Goal: Transaction & Acquisition: Purchase product/service

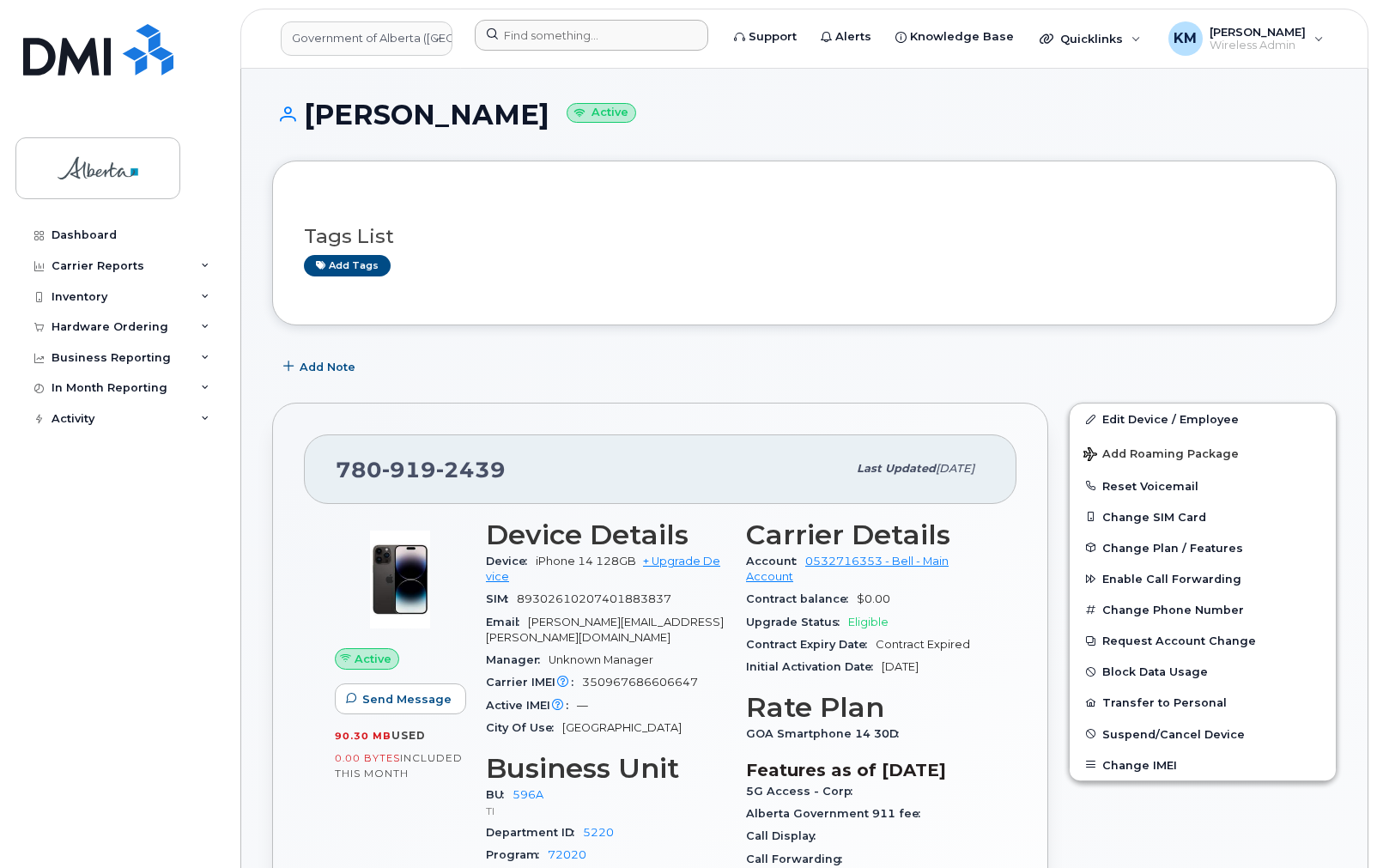
scroll to position [69, 0]
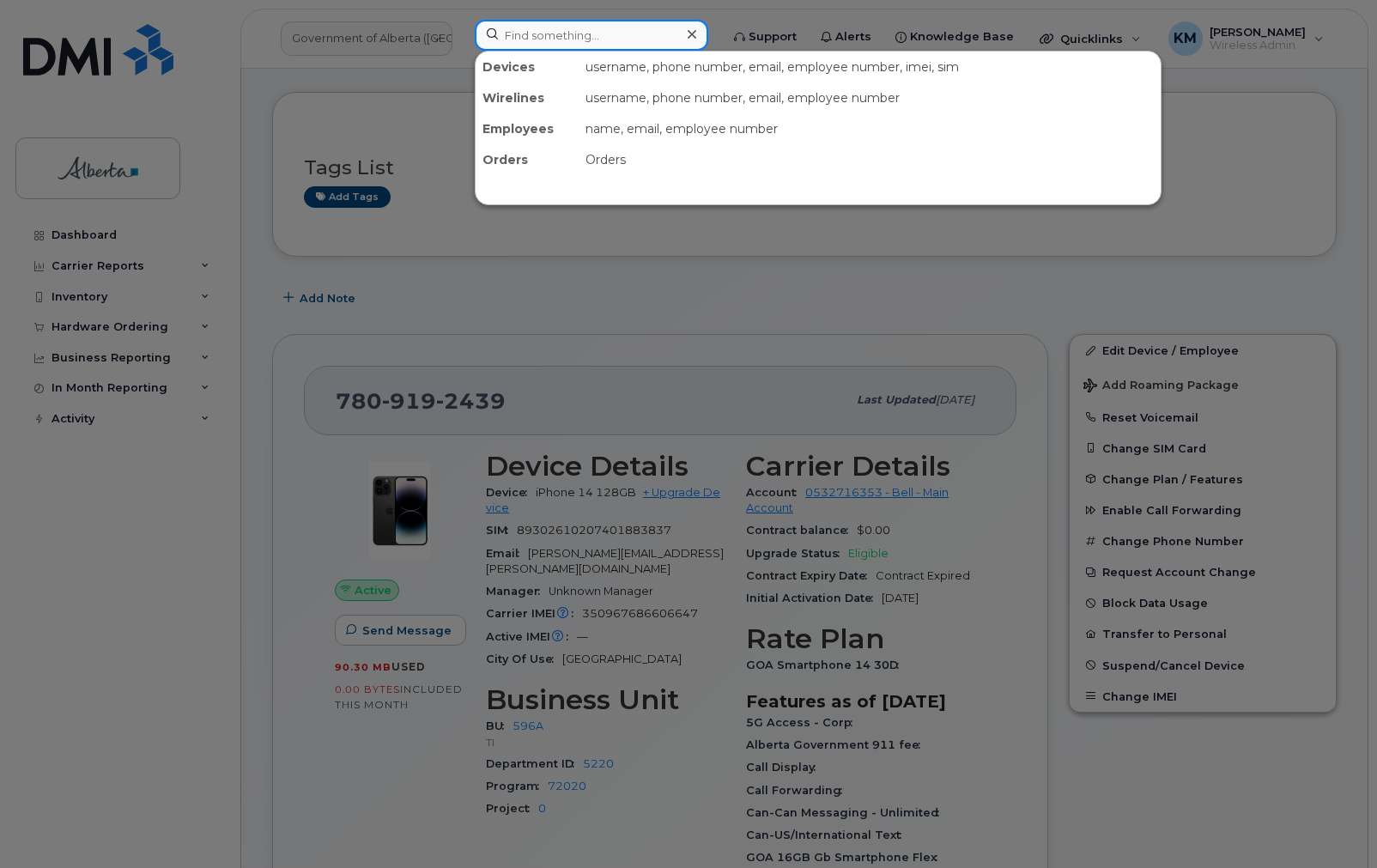
click at [548, 29] on input at bounding box center [591, 35] width 233 height 31
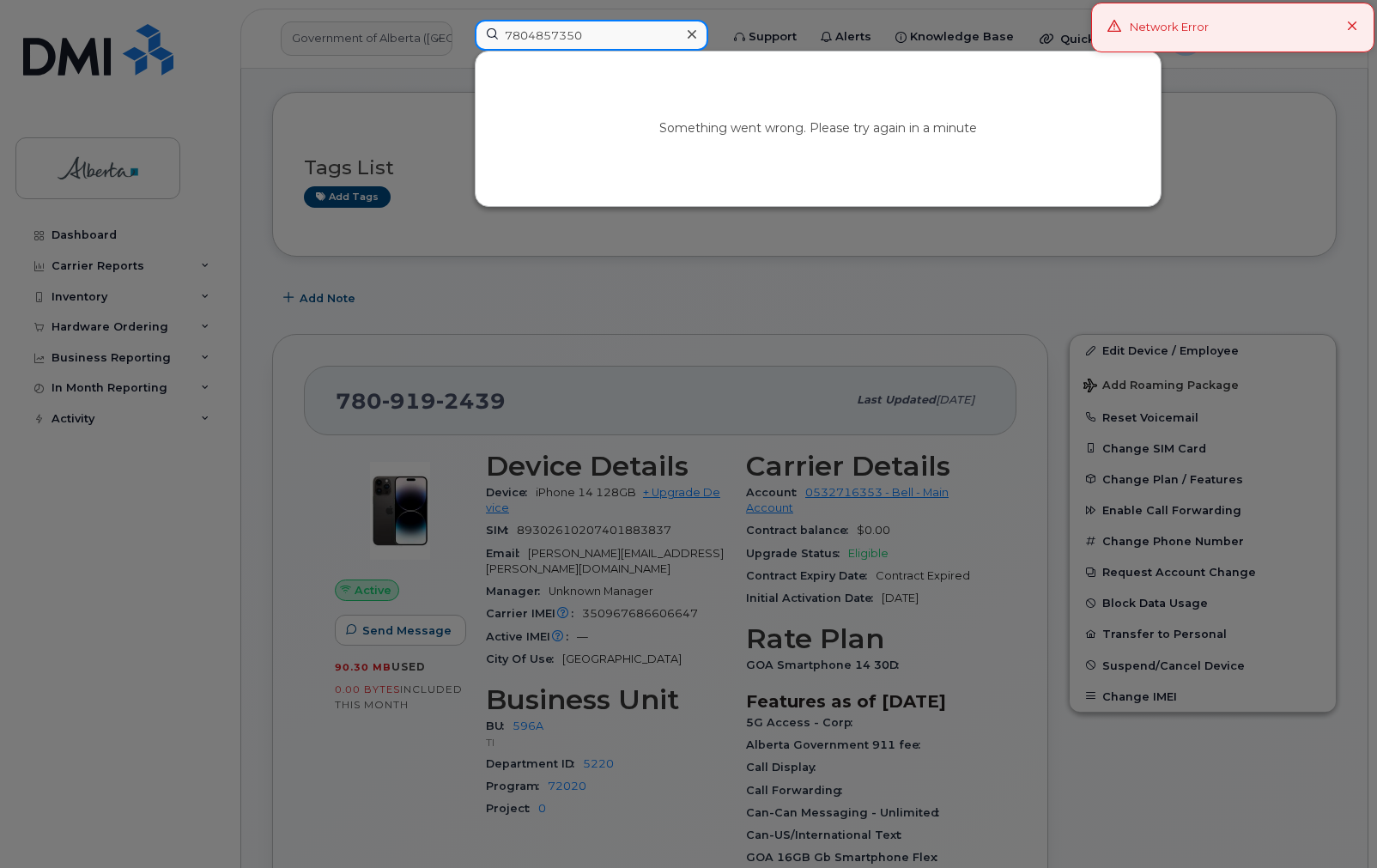
drag, startPoint x: 589, startPoint y: 33, endPoint x: 491, endPoint y: 34, distance: 98.0
click at [491, 34] on input "7804857350" at bounding box center [591, 35] width 233 height 31
type input "7804857350"
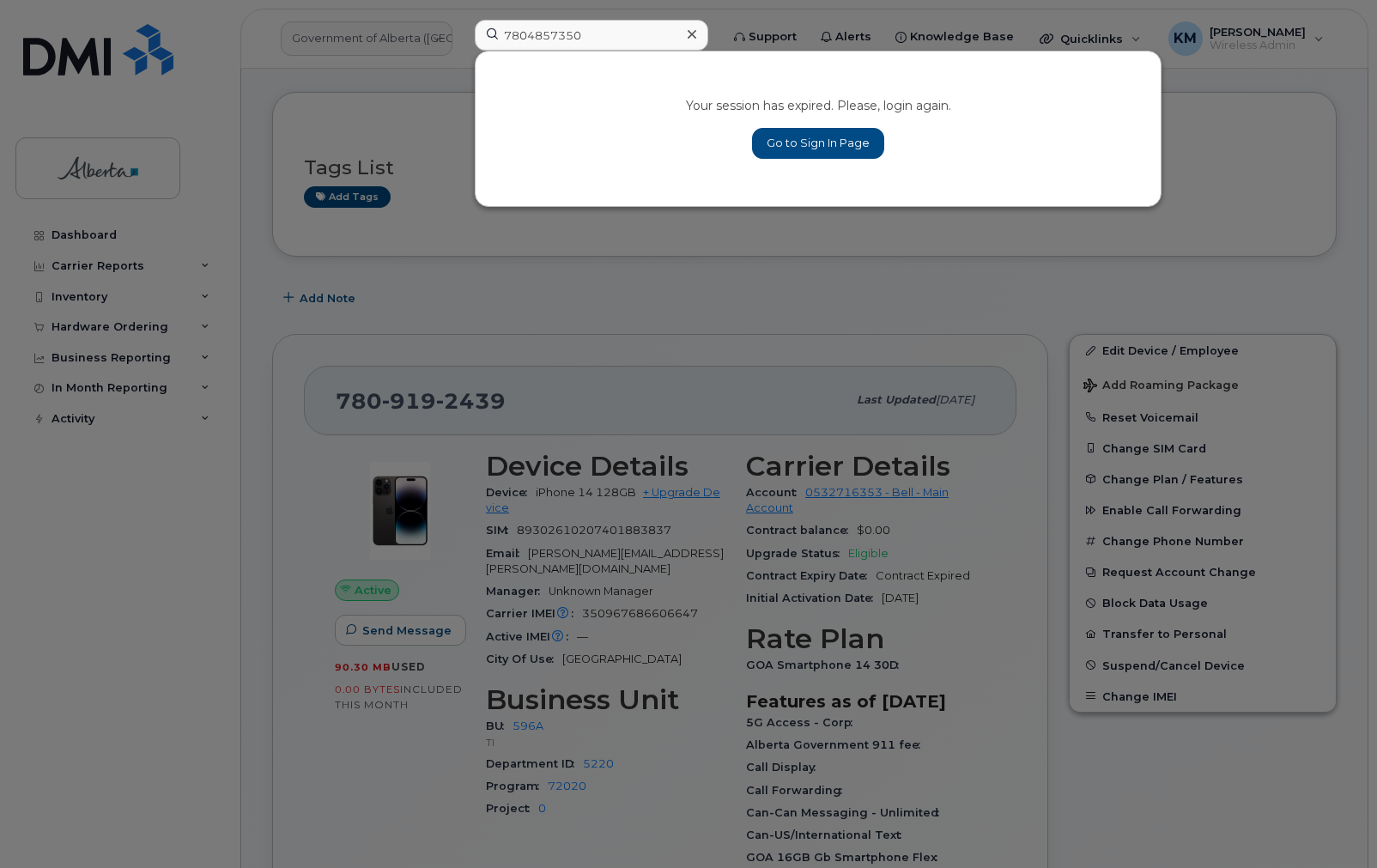
click at [696, 32] on icon at bounding box center [691, 34] width 9 height 13
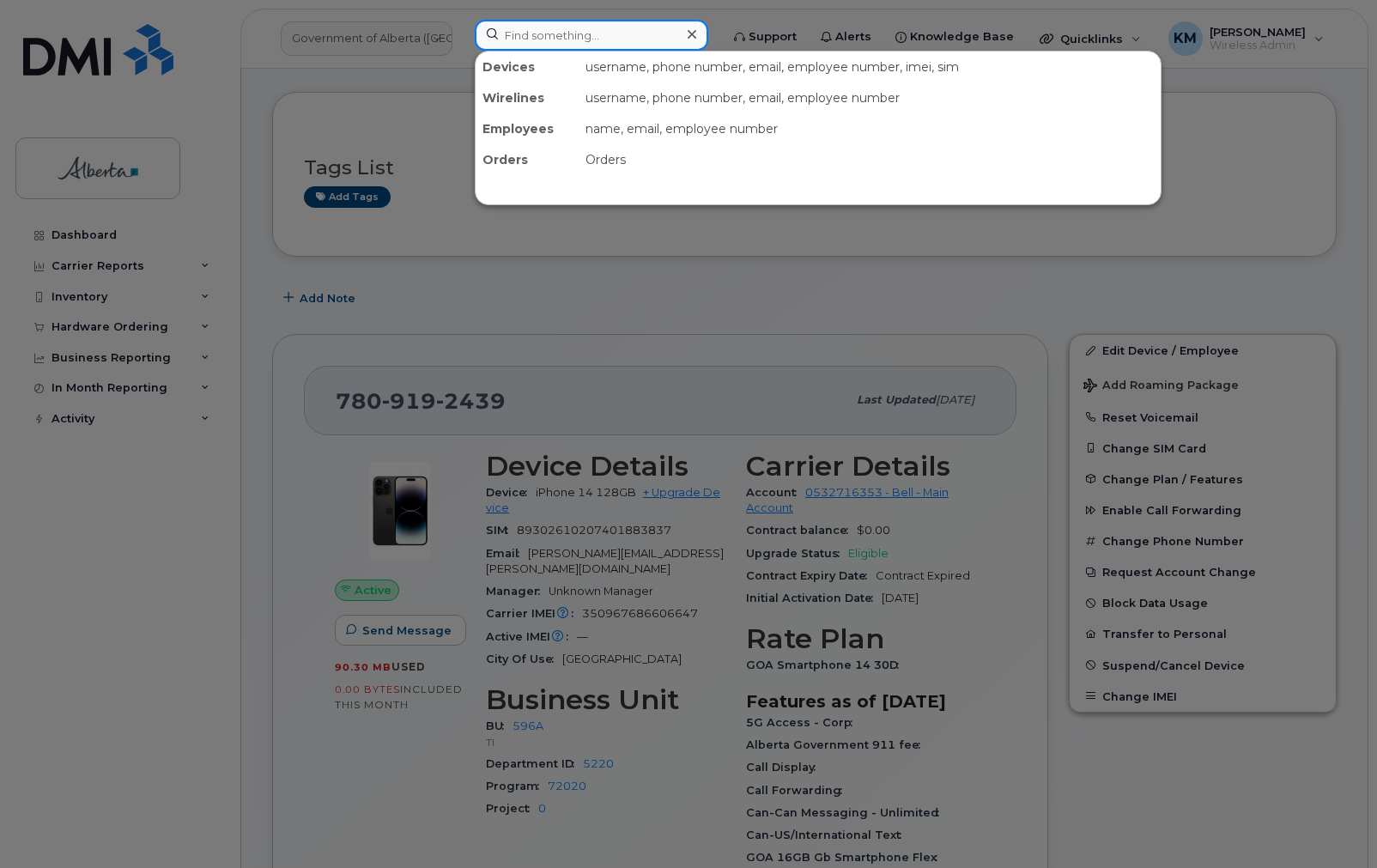
click at [519, 41] on input at bounding box center [591, 35] width 233 height 31
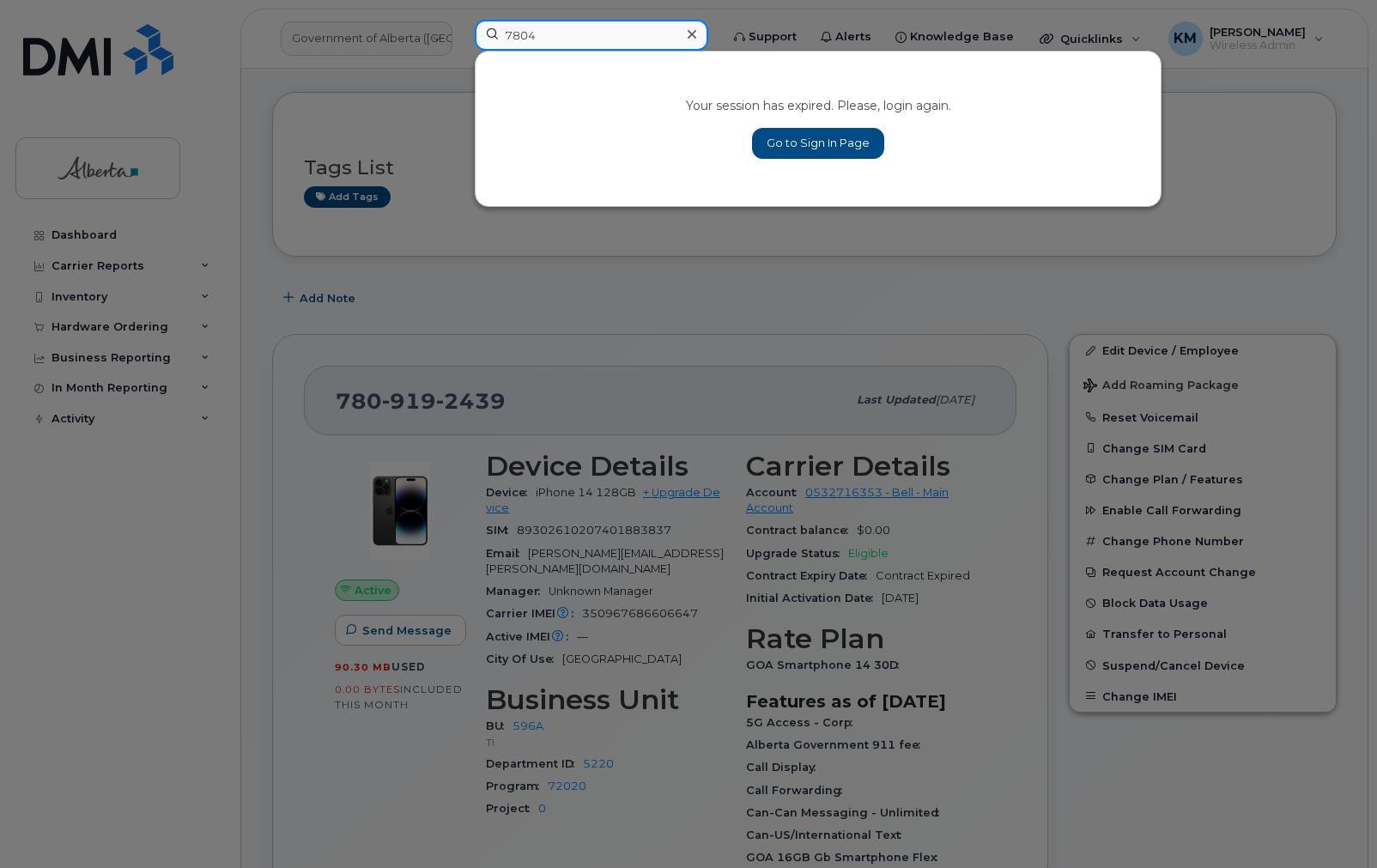
type input "7804"
click at [696, 31] on icon at bounding box center [691, 34] width 9 height 13
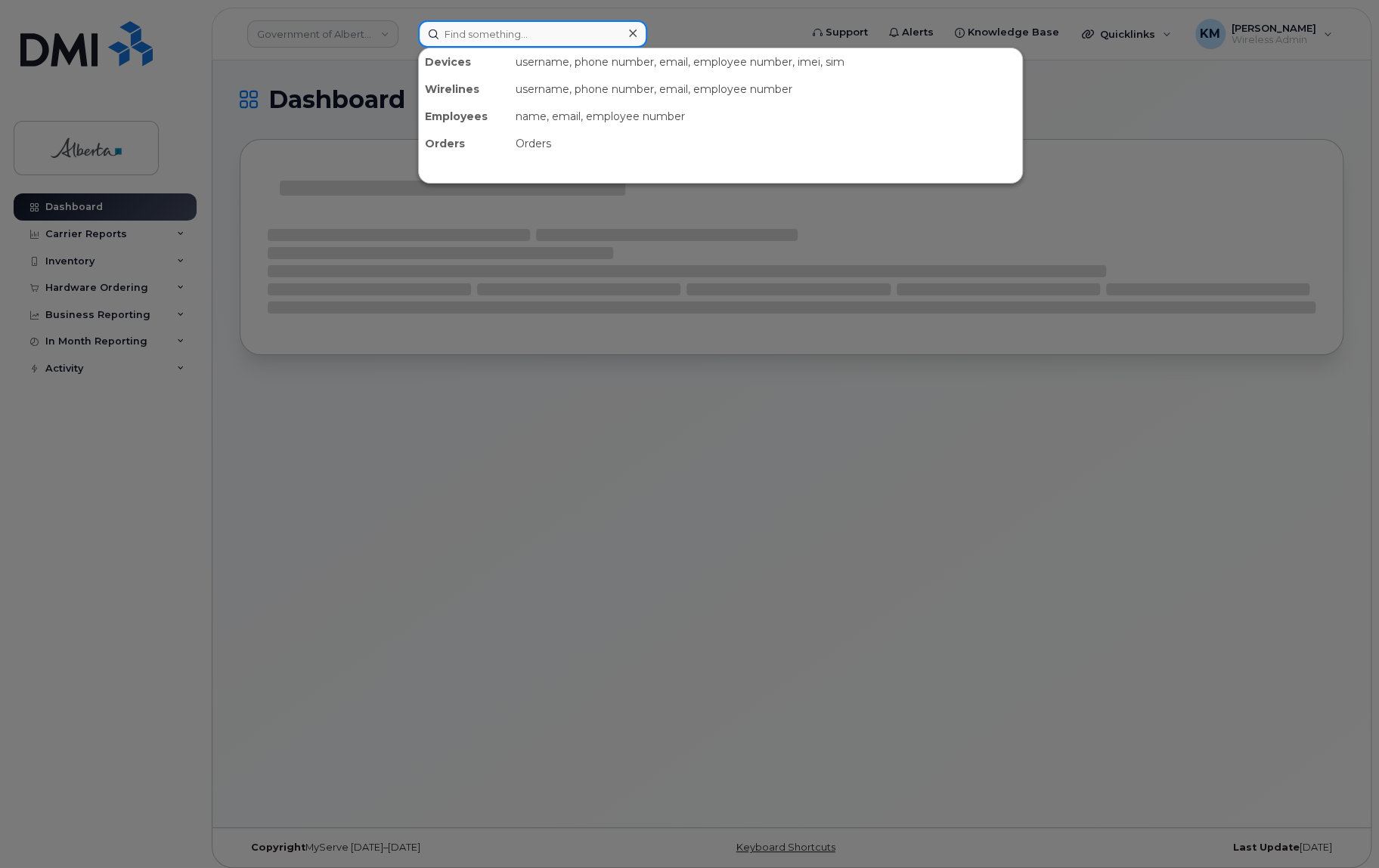
click at [491, 30] on input at bounding box center [533, 34] width 229 height 27
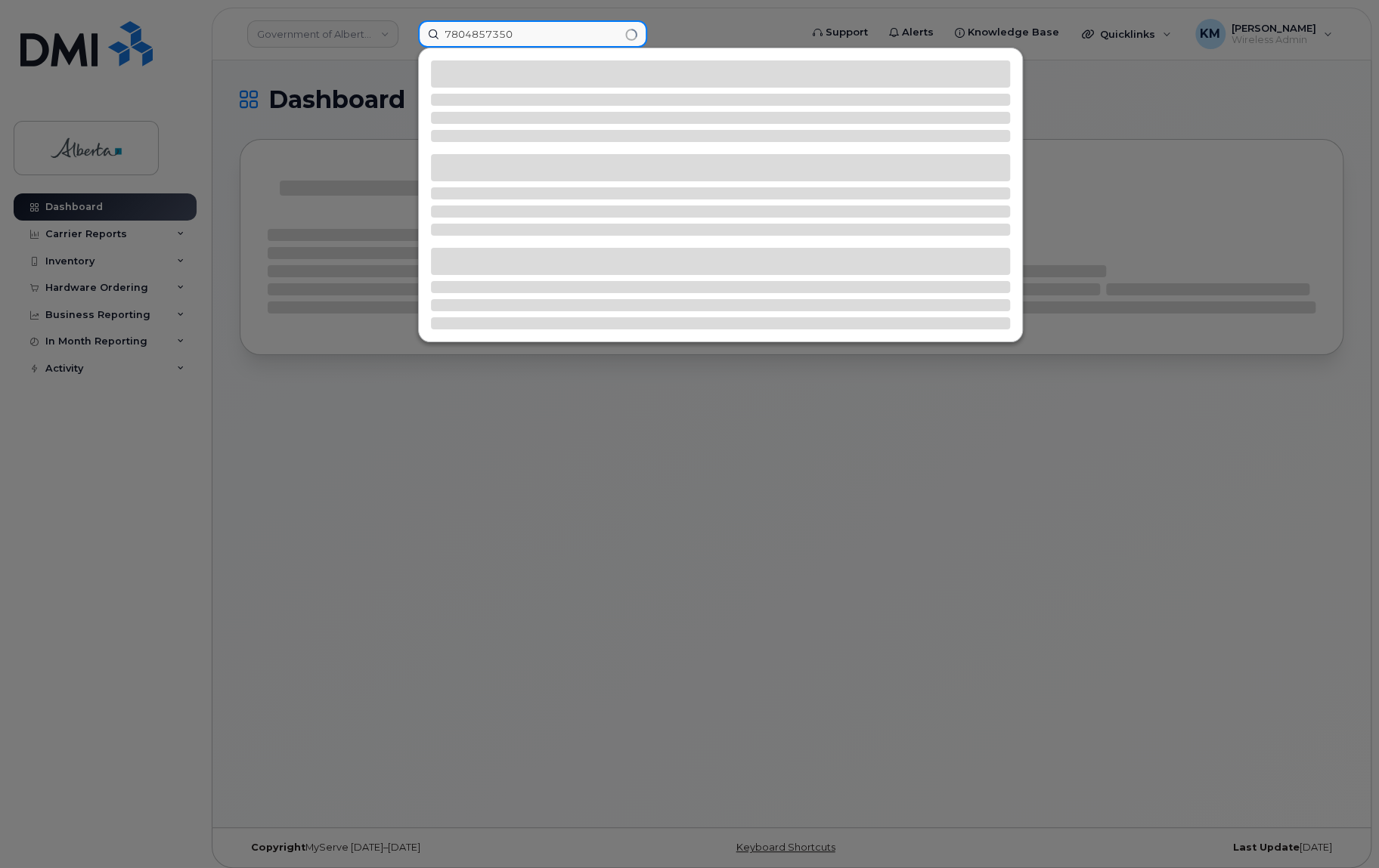
type input "7804857350"
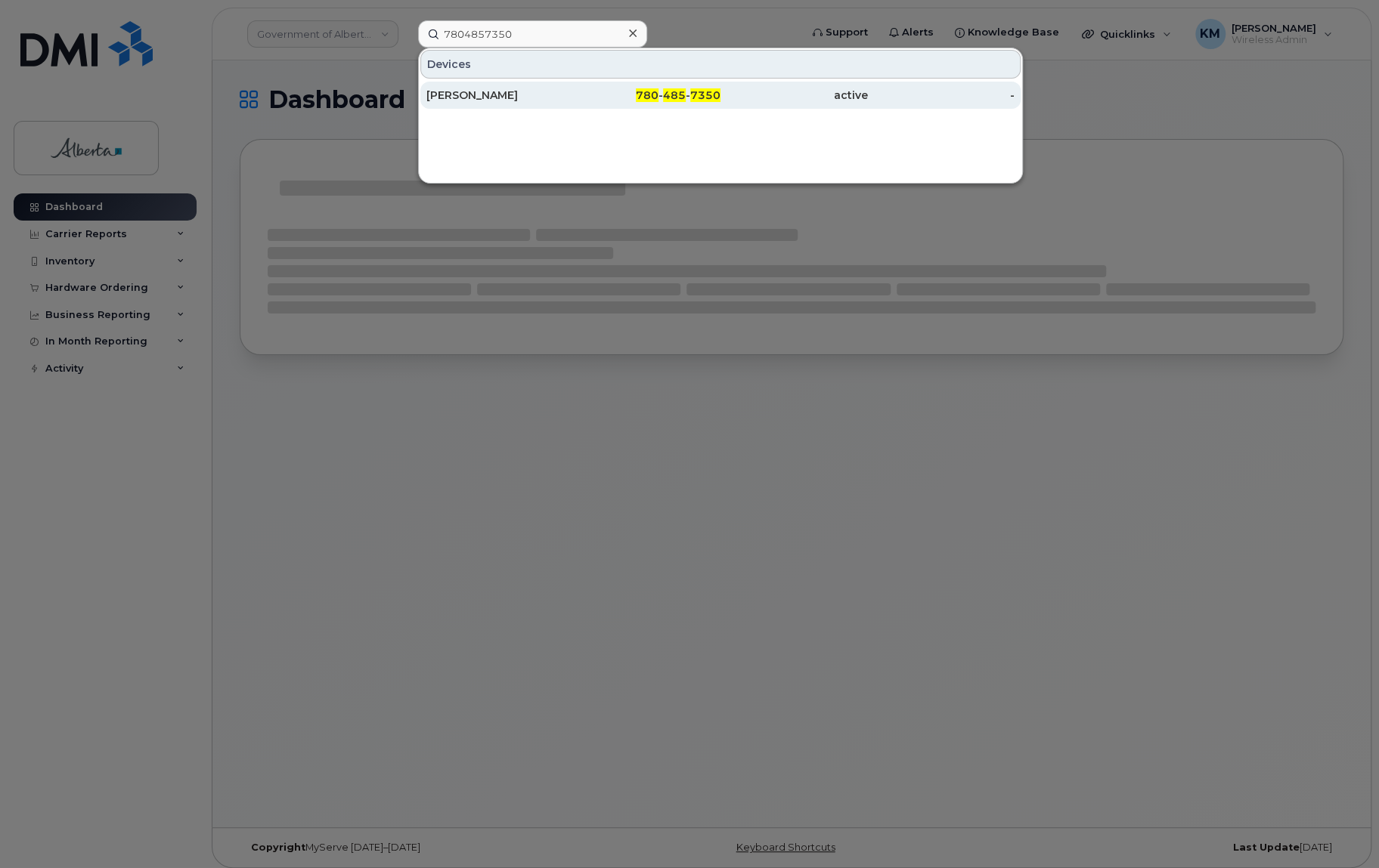
click at [519, 92] on div "[PERSON_NAME]" at bounding box center [500, 95] width 148 height 15
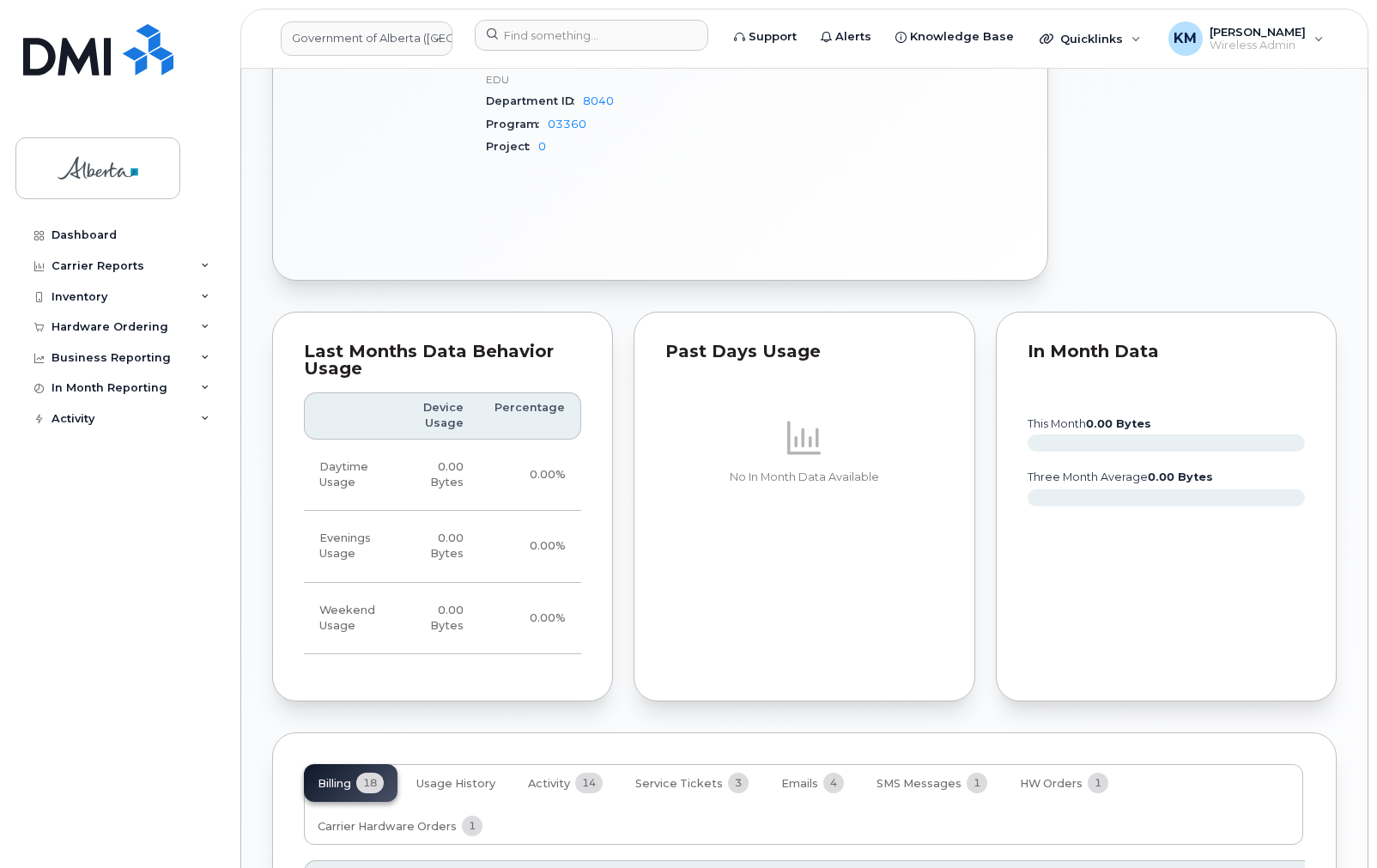
scroll to position [1426, 0]
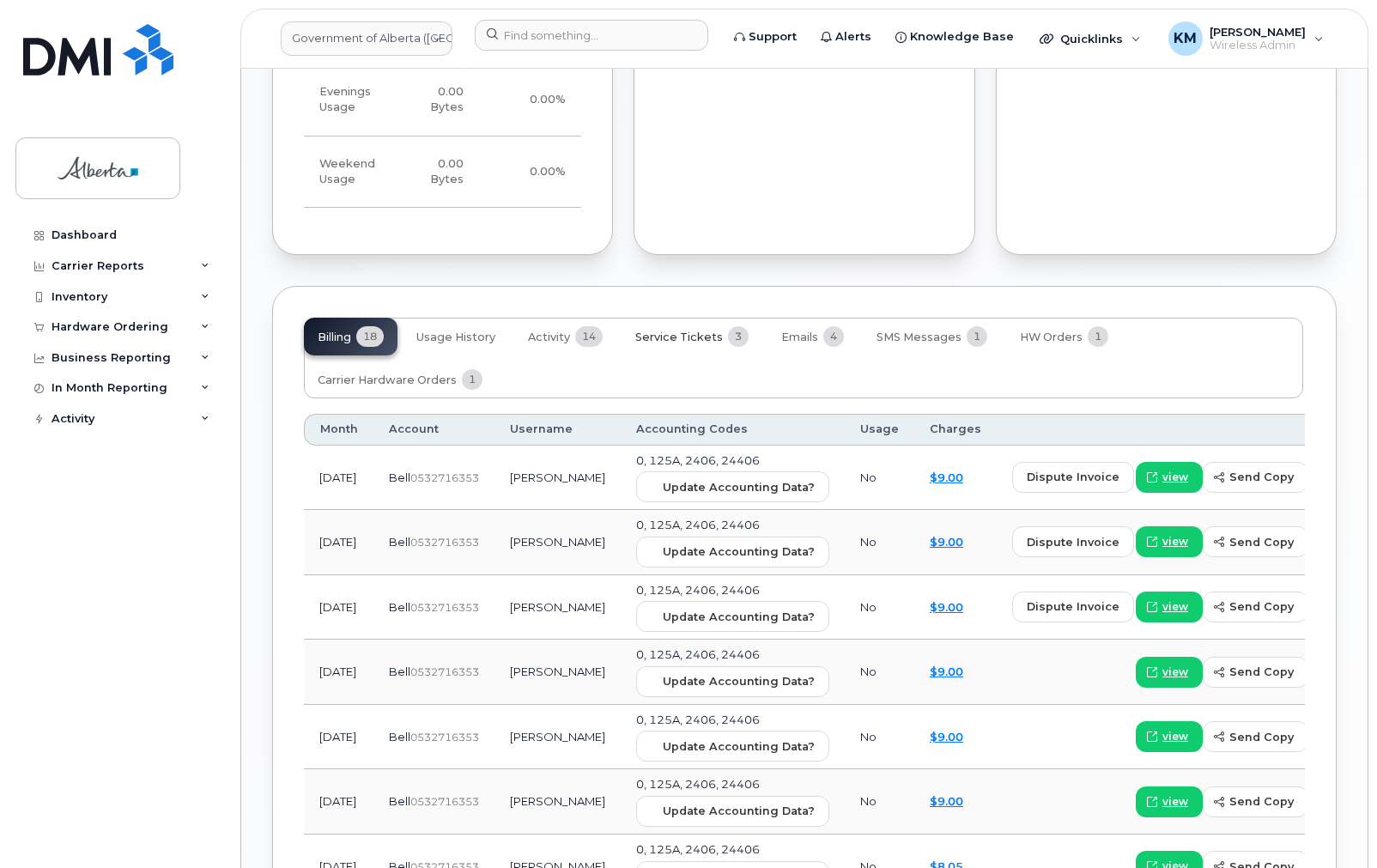
click at [670, 336] on span "Service Tickets" at bounding box center [678, 337] width 87 height 13
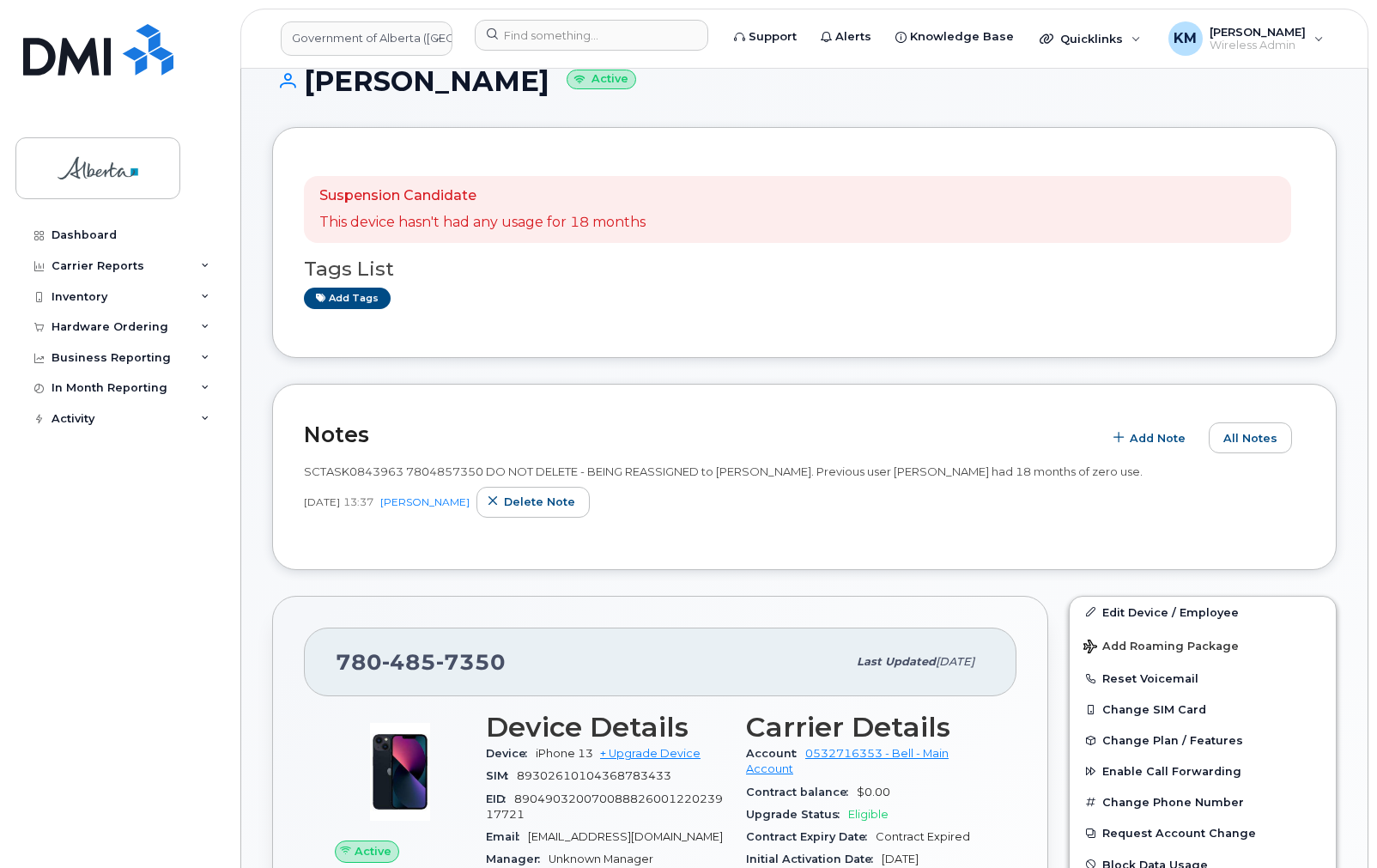
scroll to position [0, 0]
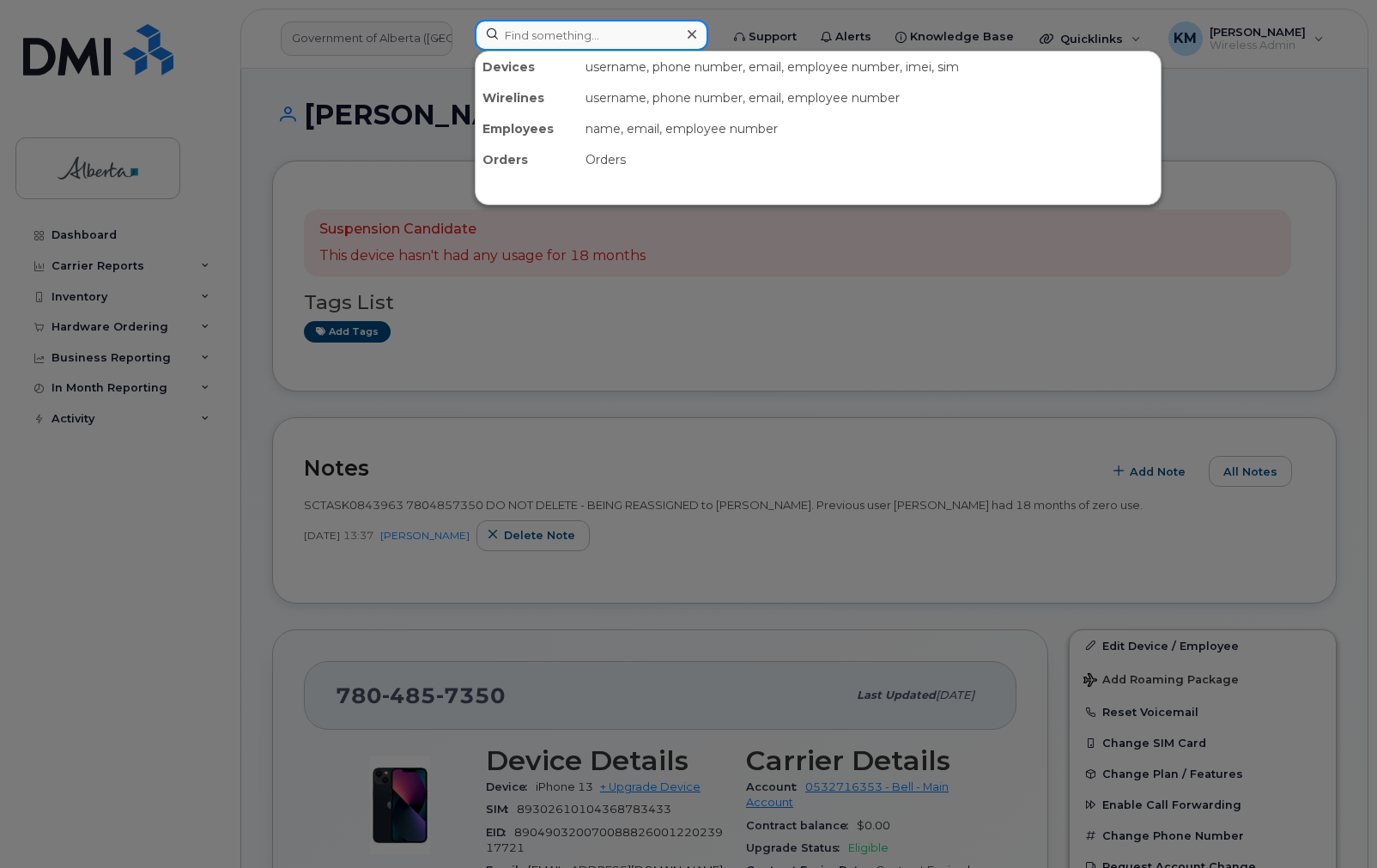
click at [523, 39] on input at bounding box center [591, 35] width 233 height 31
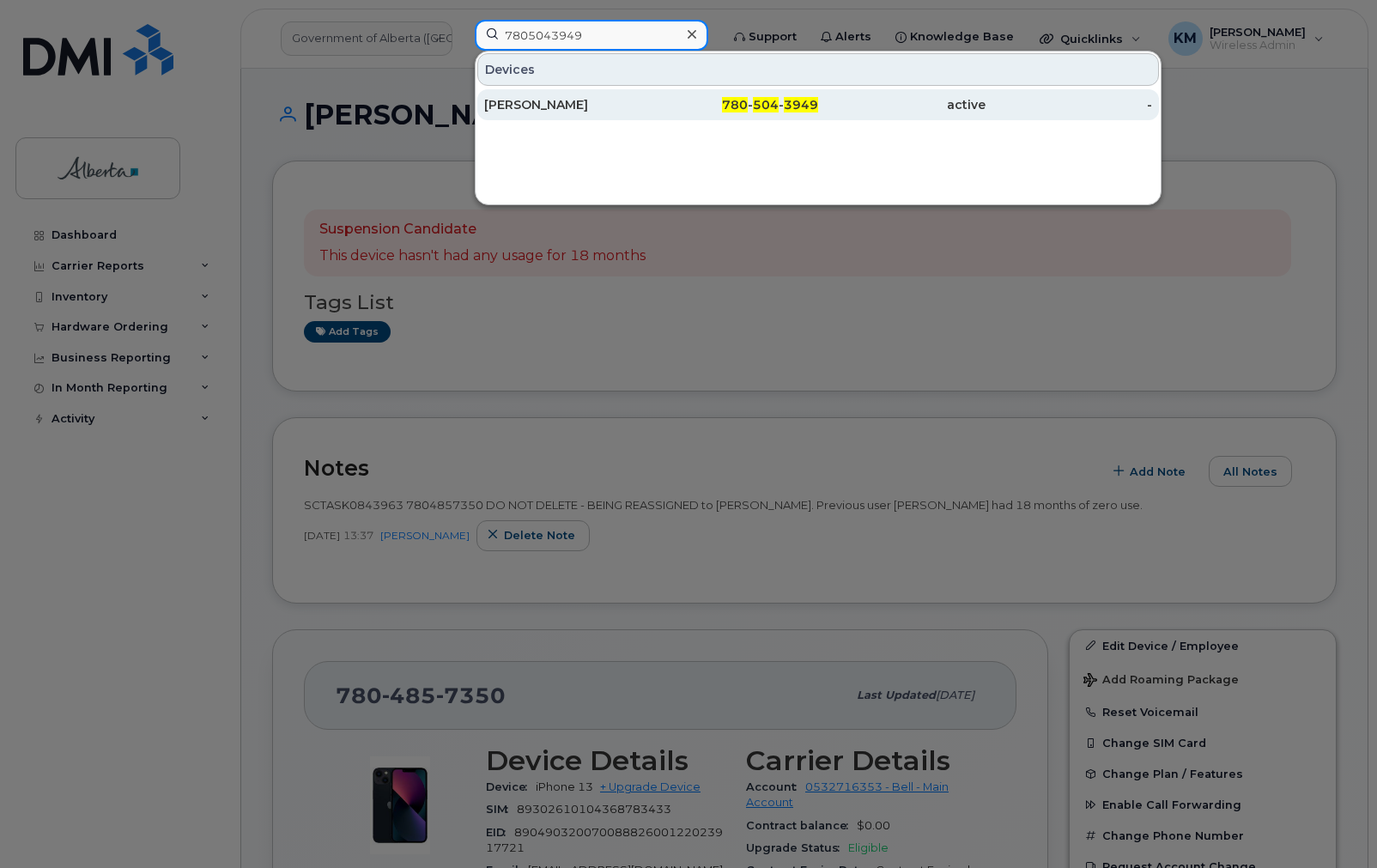
type input "7805043949"
click at [526, 104] on div "[PERSON_NAME]" at bounding box center [567, 104] width 167 height 17
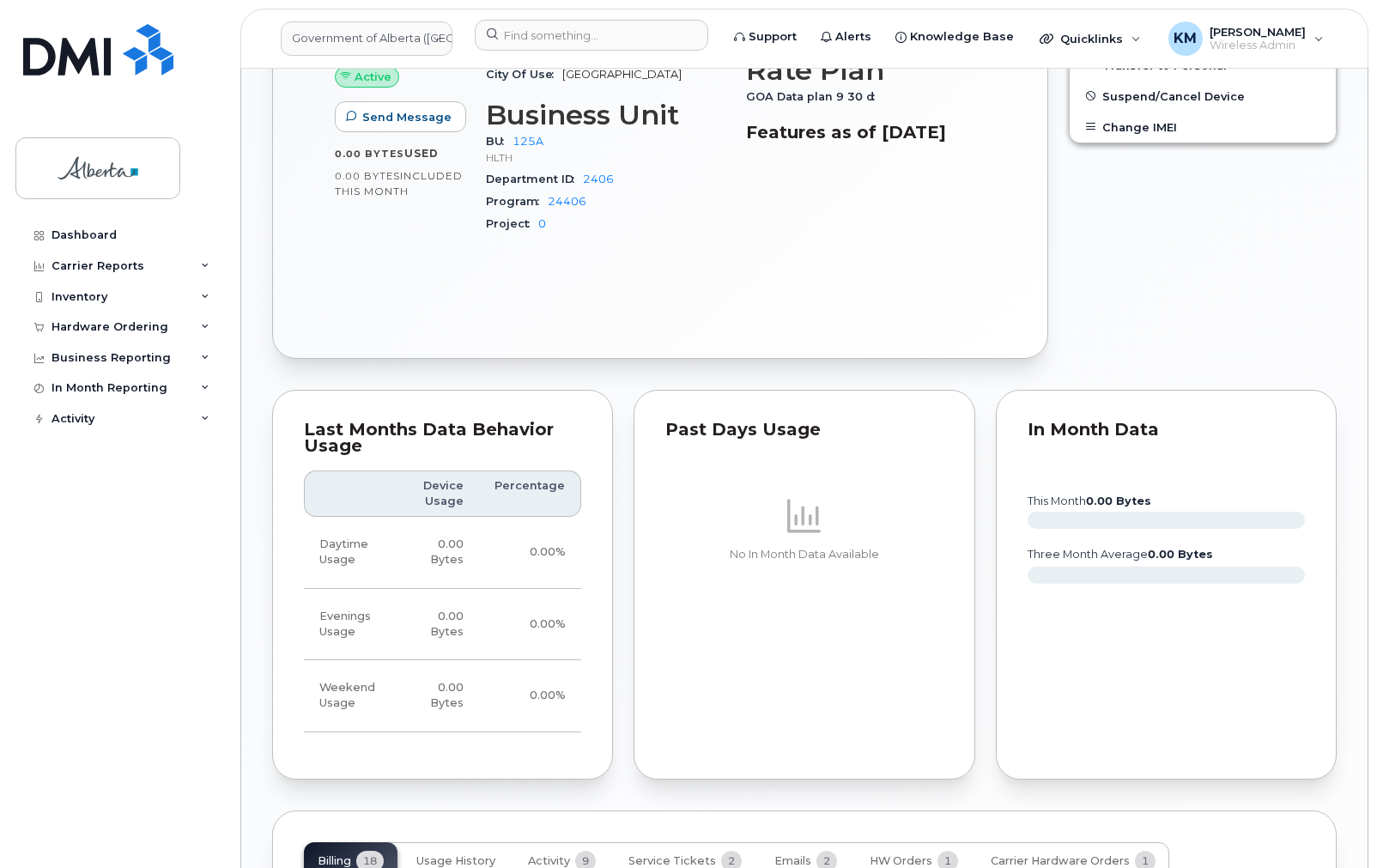
scroll to position [1168, 0]
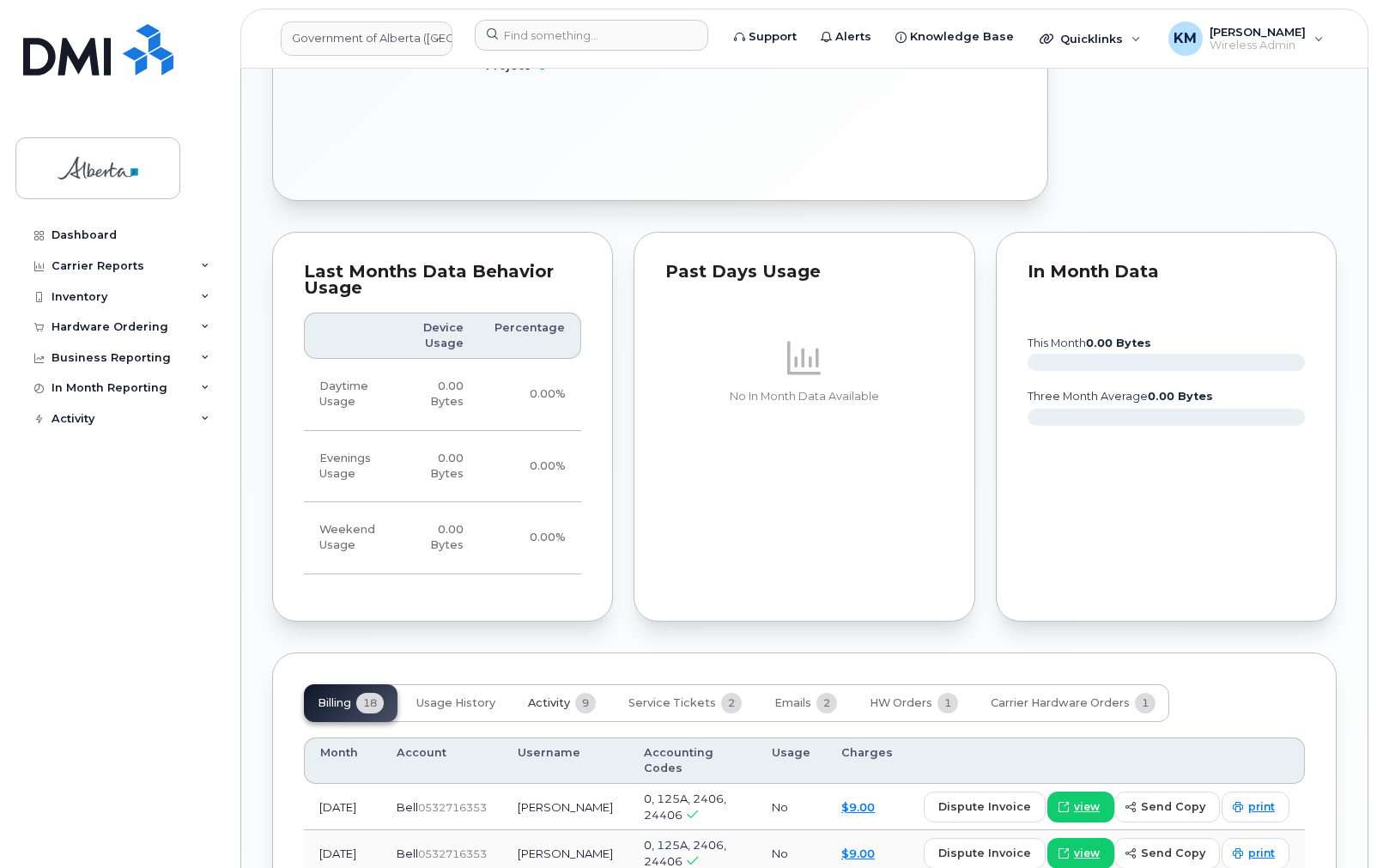
click at [553, 702] on span "Activity" at bounding box center [549, 702] width 42 height 13
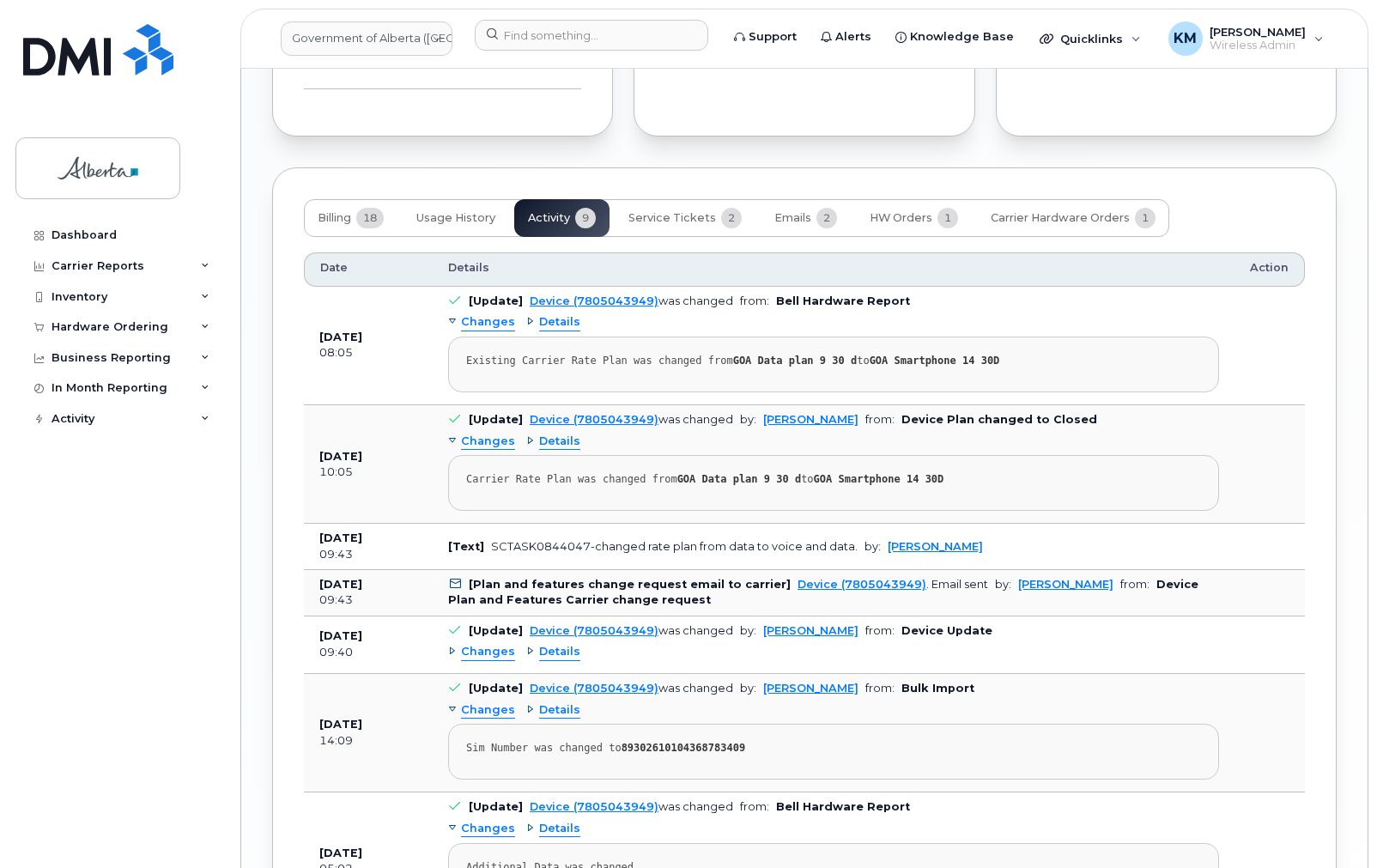
scroll to position [1717, 0]
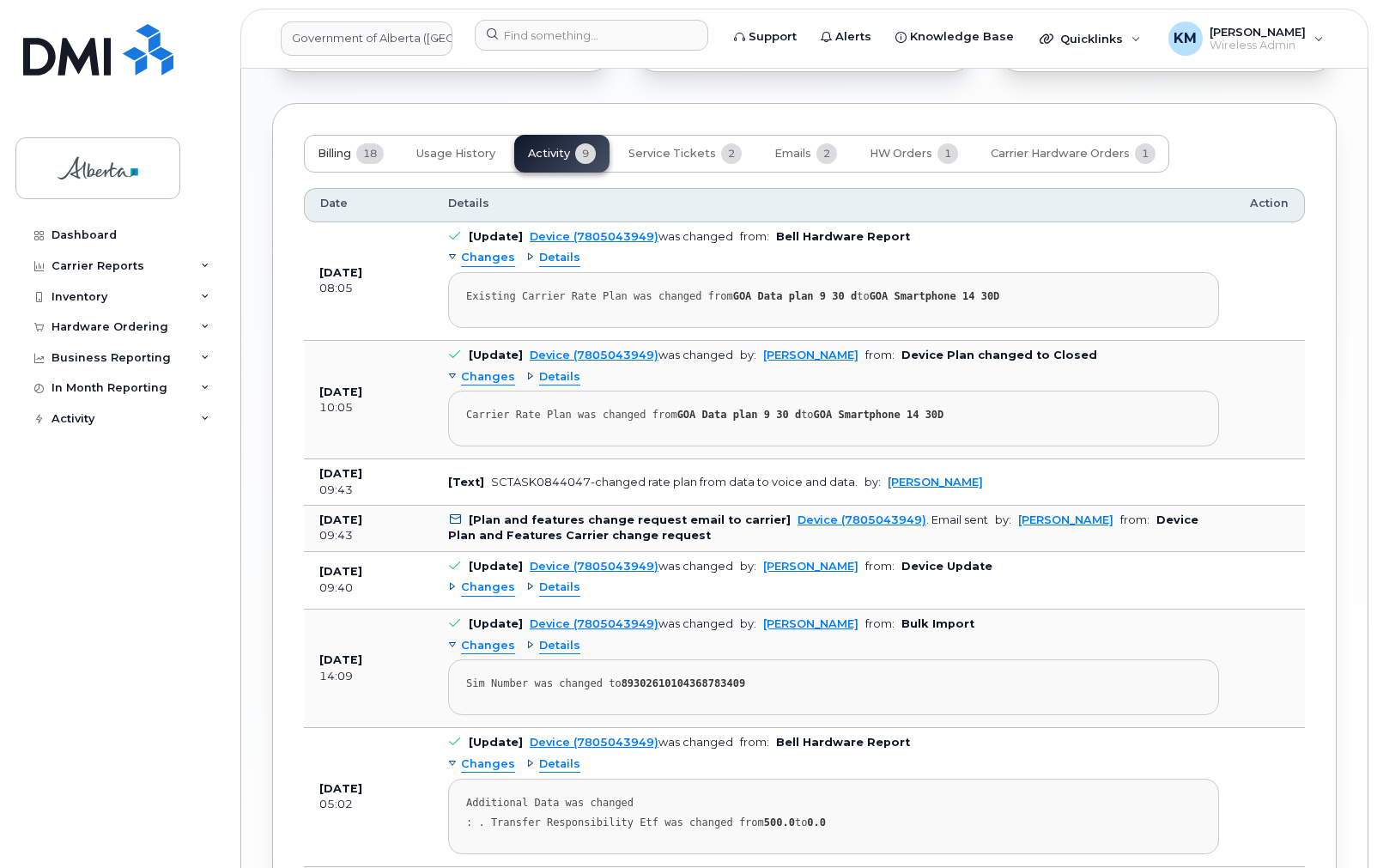
click at [327, 146] on span "Billing" at bounding box center [334, 153] width 33 height 13
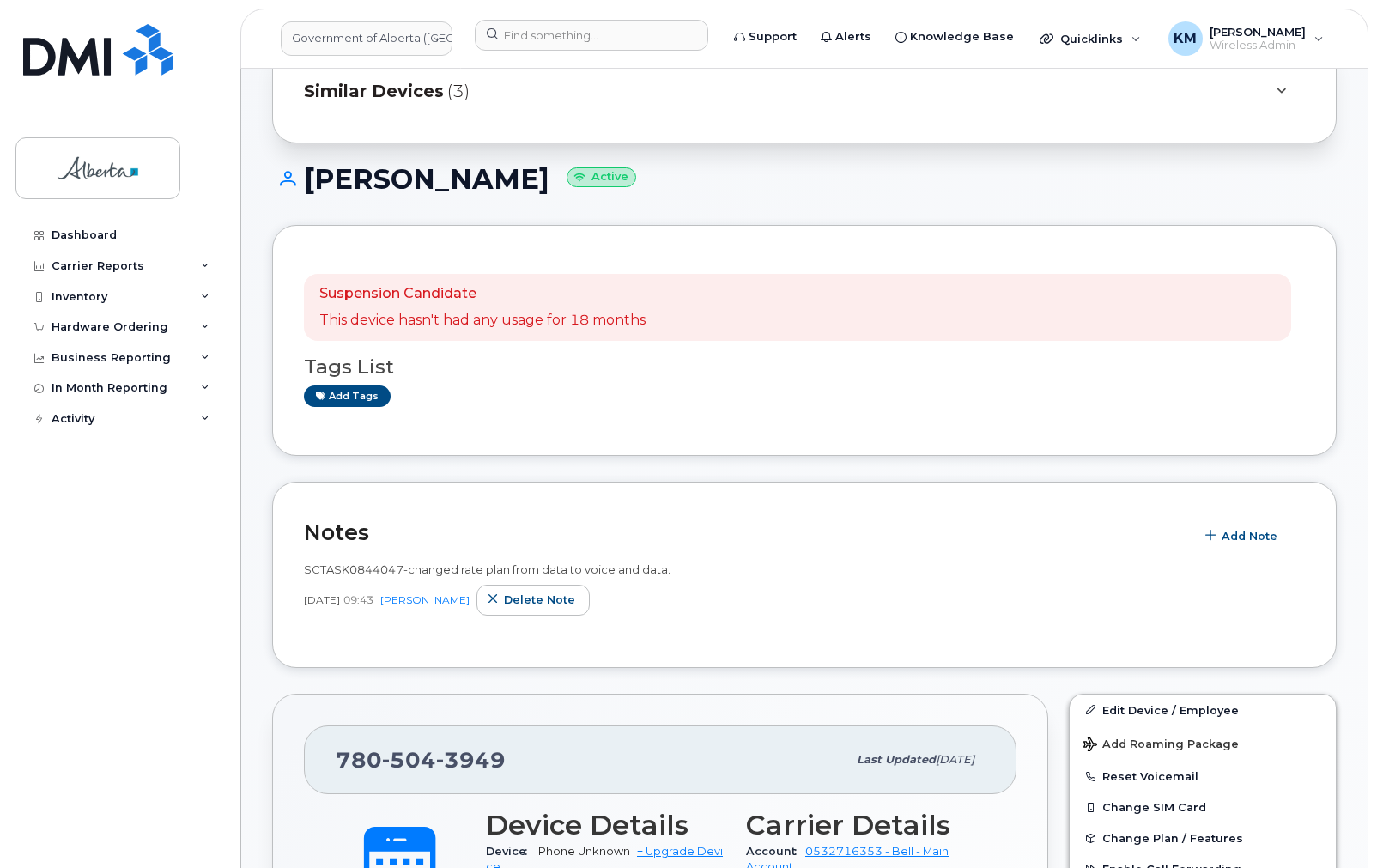
scroll to position [0, 0]
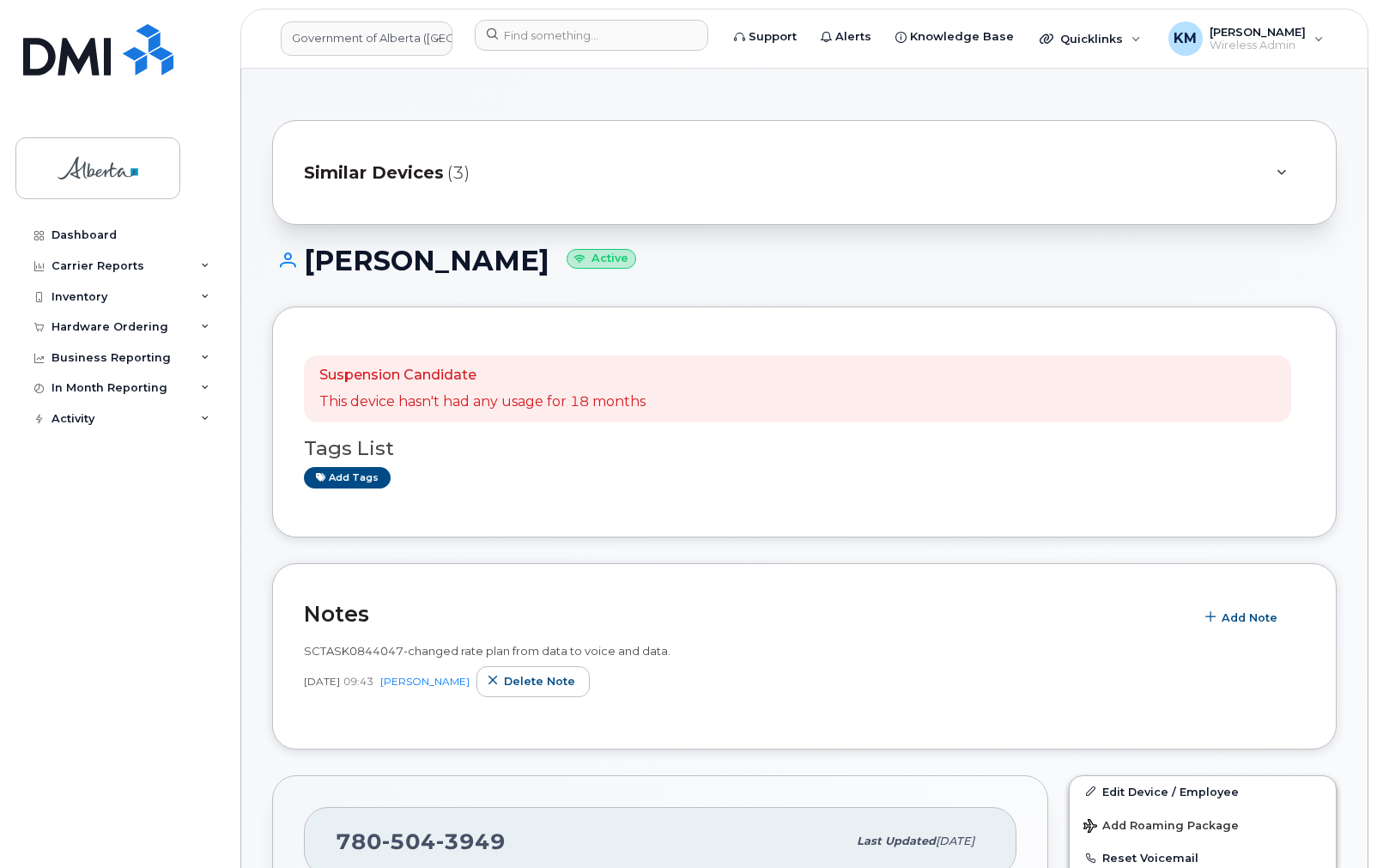
drag, startPoint x: 528, startPoint y: 260, endPoint x: 307, endPoint y: 267, distance: 221.1
click at [307, 267] on h1 "Joveth Daublas Active" at bounding box center [804, 260] width 1064 height 30
copy h1 "[PERSON_NAME]"
click at [1227, 612] on span "Add Note" at bounding box center [1249, 617] width 56 height 16
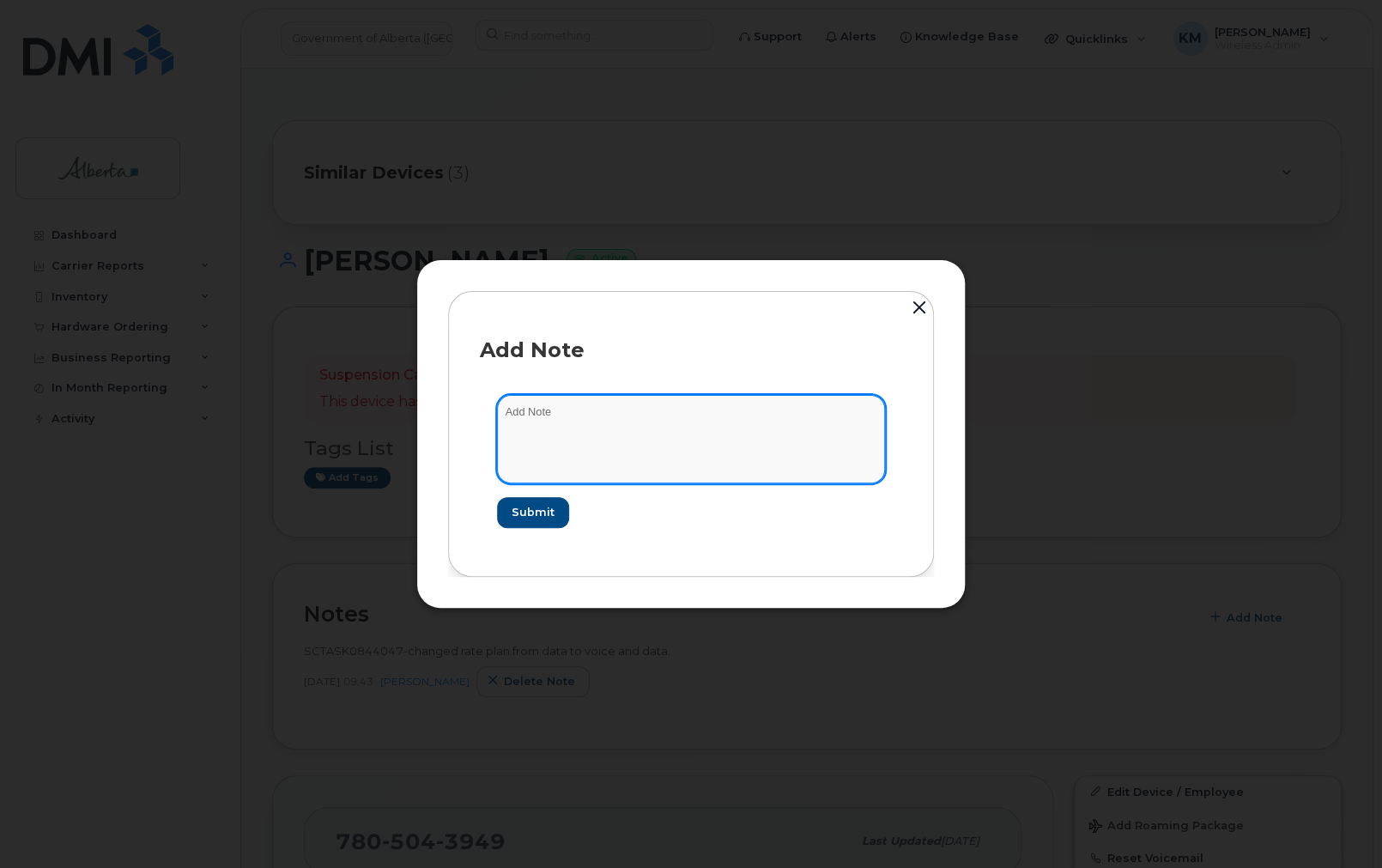
paste textarea "SCTASK0844047 7805043949 DO NOT DELETE - BEING REASSIGNED to [PERSON_NAME]. Pre…"
type textarea "SCTASK0844047 7805043949 DO NOT DELETE - BEING REASSIGNED to [PERSON_NAME]. Pre…"
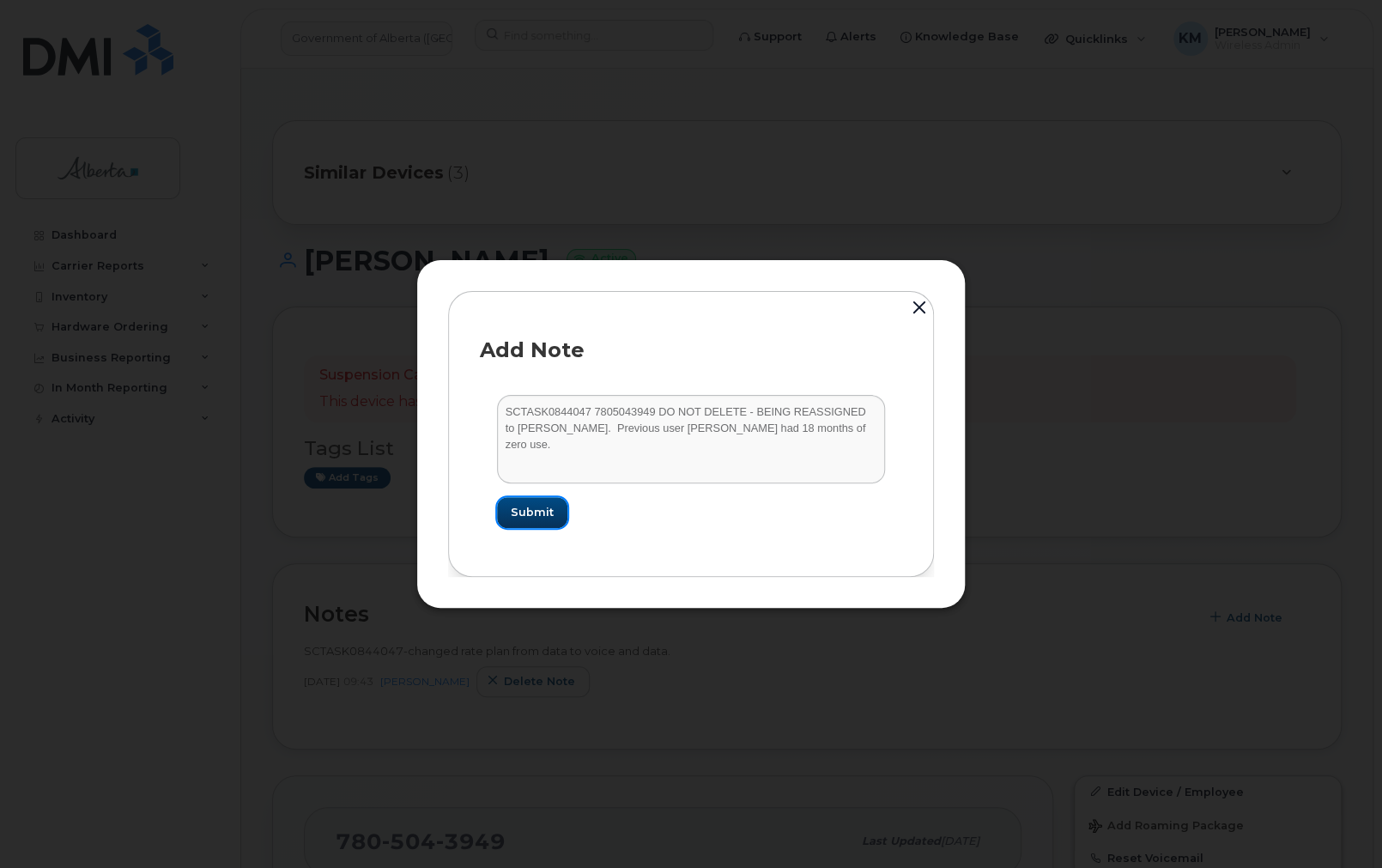
click at [535, 523] on button "Submit" at bounding box center [532, 512] width 71 height 31
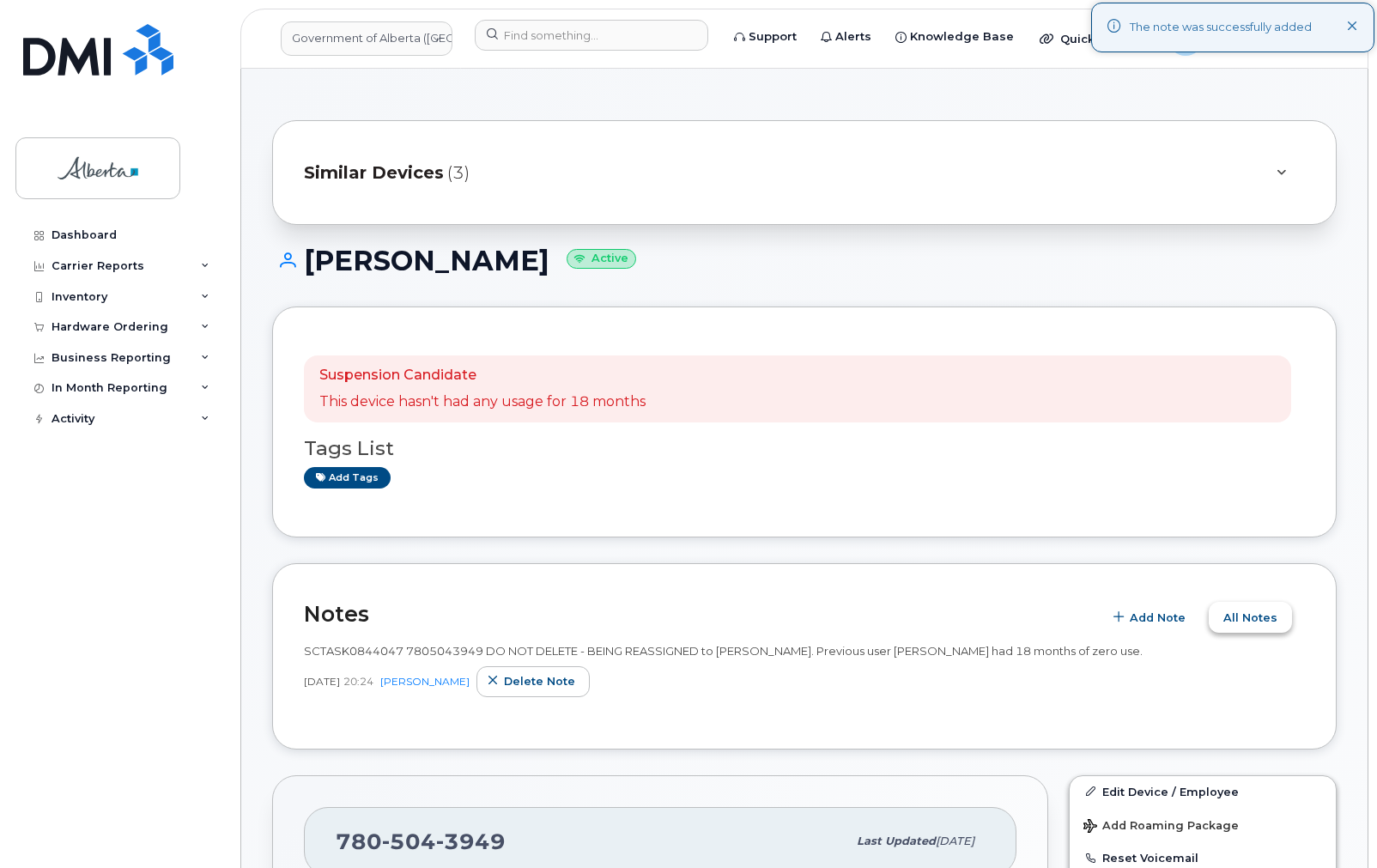
click at [1243, 622] on span "All Notes" at bounding box center [1250, 617] width 55 height 16
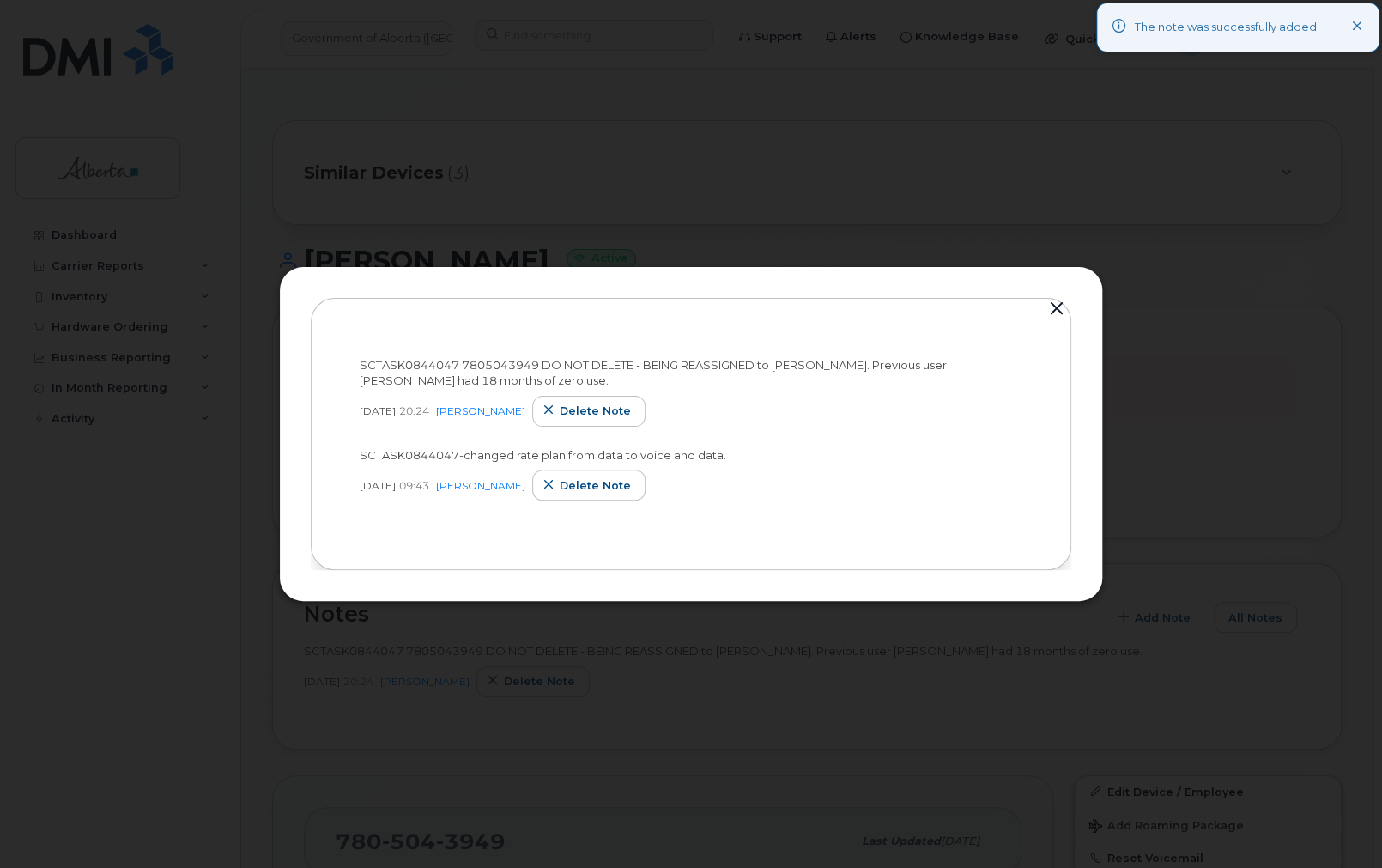
click at [96, 540] on div at bounding box center [691, 434] width 1382 height 868
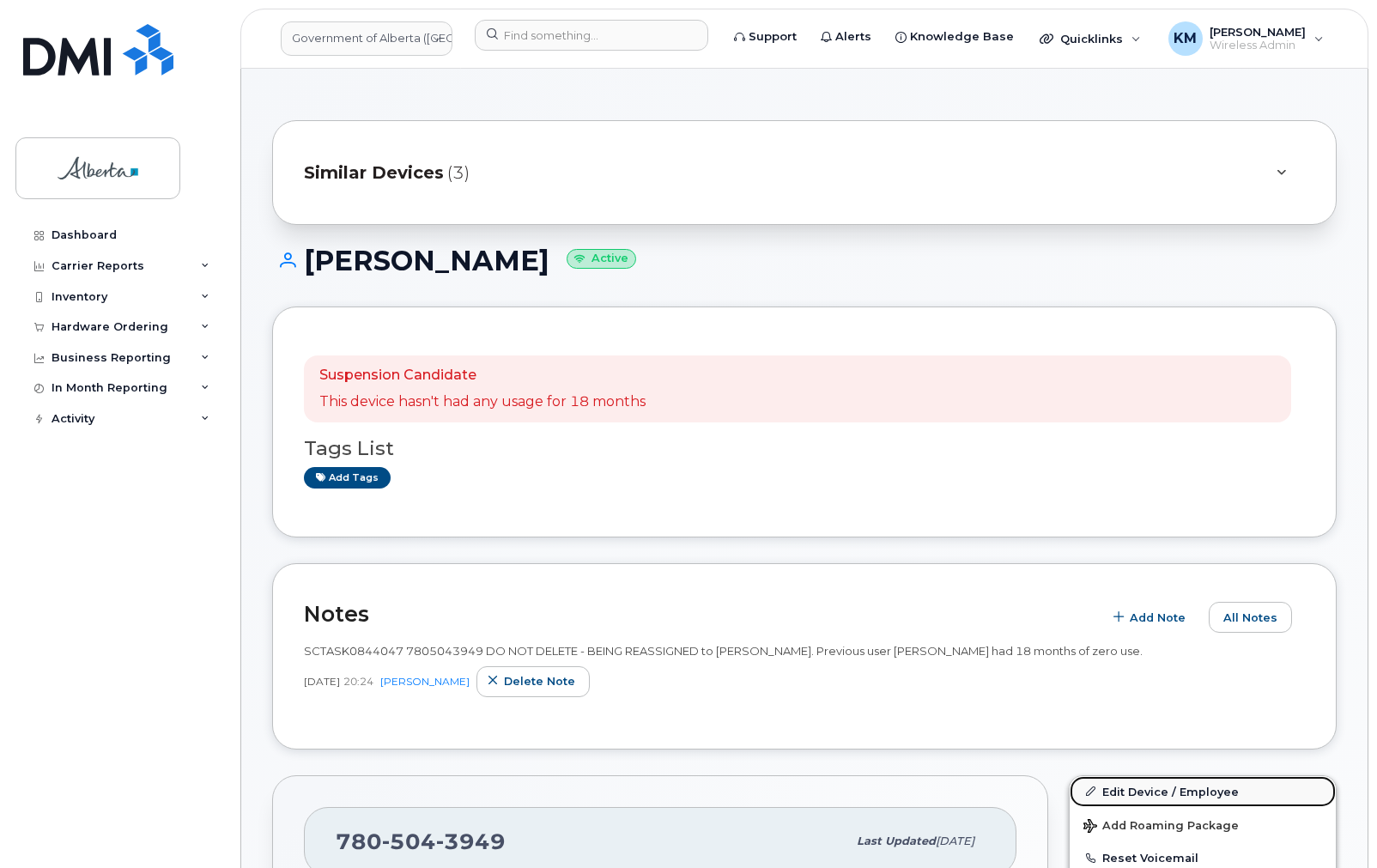
click at [1129, 781] on link "Edit Device / Employee" at bounding box center [1202, 791] width 266 height 31
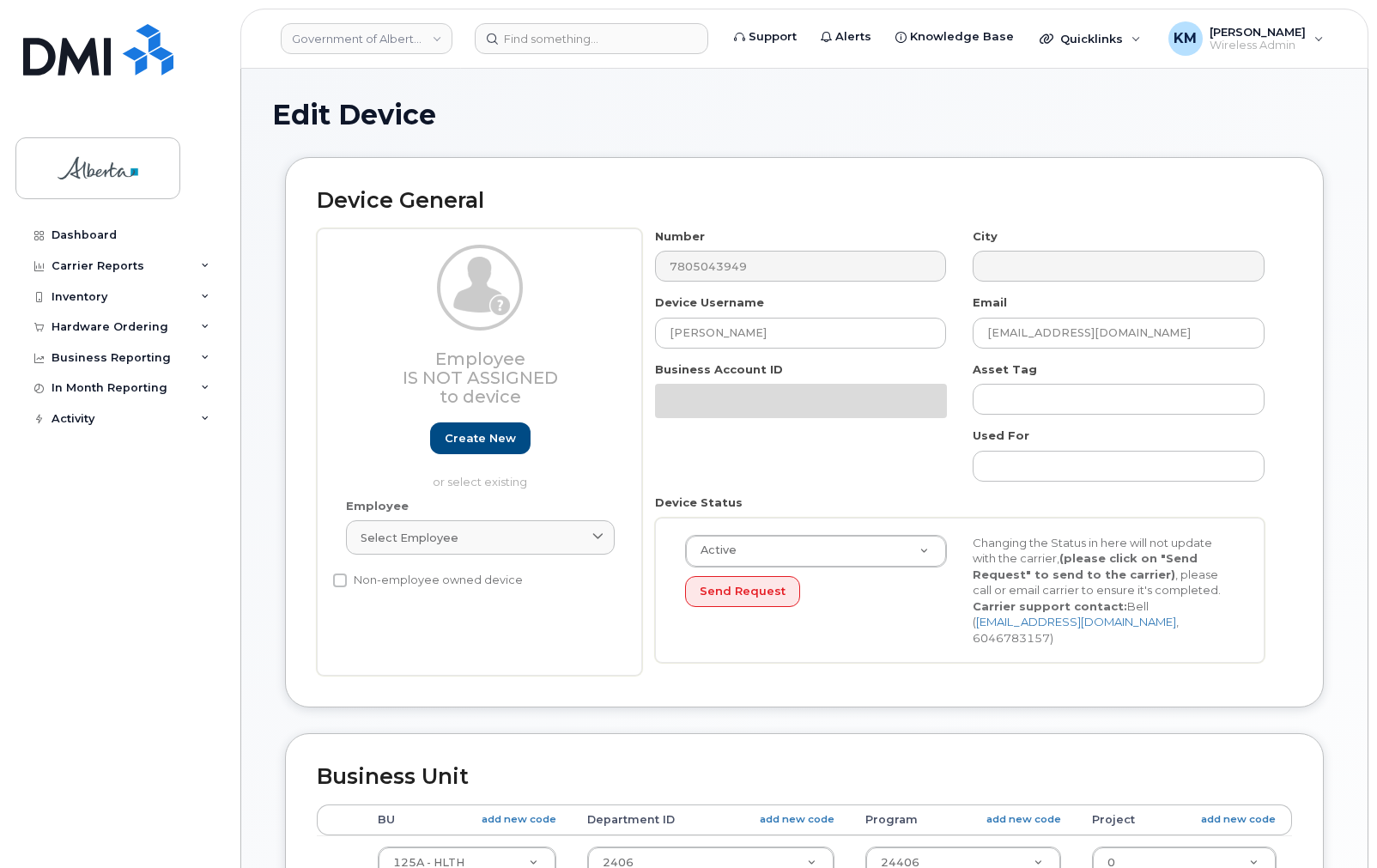
select select "4120335"
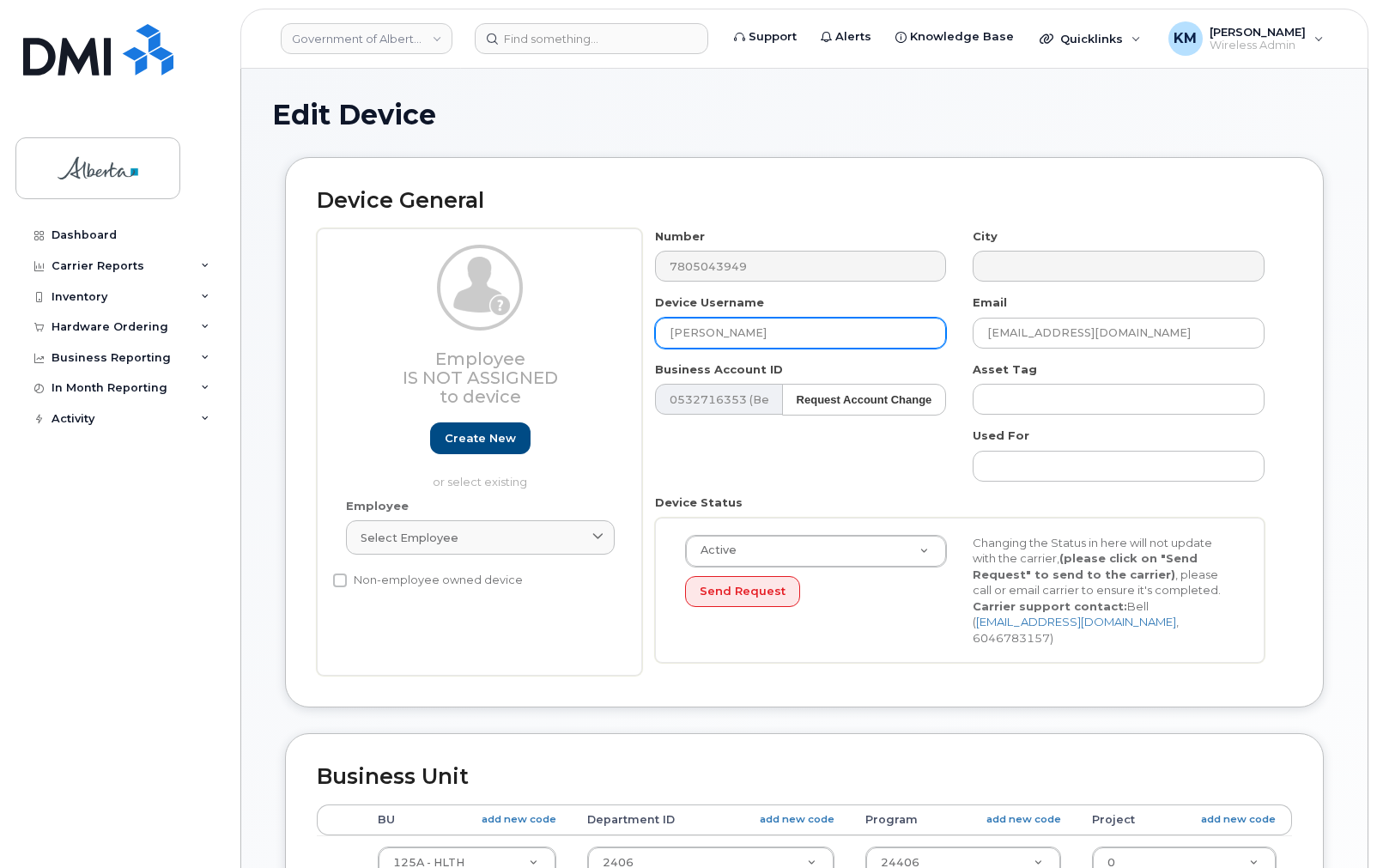
drag, startPoint x: 767, startPoint y: 335, endPoint x: 638, endPoint y: 338, distance: 129.0
click at [638, 338] on div "Employee Is not assigned to device Create new or select existing Employee Selec…" at bounding box center [804, 453] width 975 height 448
paste input "[PERSON_NAME]"
type input "[PERSON_NAME]"
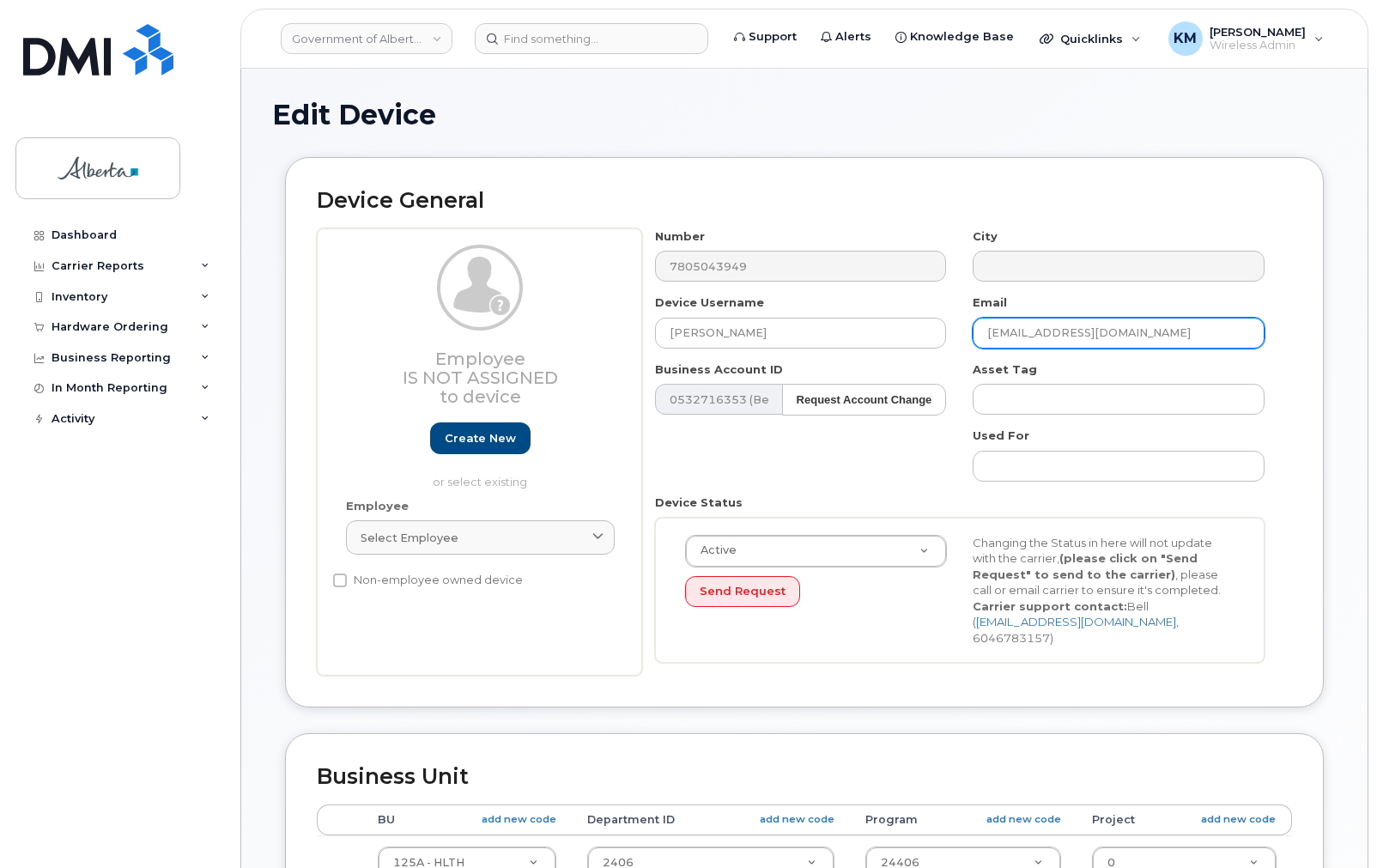
drag, startPoint x: 1140, startPoint y: 329, endPoint x: 983, endPoint y: 324, distance: 157.1
click at [983, 324] on input "joveth.daublas@gov.ab.ca" at bounding box center [1118, 333] width 292 height 31
paste input "[PERSON_NAME]"
click at [1122, 333] on input "[PERSON_NAME]" at bounding box center [1118, 333] width 292 height 31
type input "[PERSON_NAME][EMAIL_ADDRESS][PERSON_NAME][DOMAIN_NAME]"
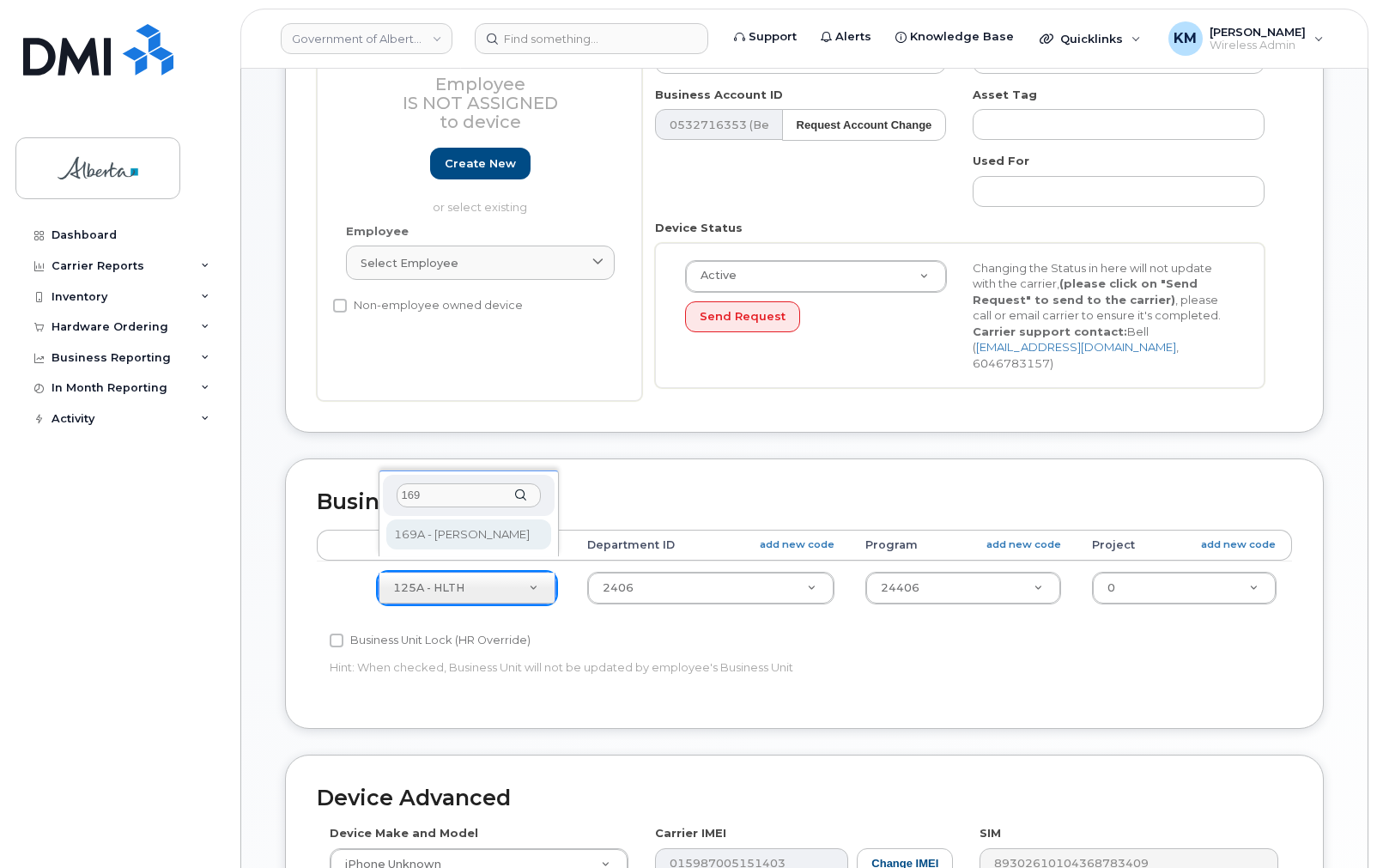
type input "169"
select select "4681667"
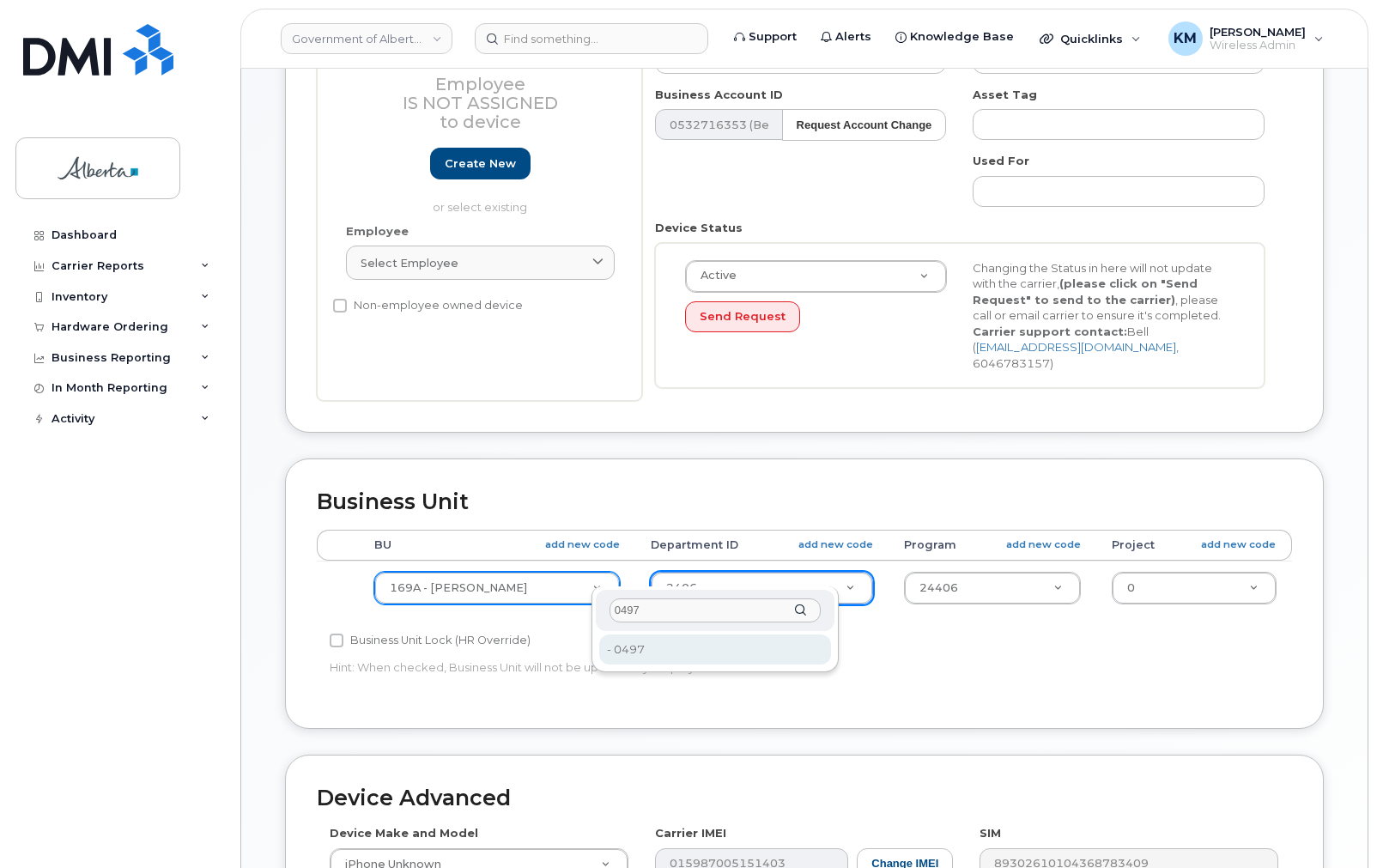
type input "0497"
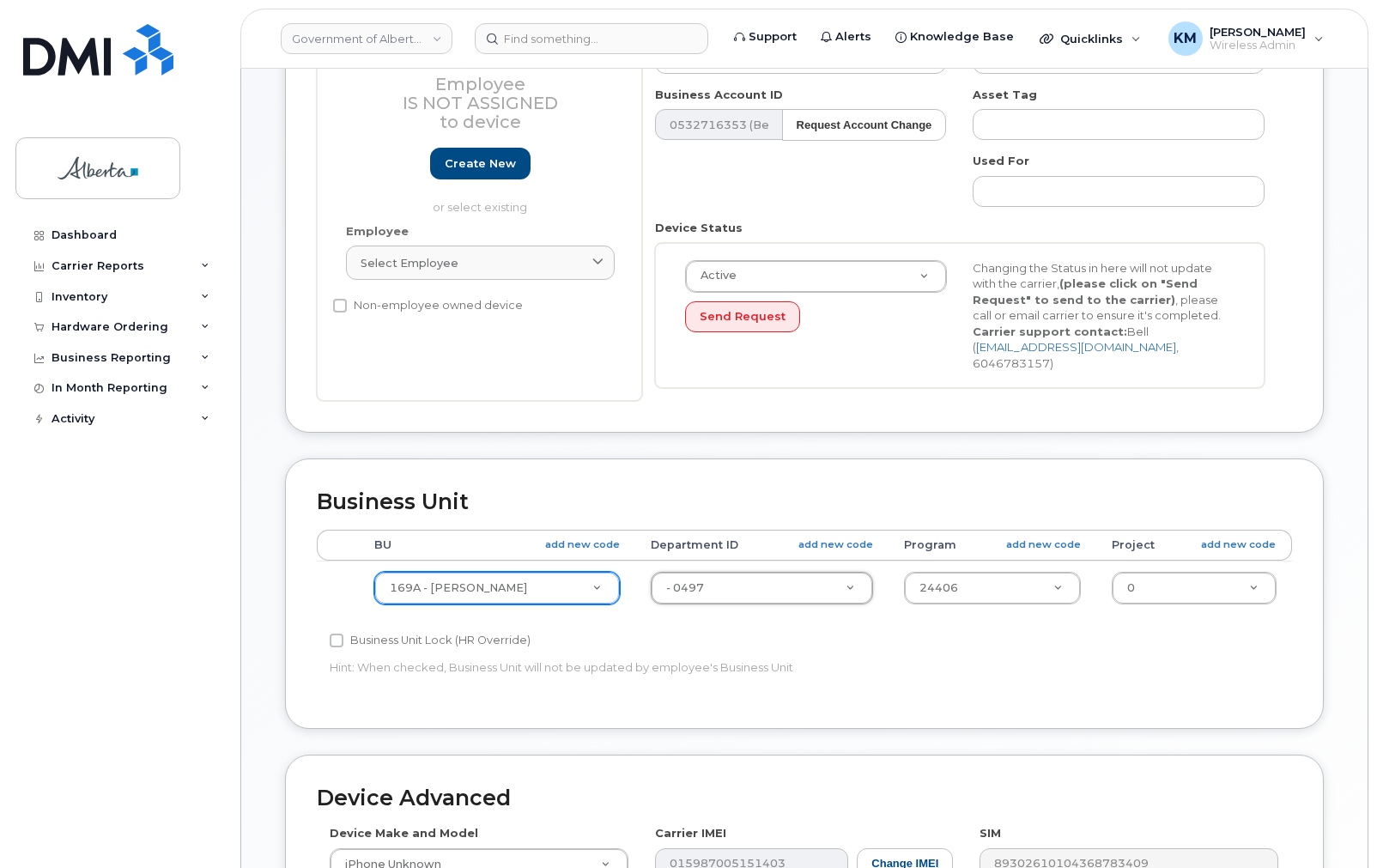
type input "4752288"
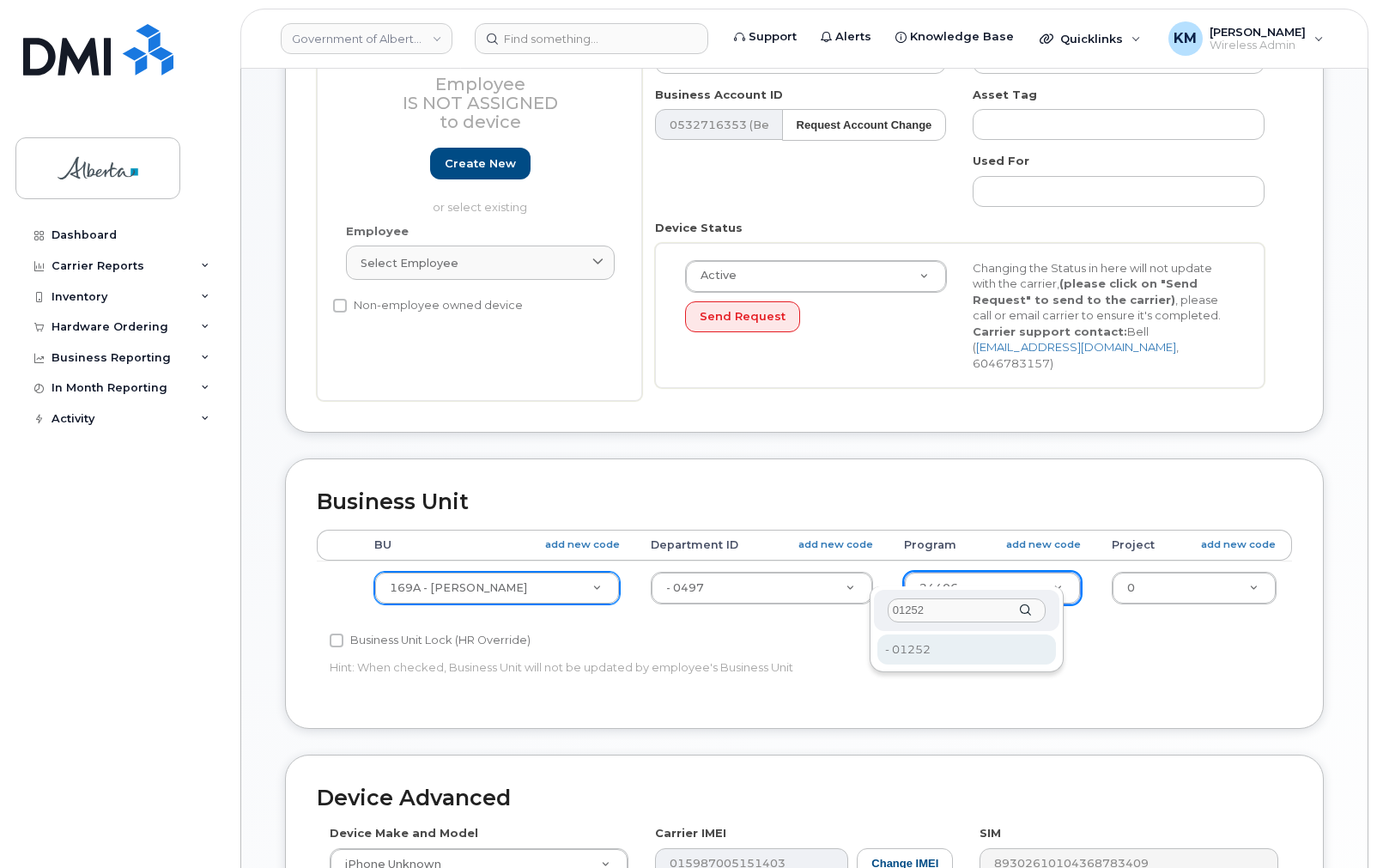
type input "01252"
type input "4753398"
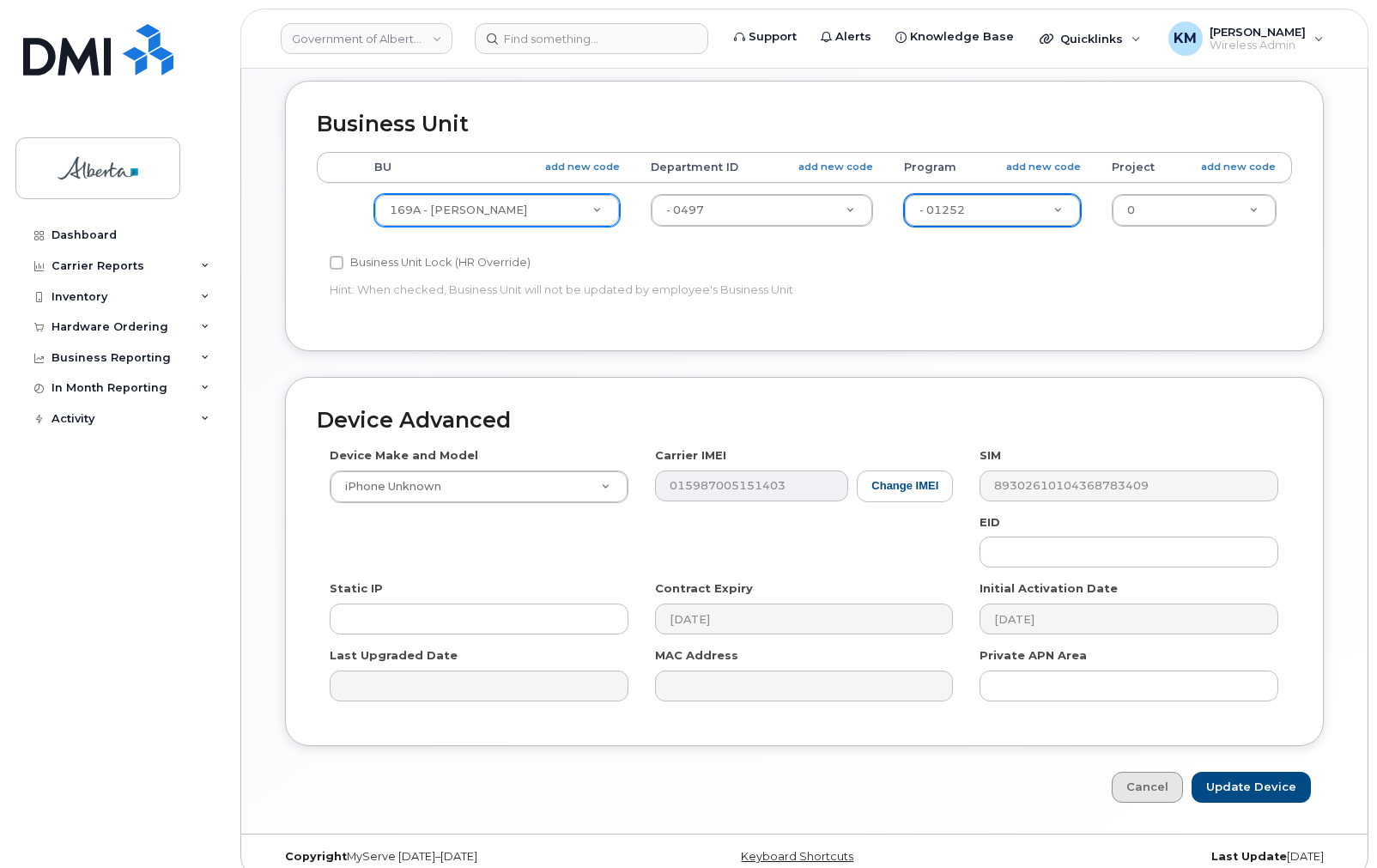
scroll to position [654, 0]
click at [1210, 769] on input "Update Device" at bounding box center [1251, 785] width 120 height 32
type input "Saving..."
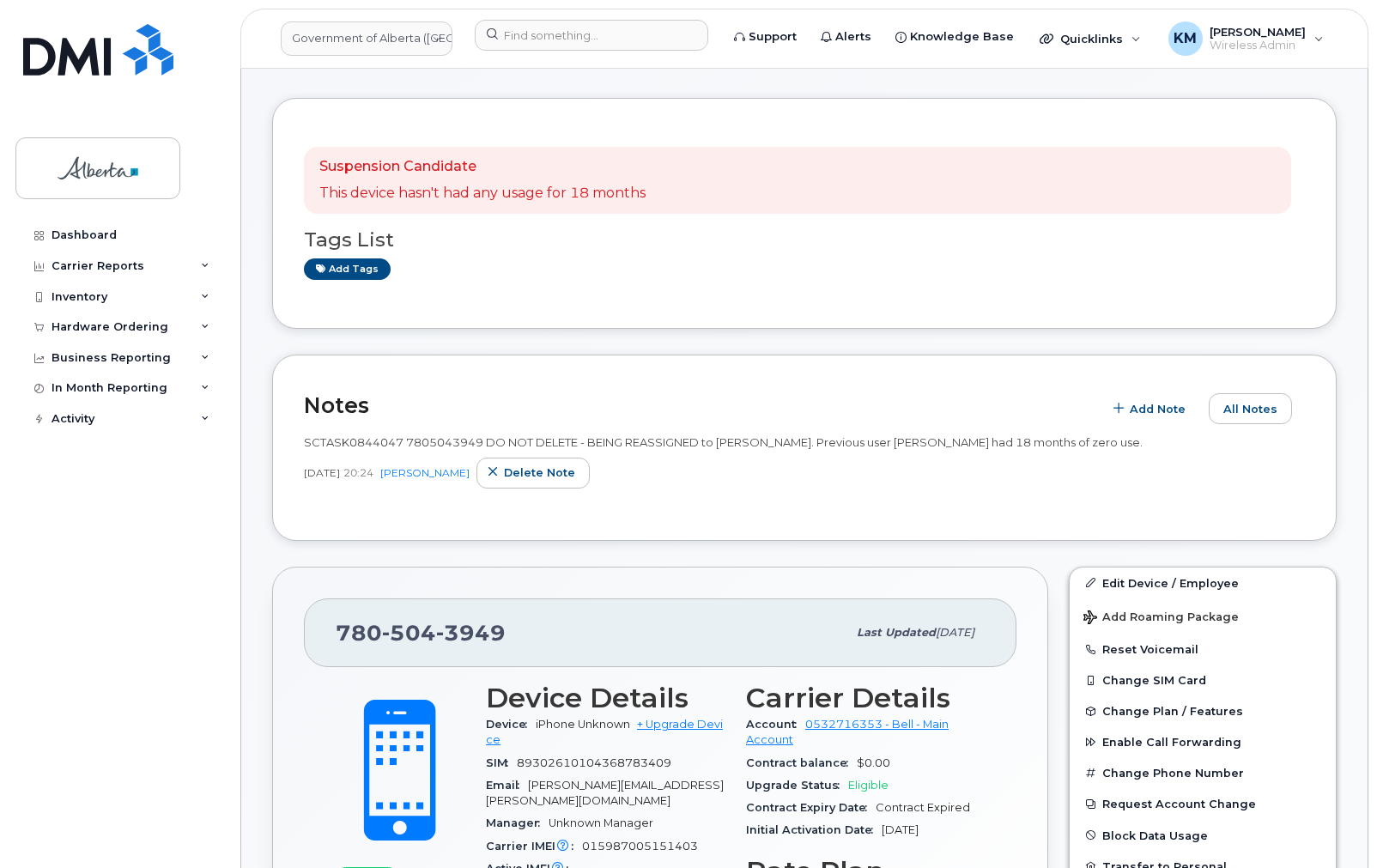
scroll to position [69, 0]
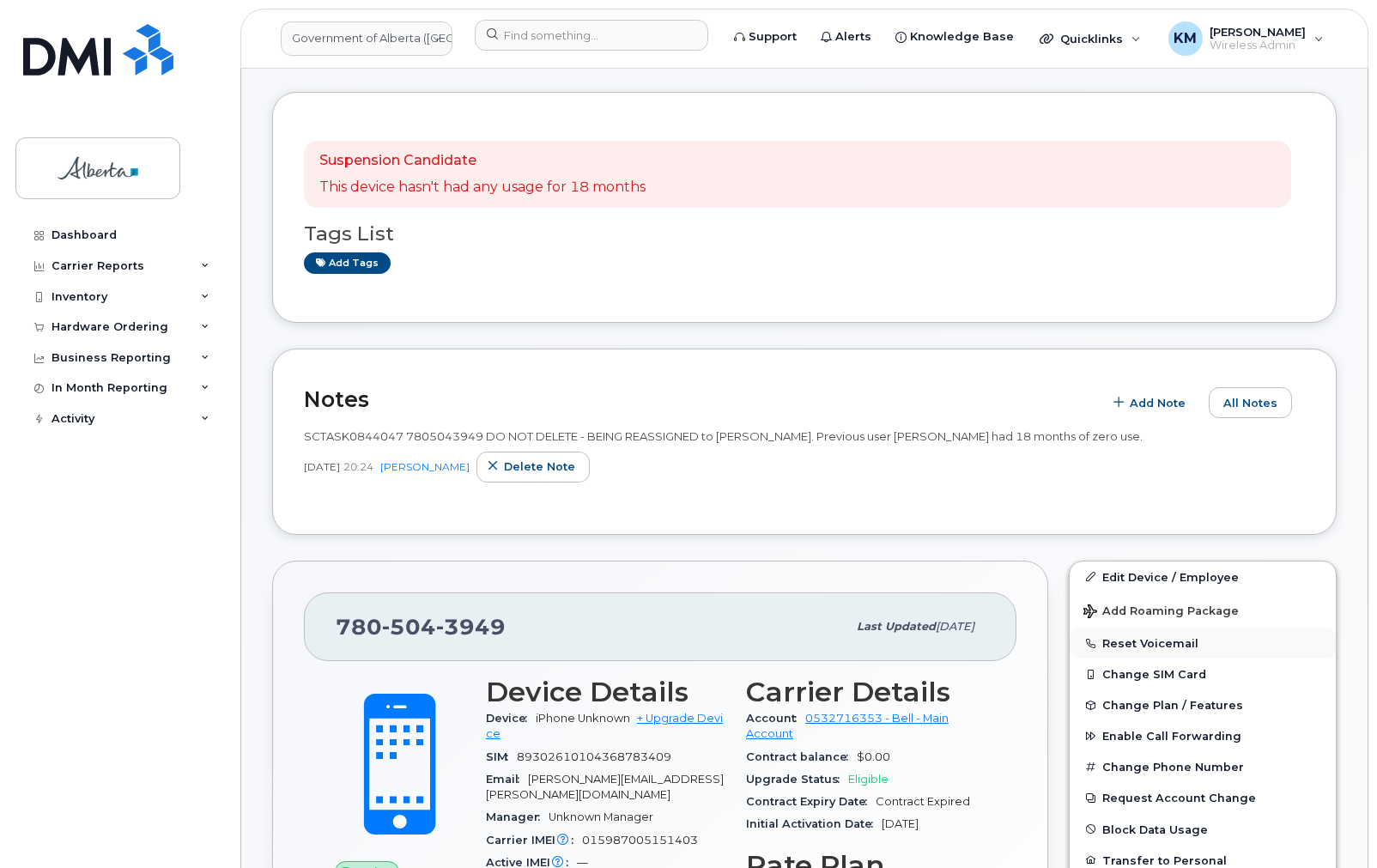
click at [1184, 644] on button "Reset Voicemail" at bounding box center [1202, 643] width 266 height 31
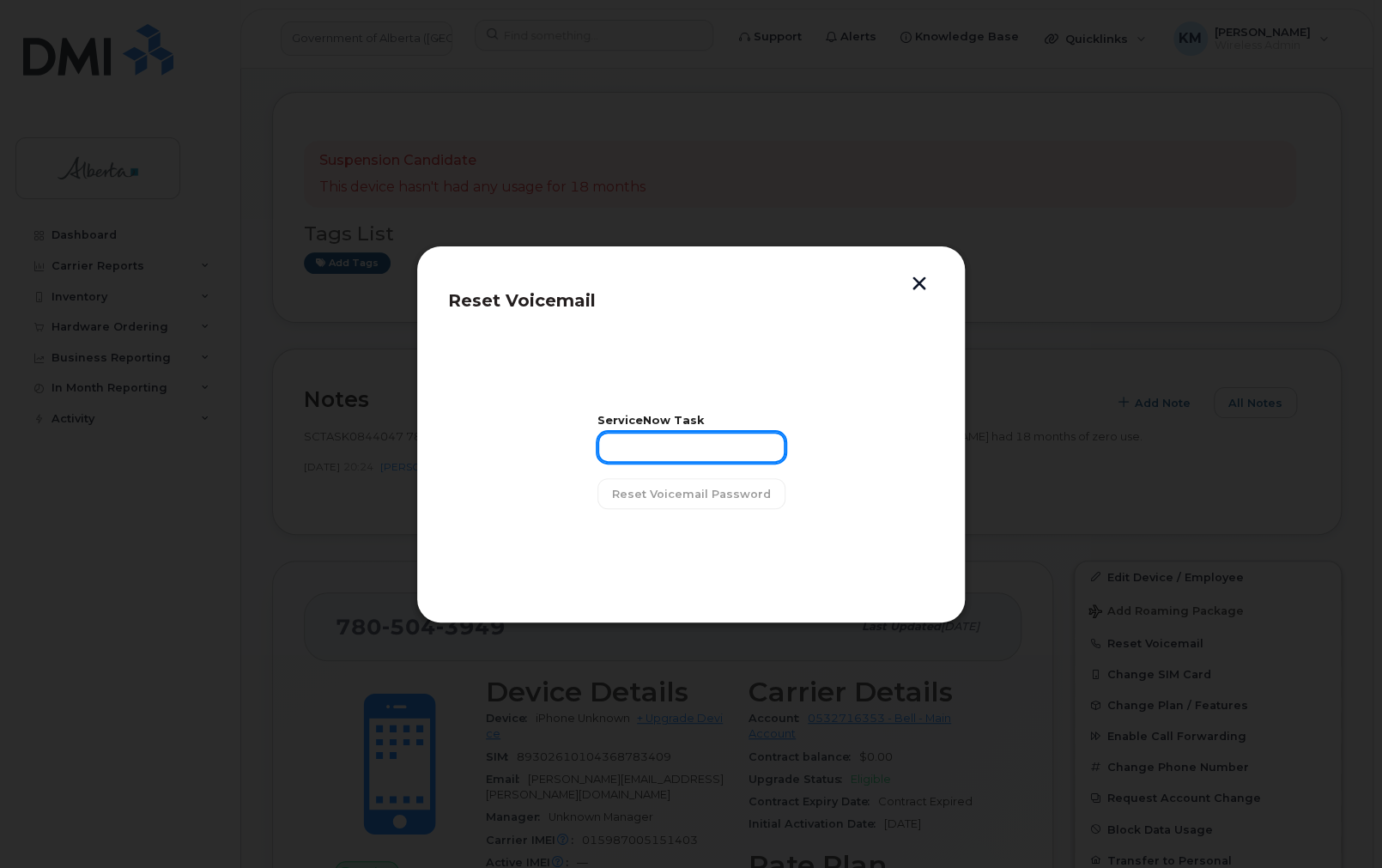
click at [704, 444] on input "text" at bounding box center [691, 447] width 188 height 31
type input "SCTASK0844047"
click at [720, 501] on span "Reset Voicemail Password" at bounding box center [691, 494] width 159 height 16
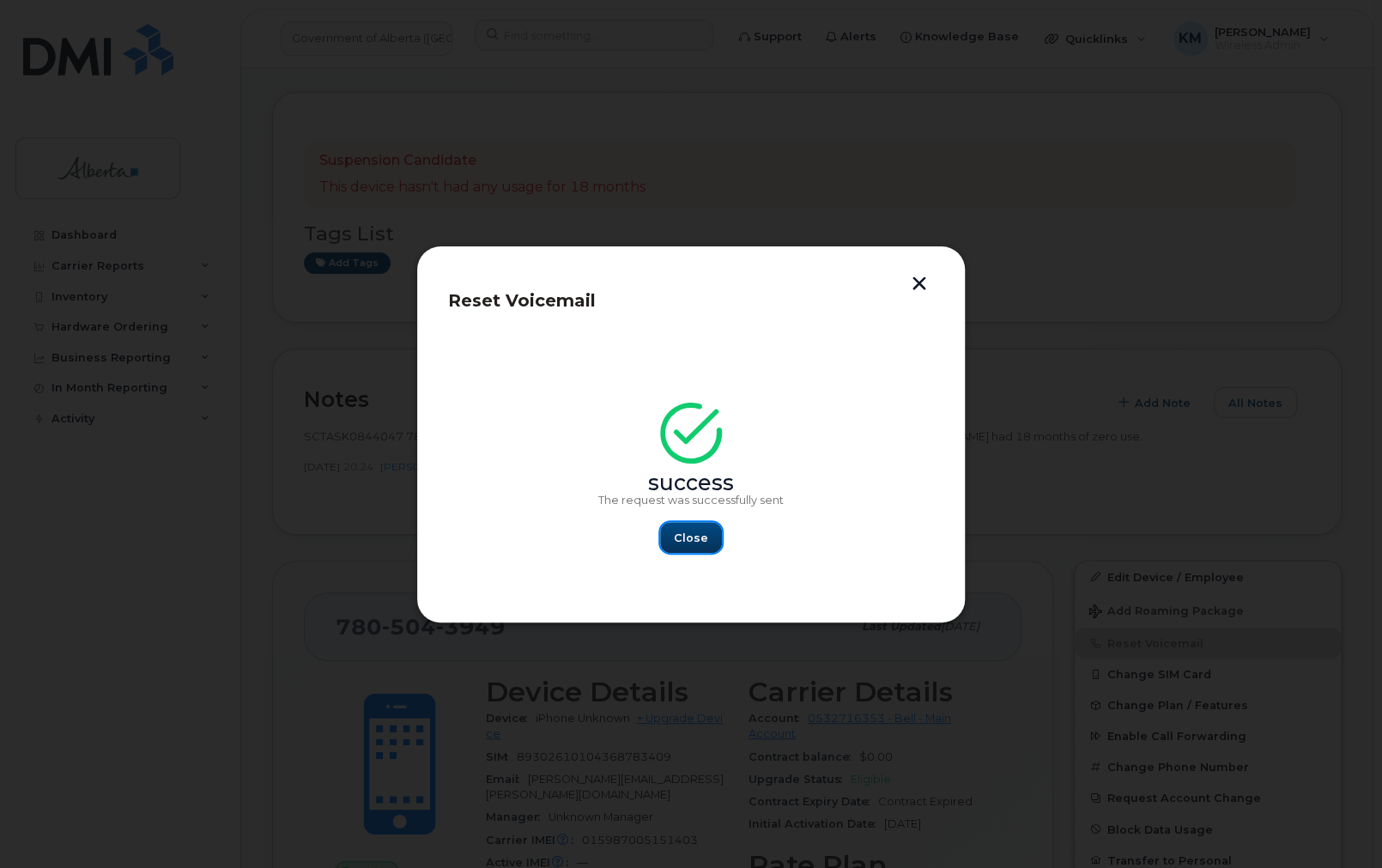
click at [694, 534] on span "Close" at bounding box center [691, 537] width 34 height 16
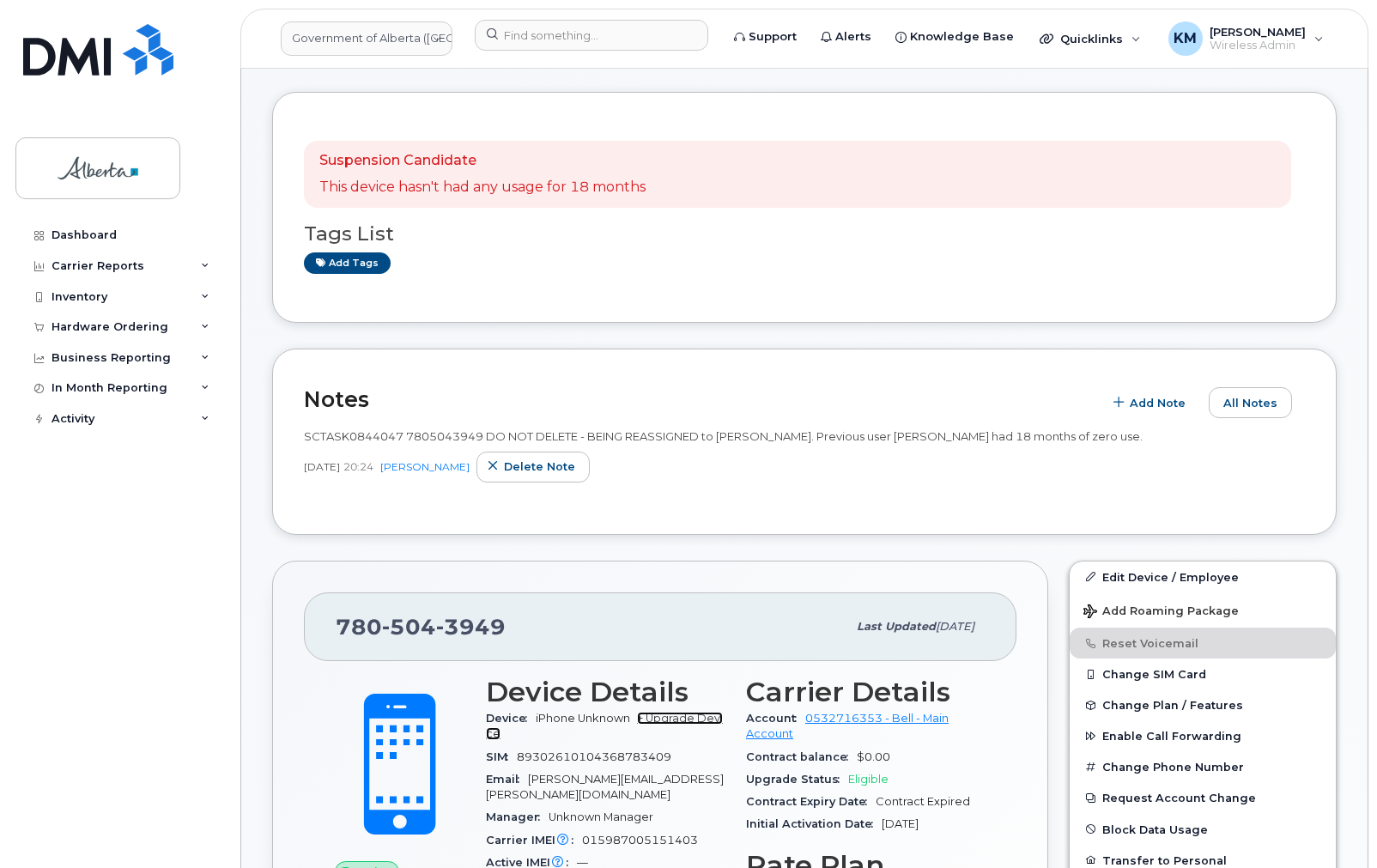
click at [707, 711] on link "+ Upgrade Device" at bounding box center [605, 725] width 237 height 29
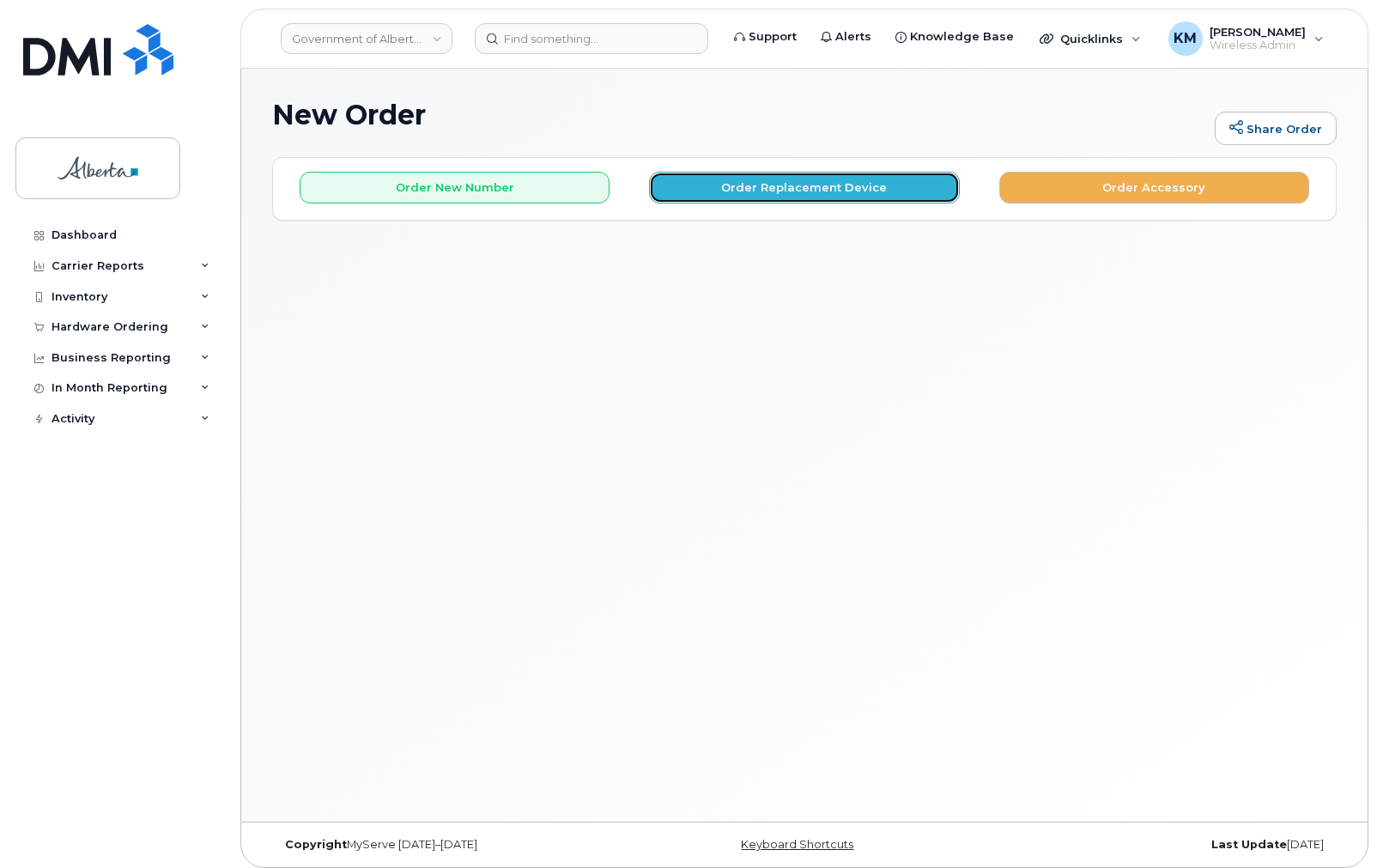
click at [752, 192] on button "Order Replacement Device" at bounding box center [804, 187] width 310 height 32
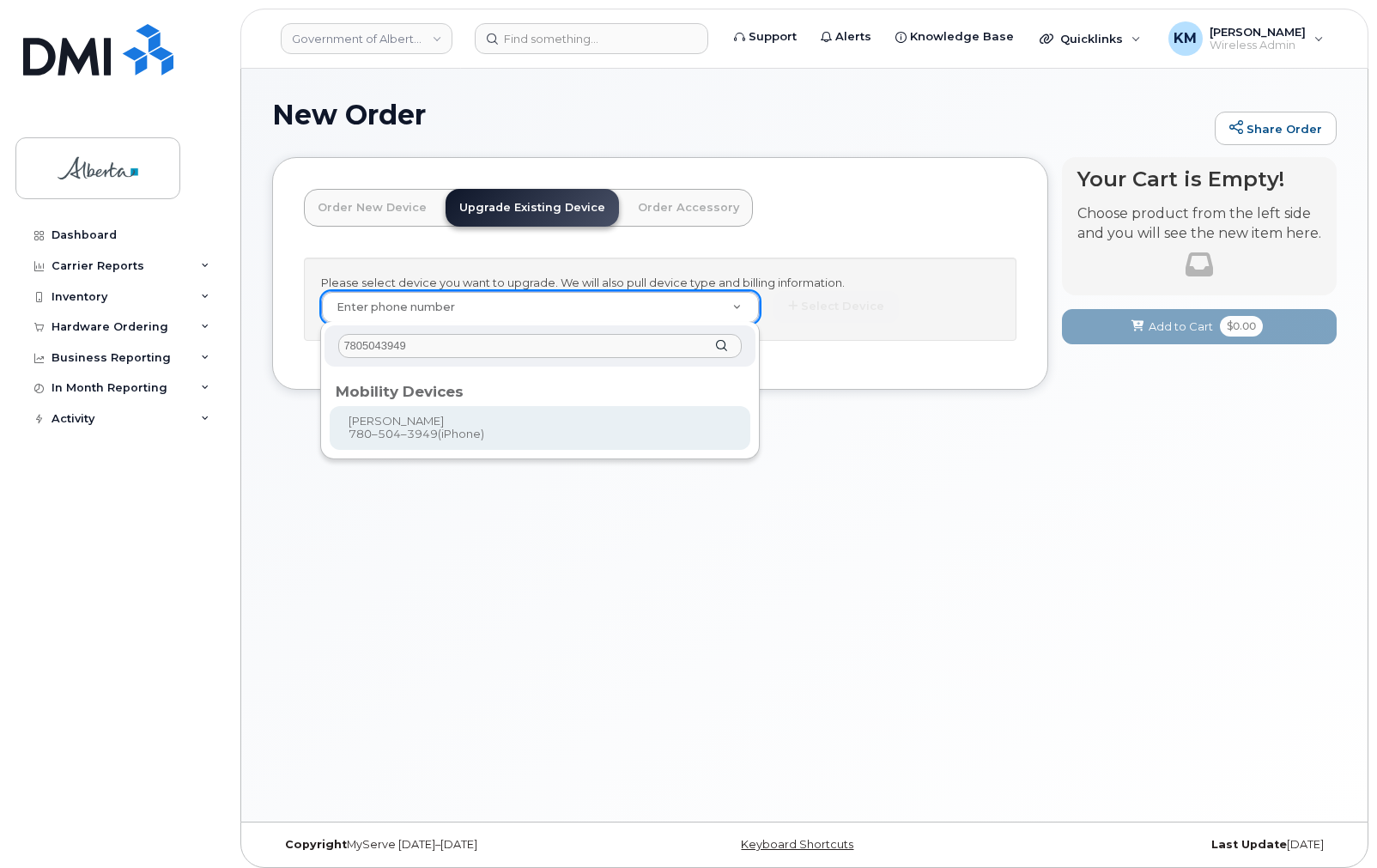
type input "7805043949"
type input "1004280"
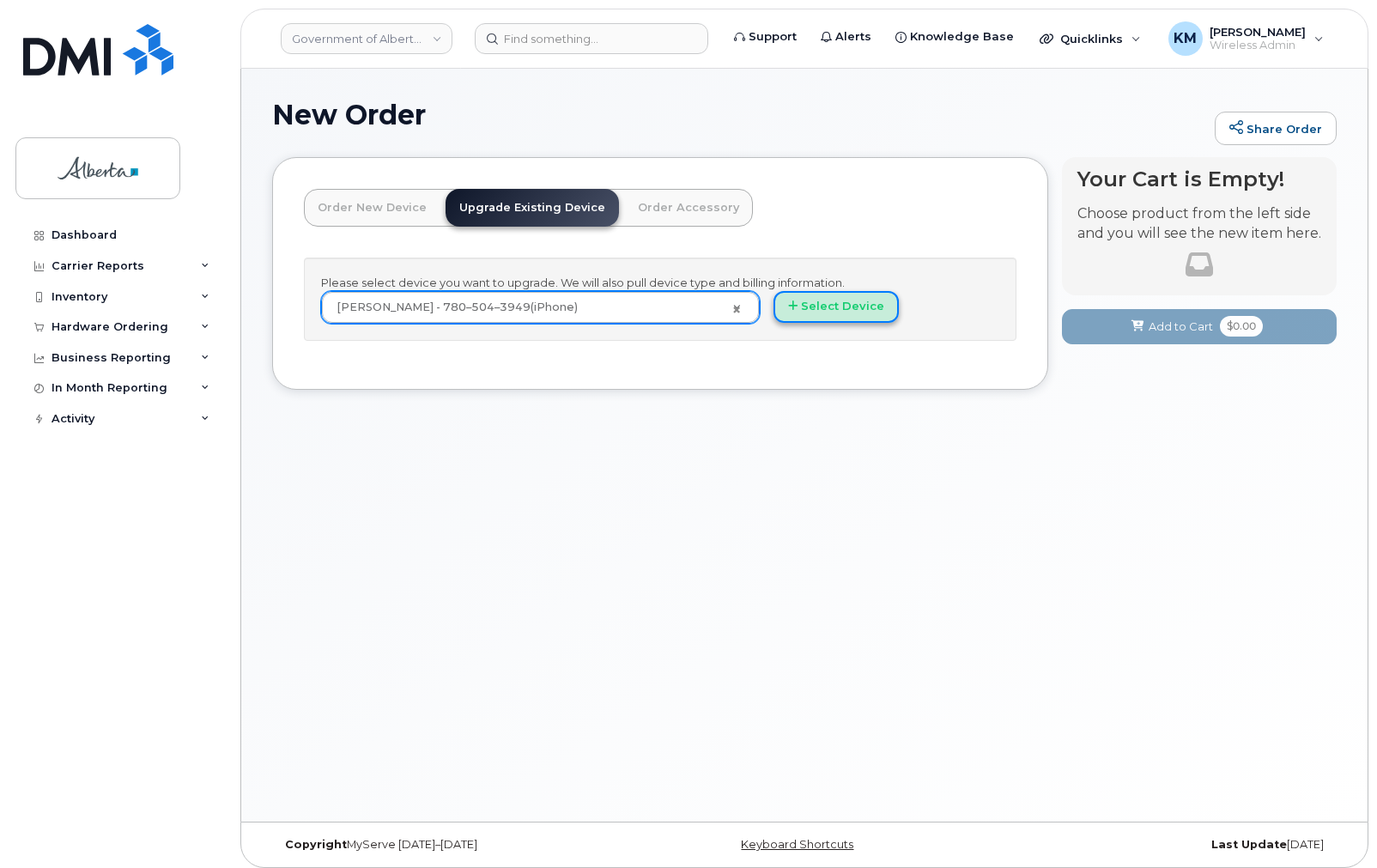
click at [848, 312] on button "Select Device" at bounding box center [835, 306] width 125 height 32
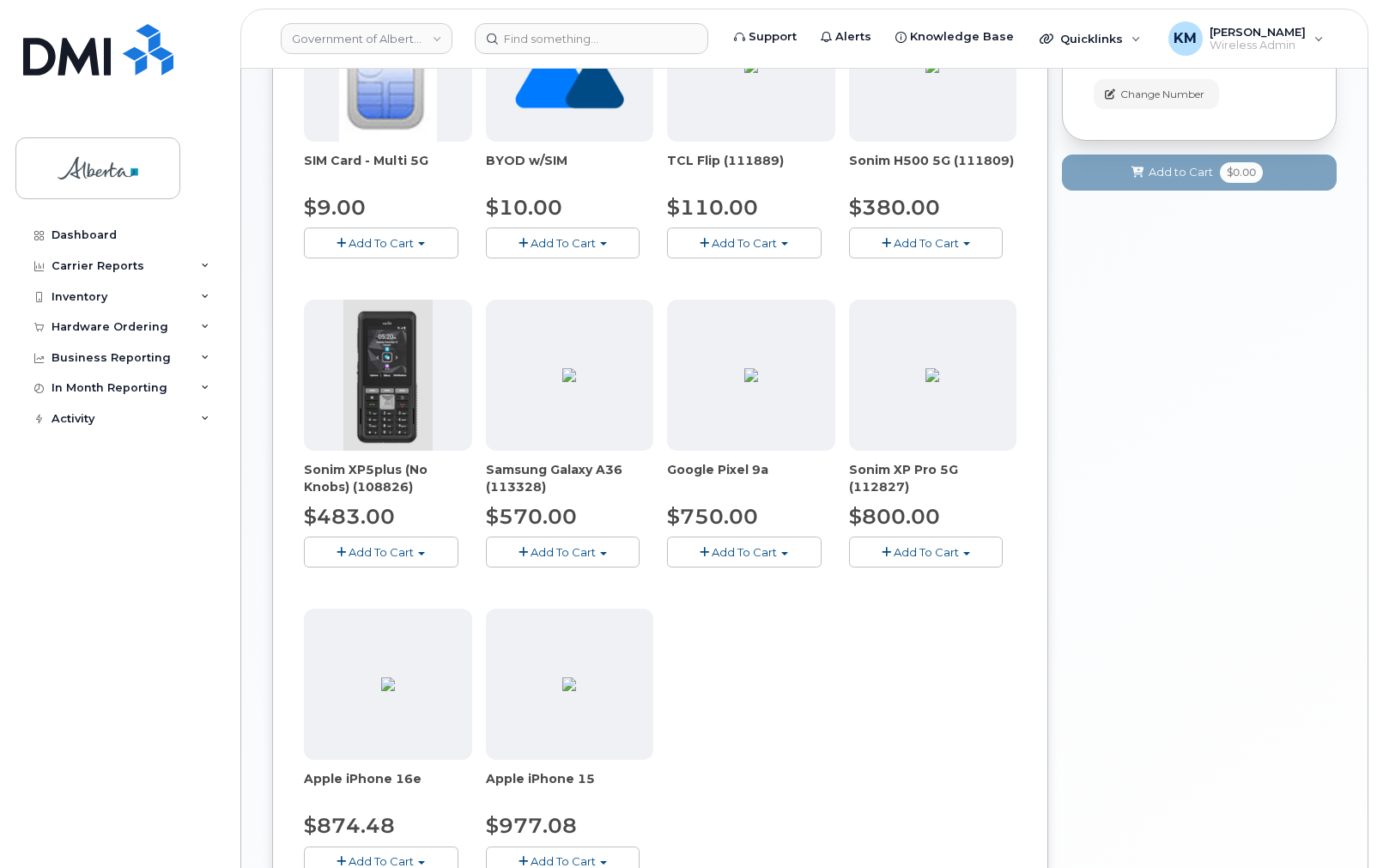
scroll to position [412, 0]
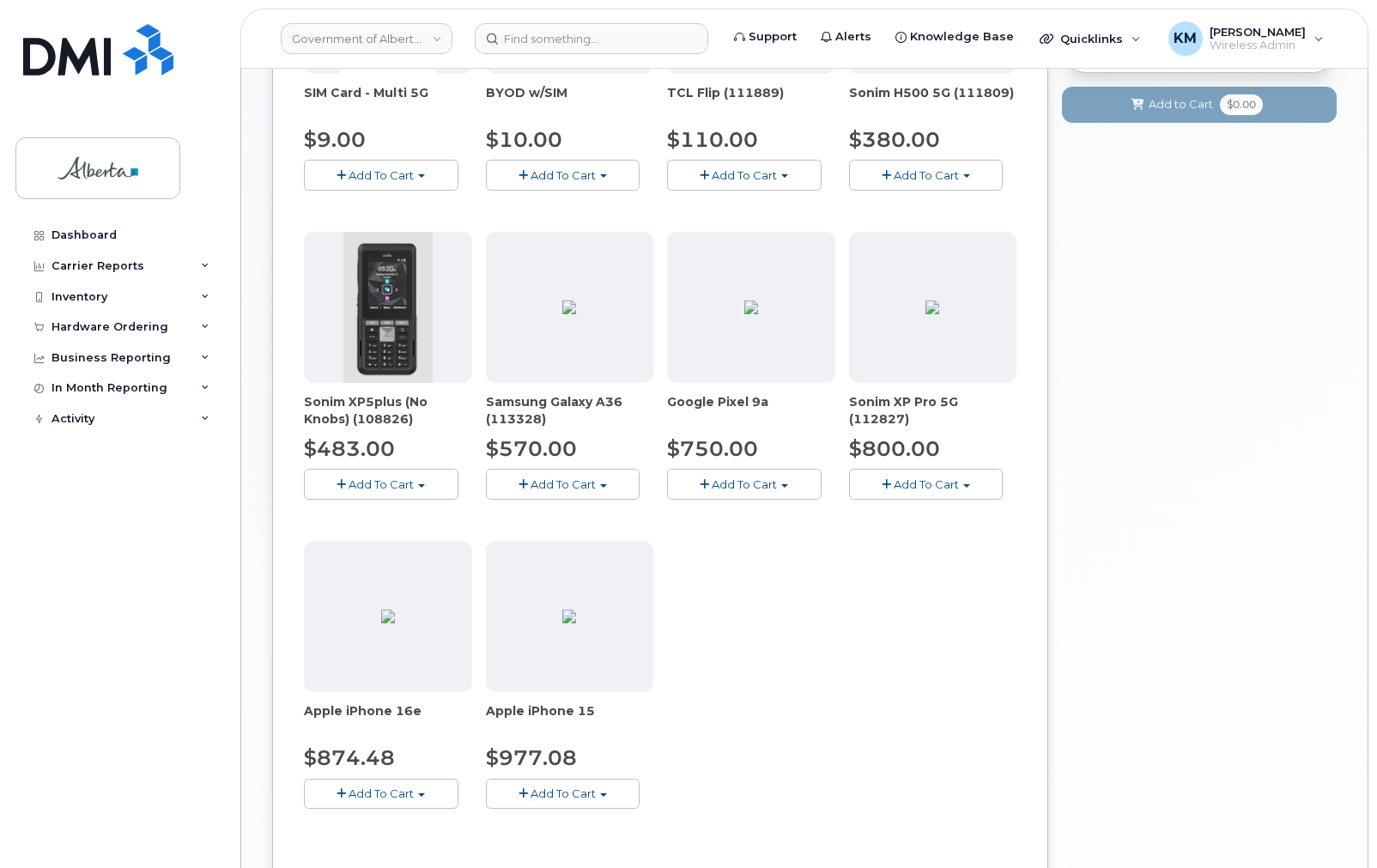
click at [405, 796] on span "Add To Cart" at bounding box center [381, 793] width 65 height 13
click at [411, 836] on link "$874.48 - 30-day upgrade (128GB model)" at bounding box center [444, 847] width 273 height 21
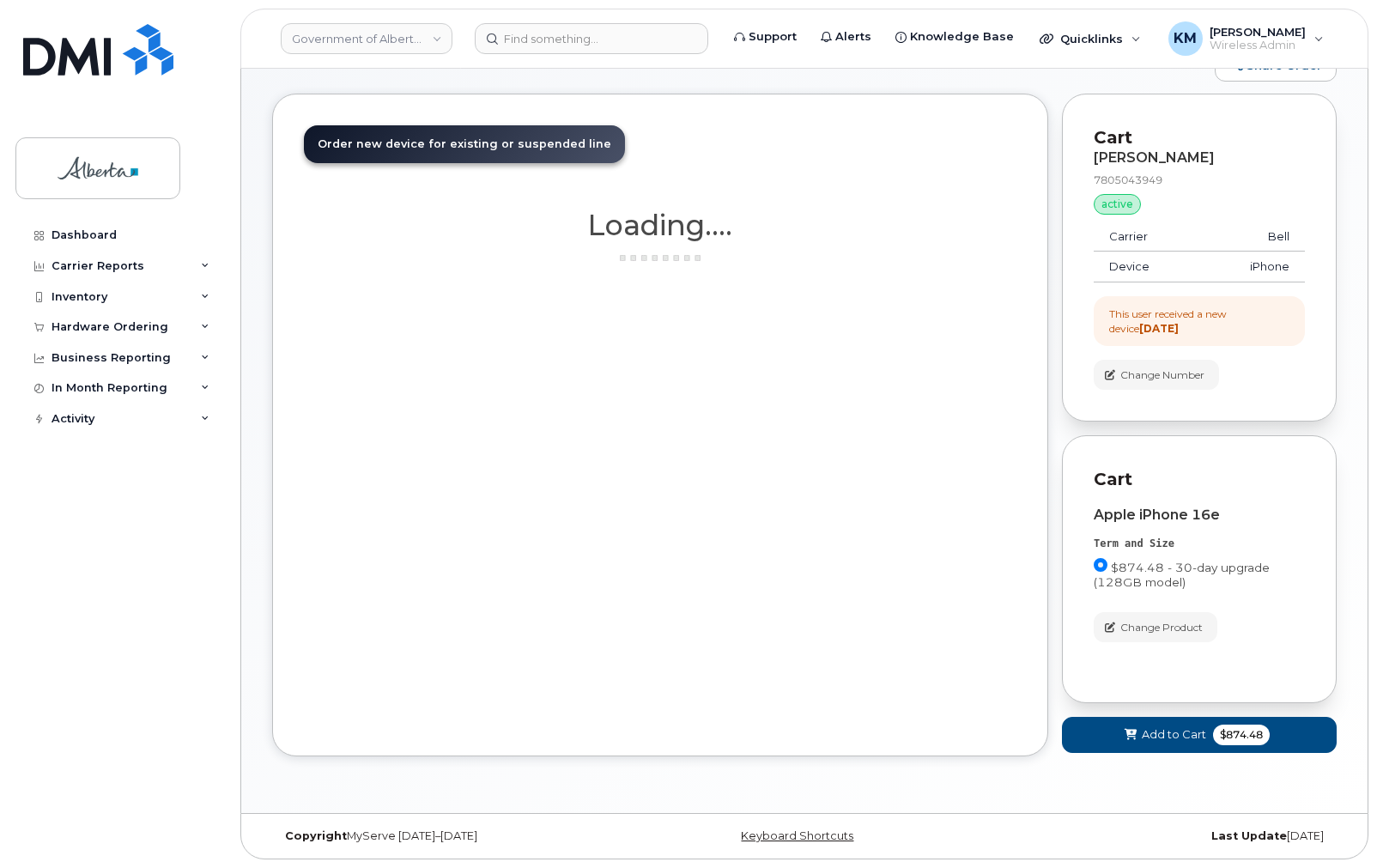
scroll to position [61, 0]
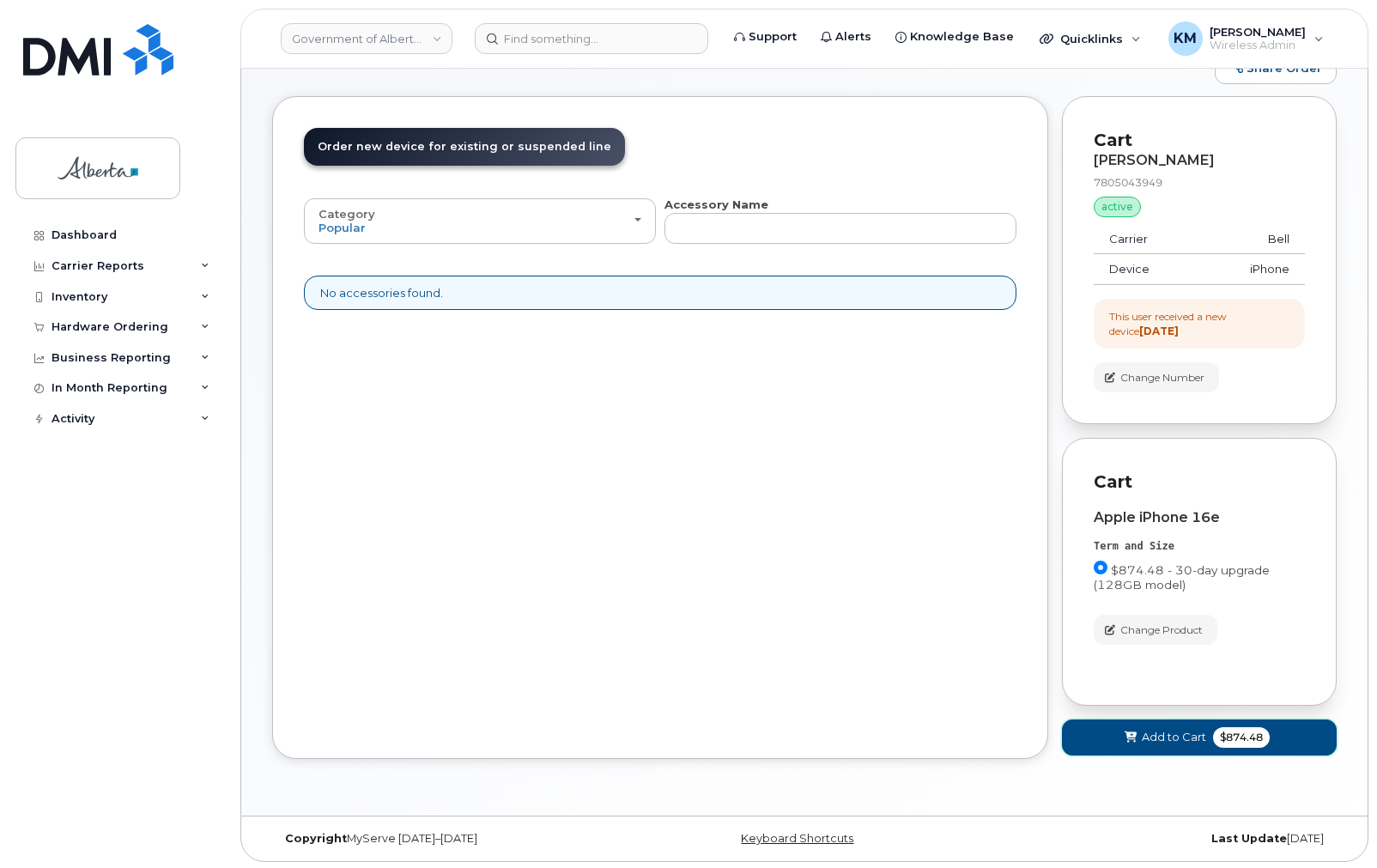
click at [1096, 740] on button "Add to Cart $874.48" at bounding box center [1198, 737] width 275 height 35
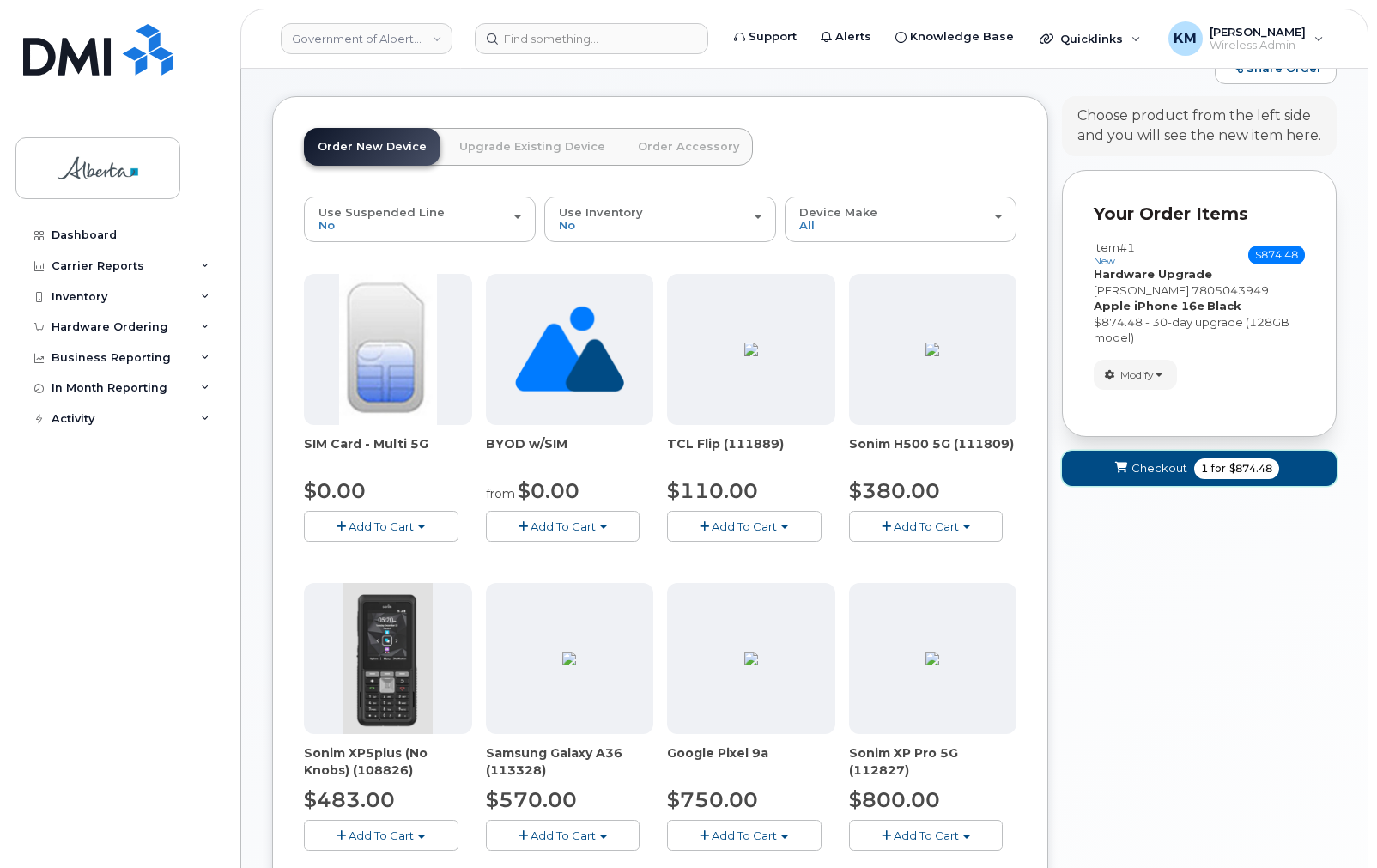
click at [1081, 464] on button "Checkout 1 for $874.48" at bounding box center [1198, 468] width 275 height 35
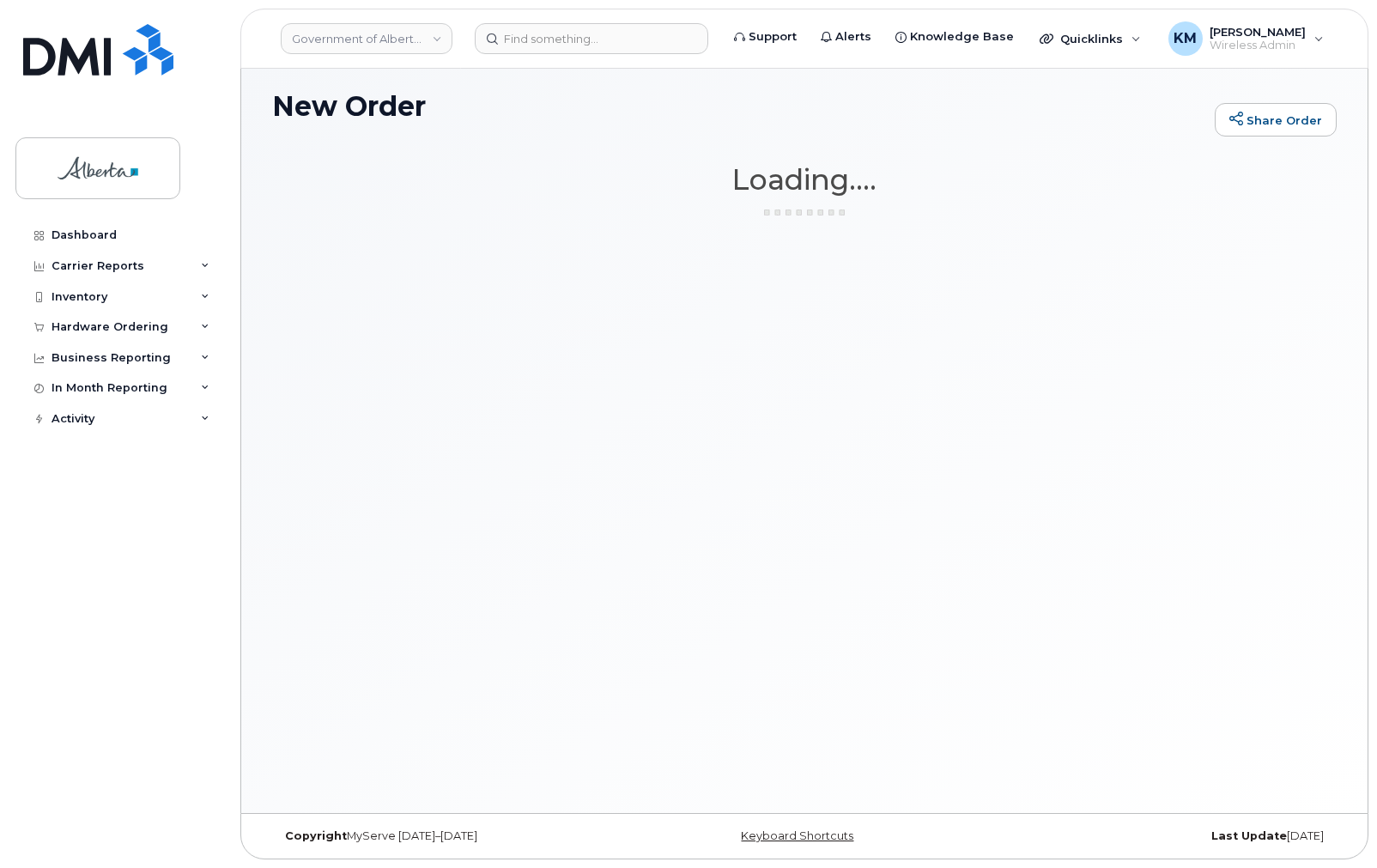
scroll to position [8, 0]
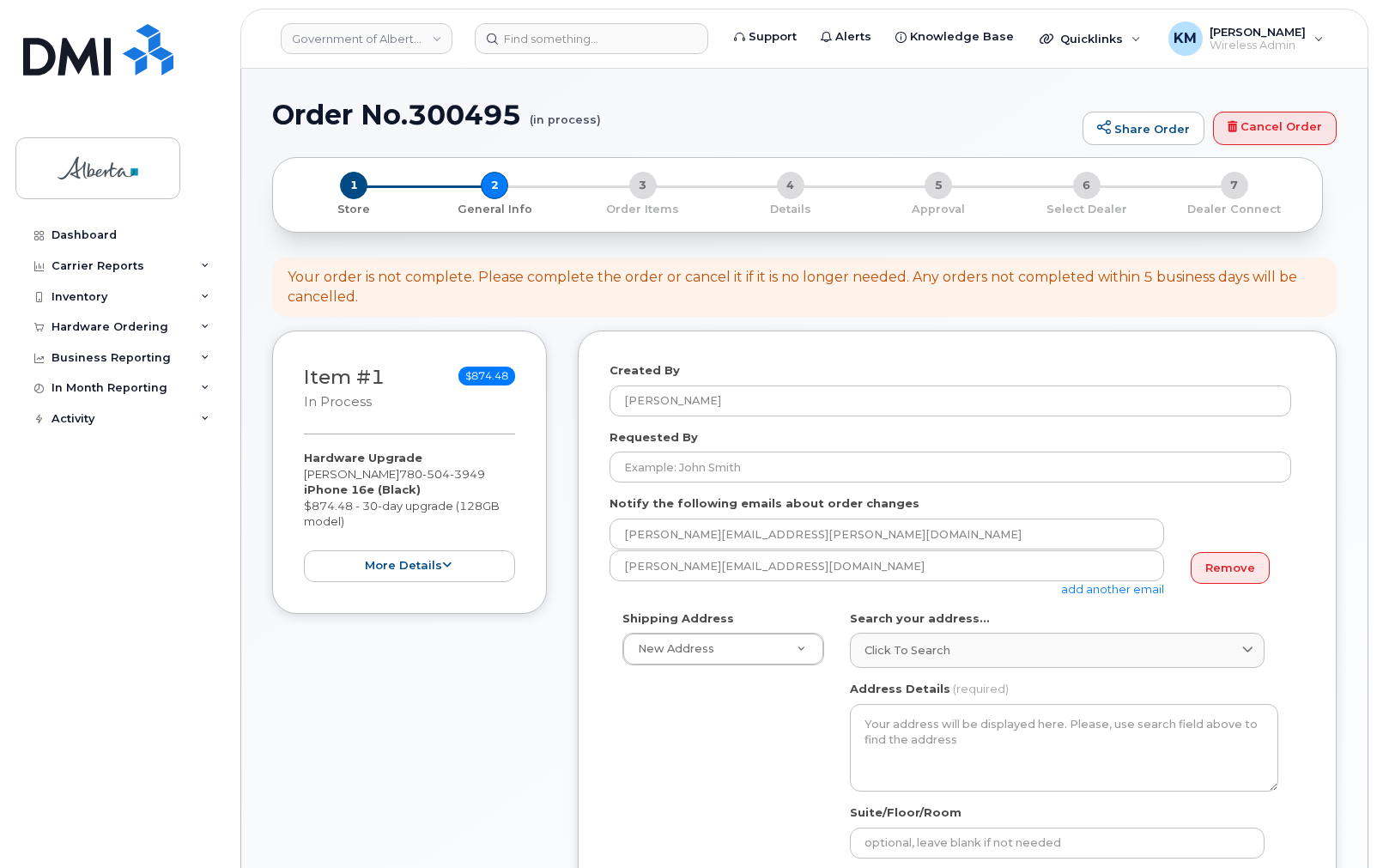
select select
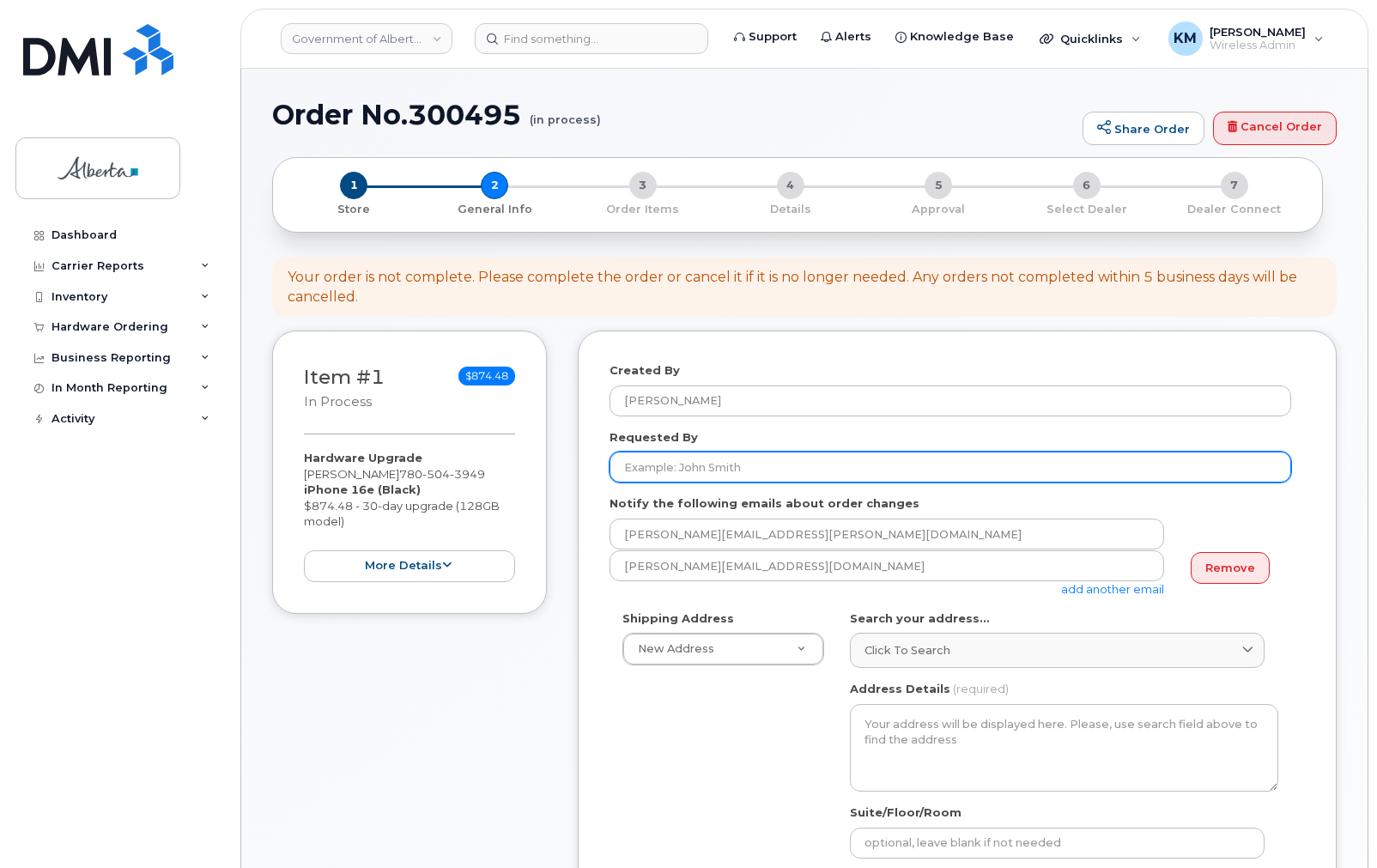
click at [678, 472] on input "Requested By" at bounding box center [950, 467] width 681 height 31
paste input "[PERSON_NAME]"
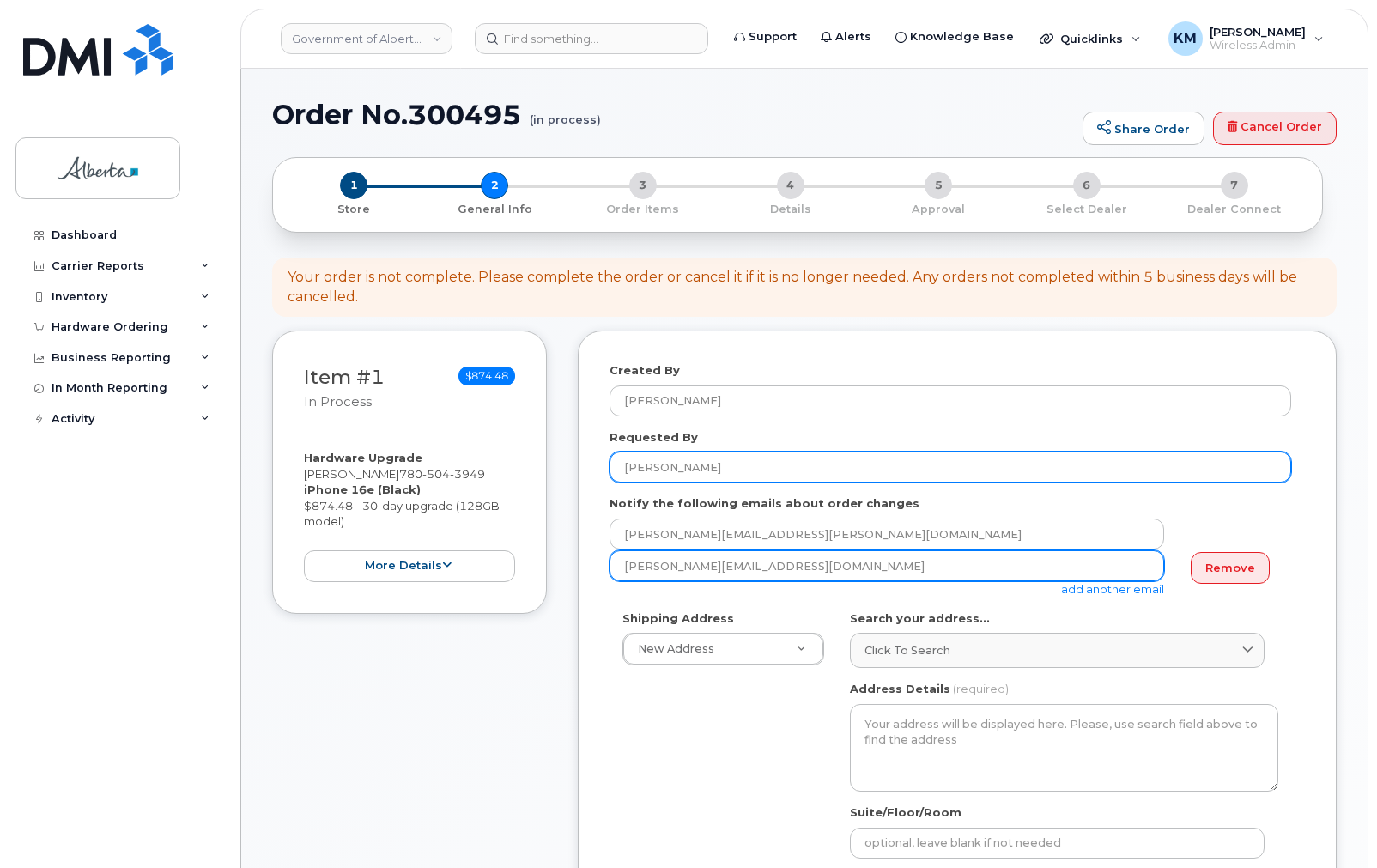
type input "[PERSON_NAME]"
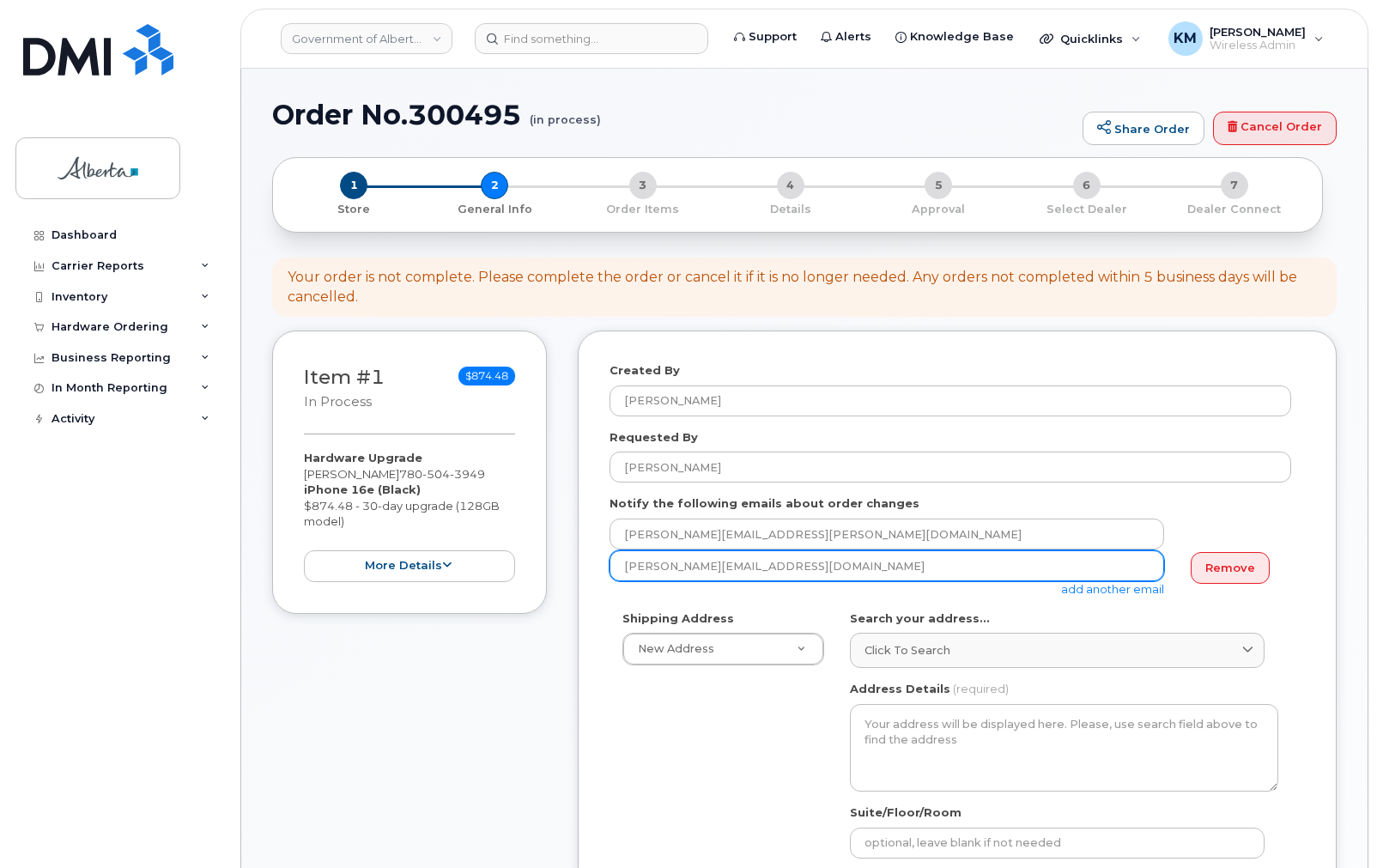
drag, startPoint x: 757, startPoint y: 573, endPoint x: 609, endPoint y: 573, distance: 148.0
click at [610, 573] on input "kay.mah@gov.ab.ca" at bounding box center [886, 566] width 554 height 31
paste input "[PERSON_NAME]"
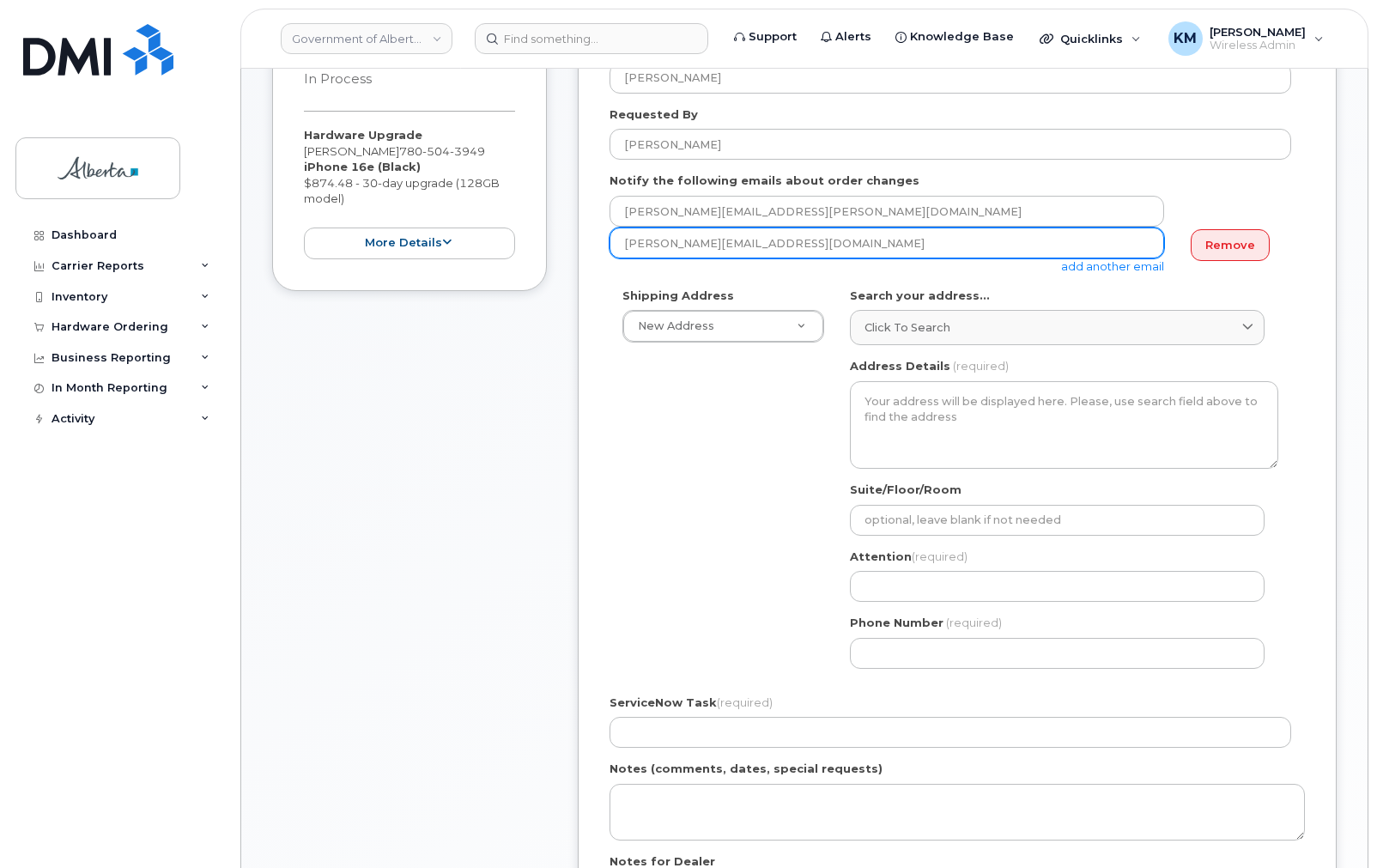
scroll to position [344, 0]
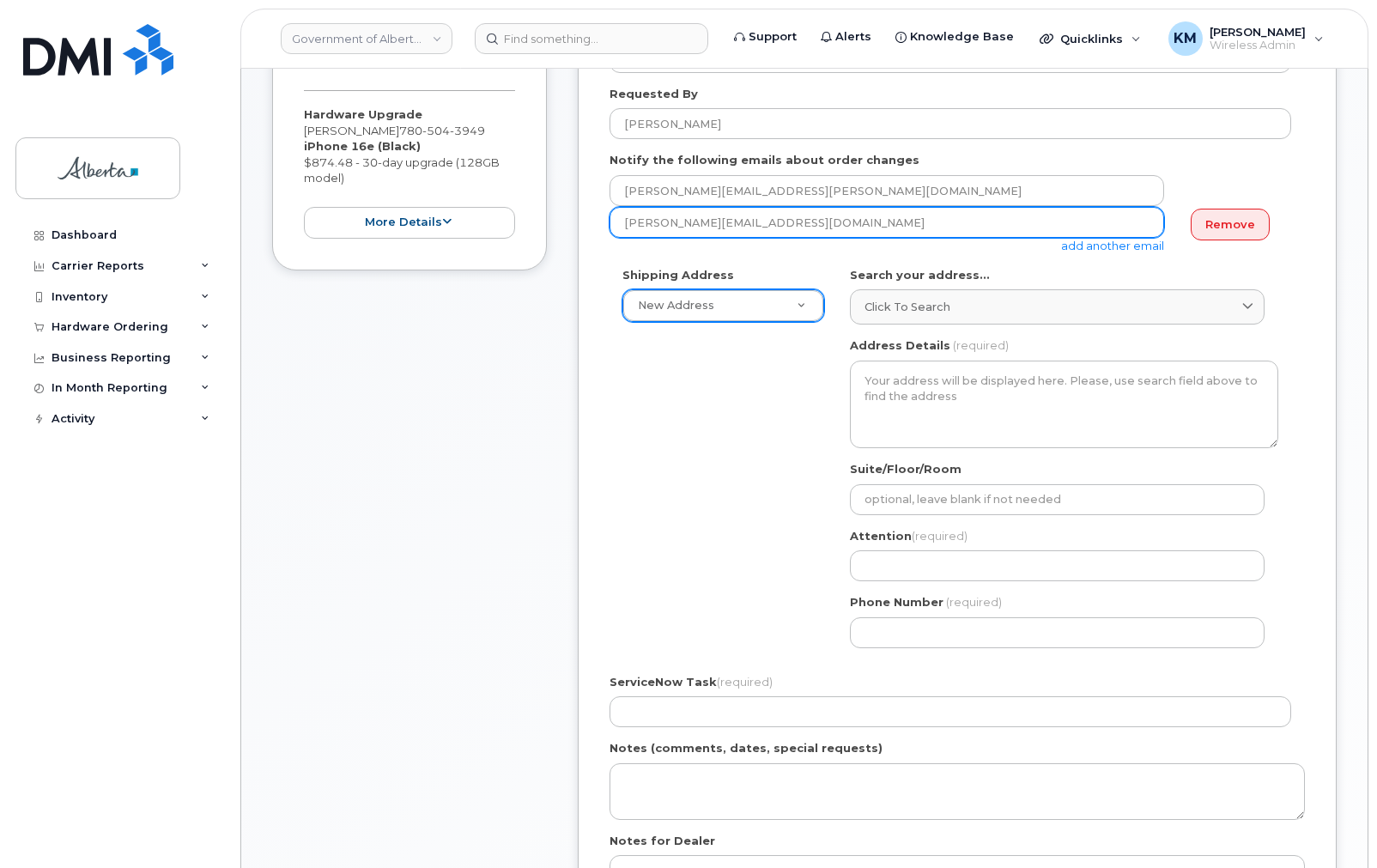
type input "Dani.Anderson@gov.ab.ca"
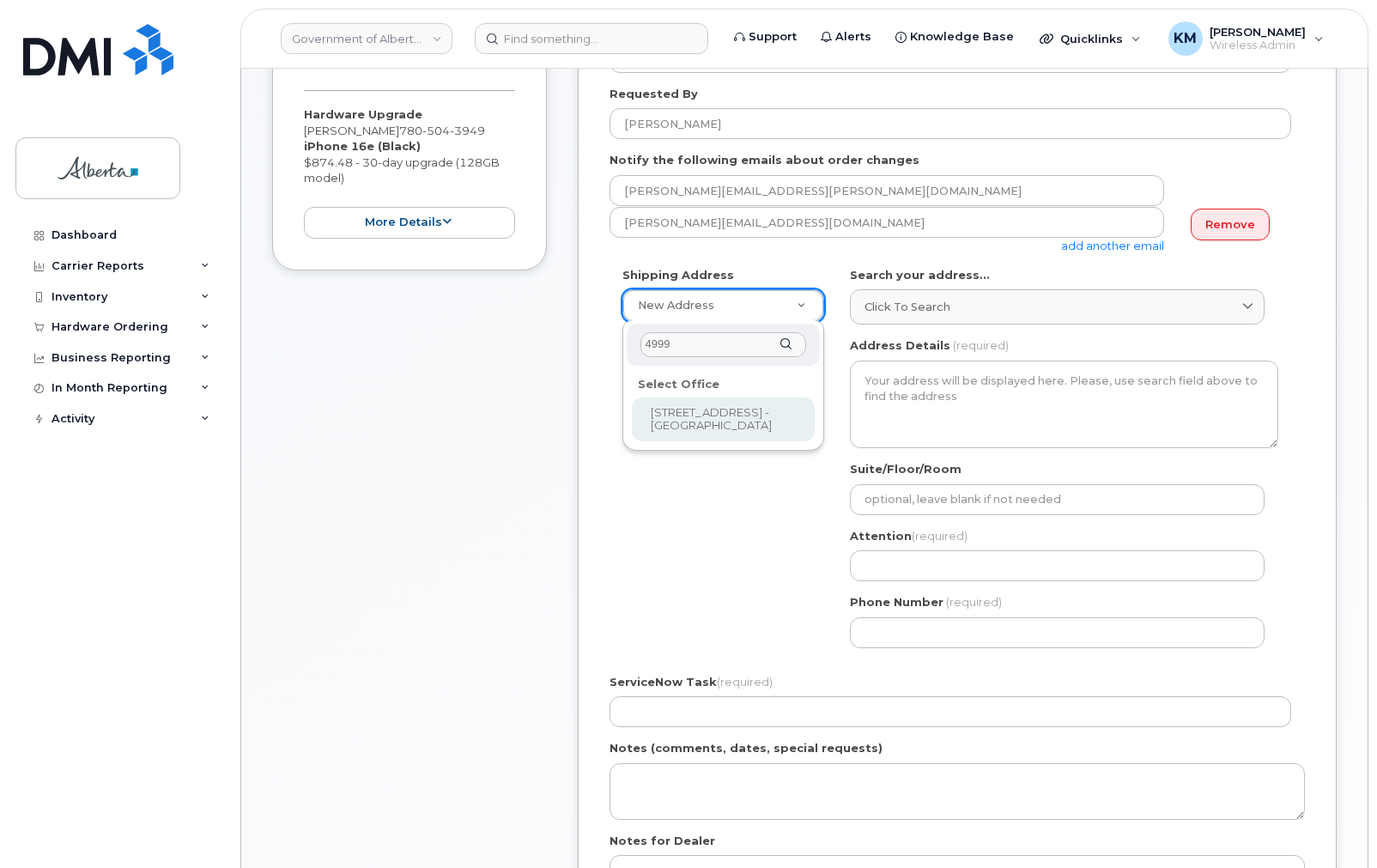
type input "4999"
select select
type textarea "4999 - 98 Avenue Edmonton Alberta T6B2X3"
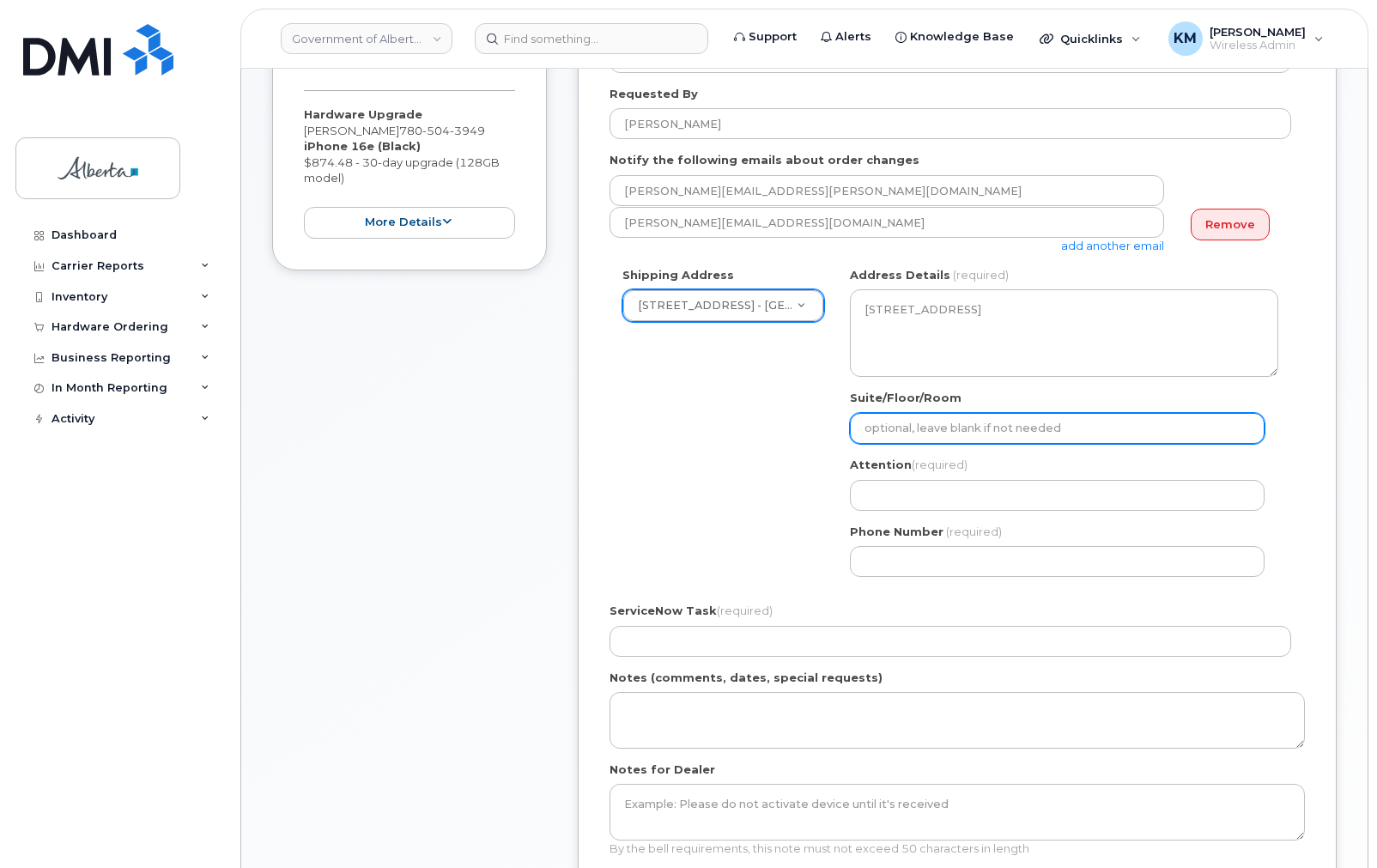
click at [937, 430] on input "Suite/Floor/Room" at bounding box center [1056, 428] width 414 height 31
select select
type input "S"
select select
type input "Su"
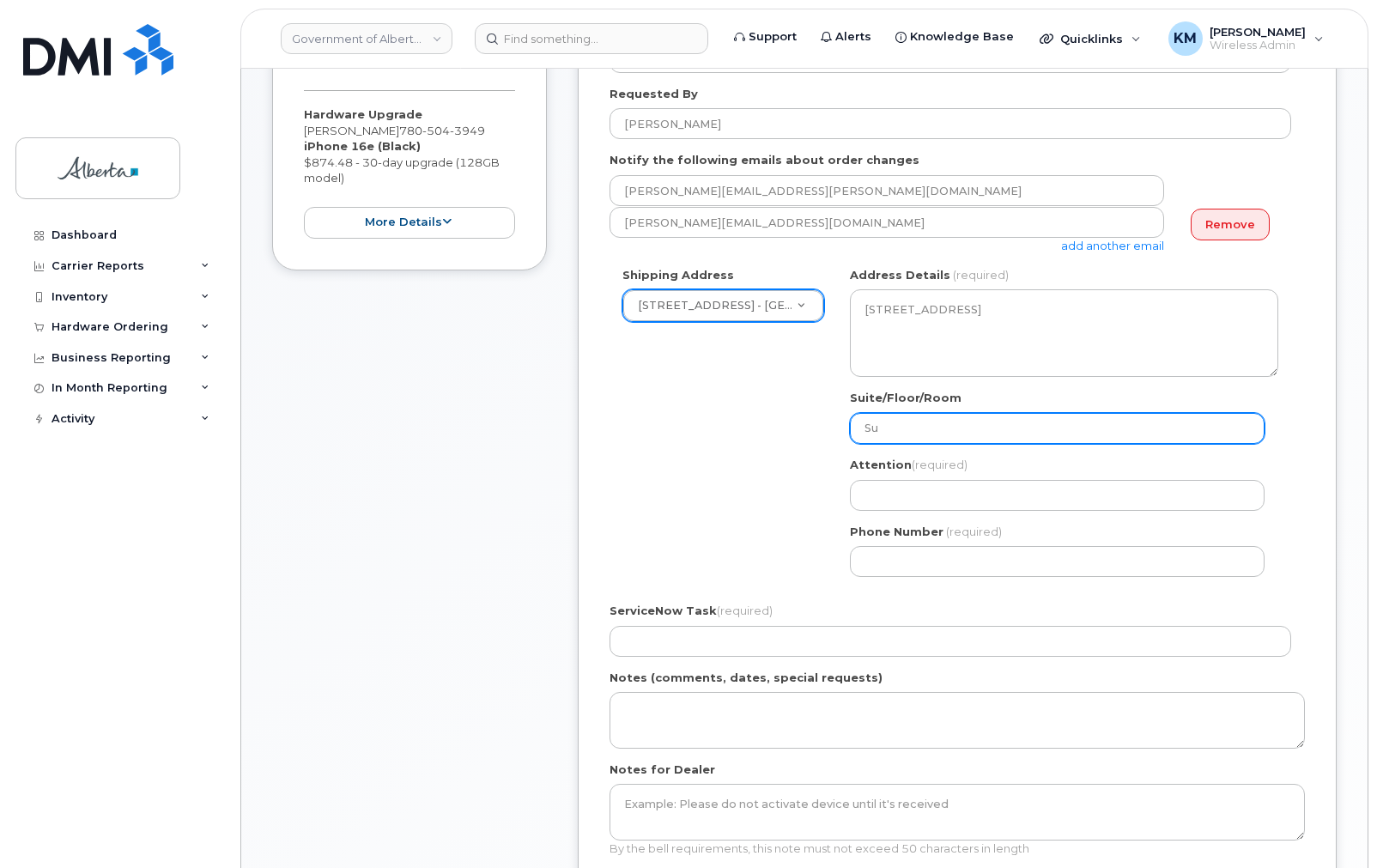
select select
type input "Sui"
select select
type input "Suit"
select select
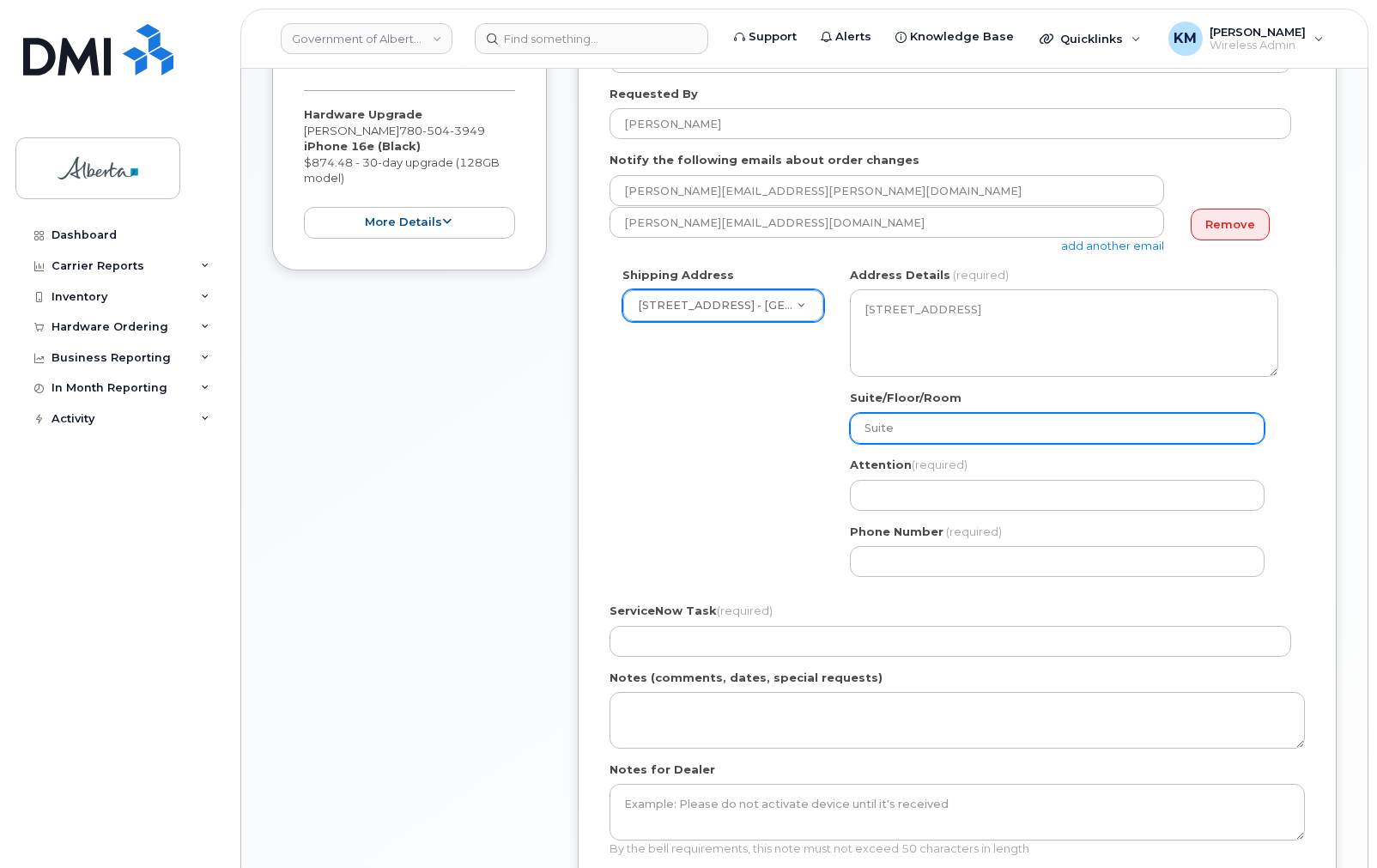
type input "Suite"
select select
type input "Suite 3"
select select
type input "Suite 30"
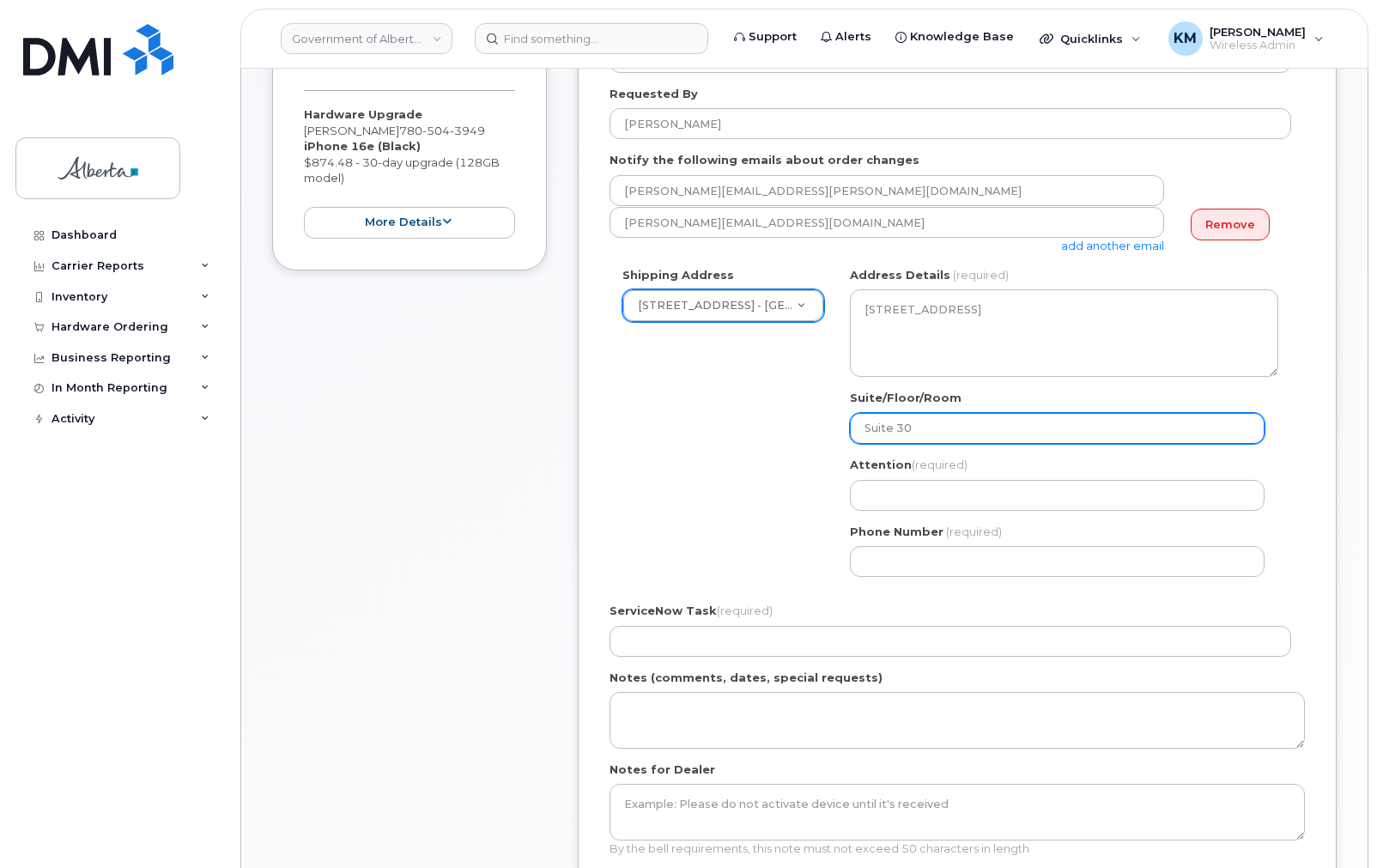
select select
type input "Suite 303"
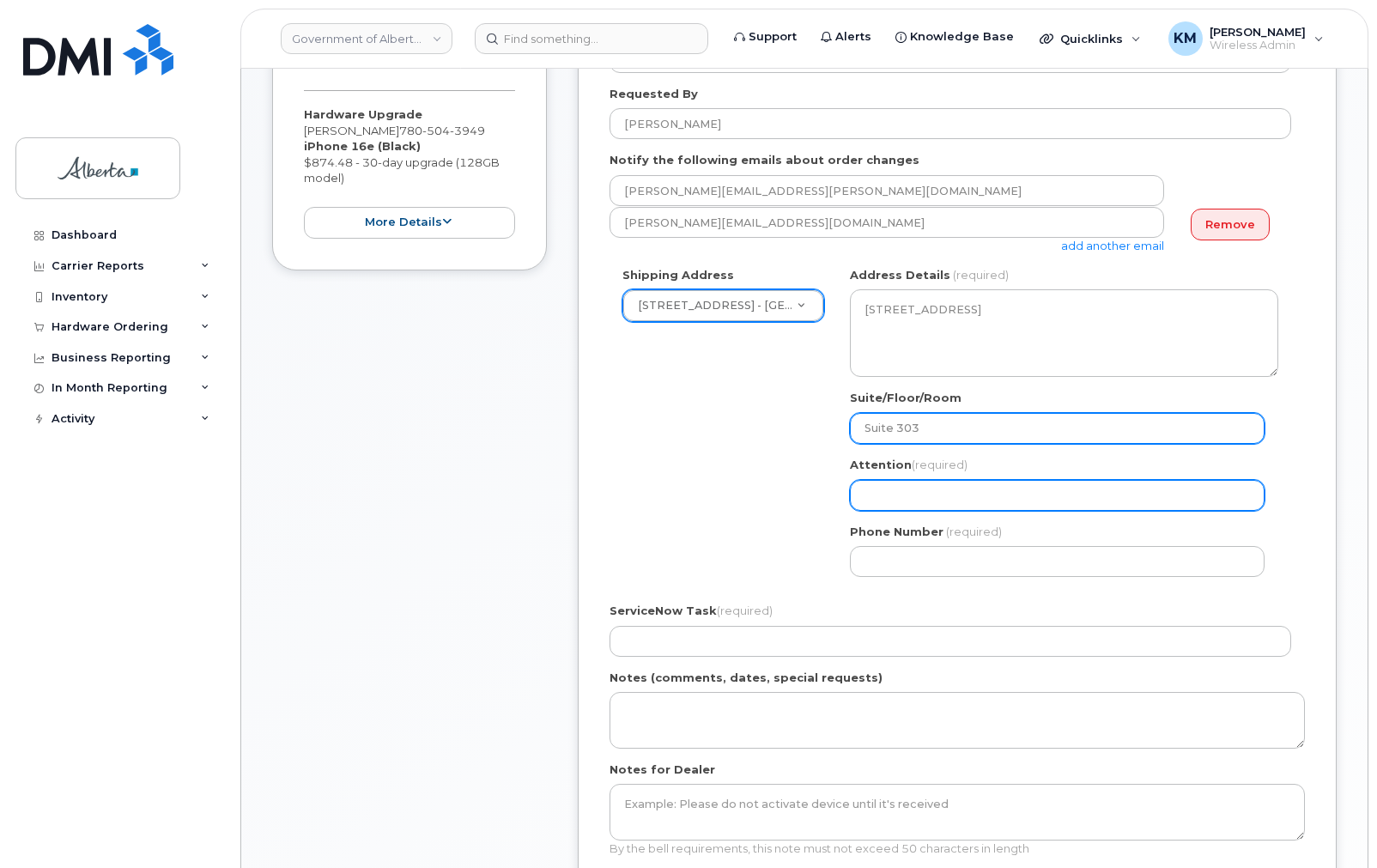
paste input "[PERSON_NAME]"
select select
type input "[PERSON_NAME]"
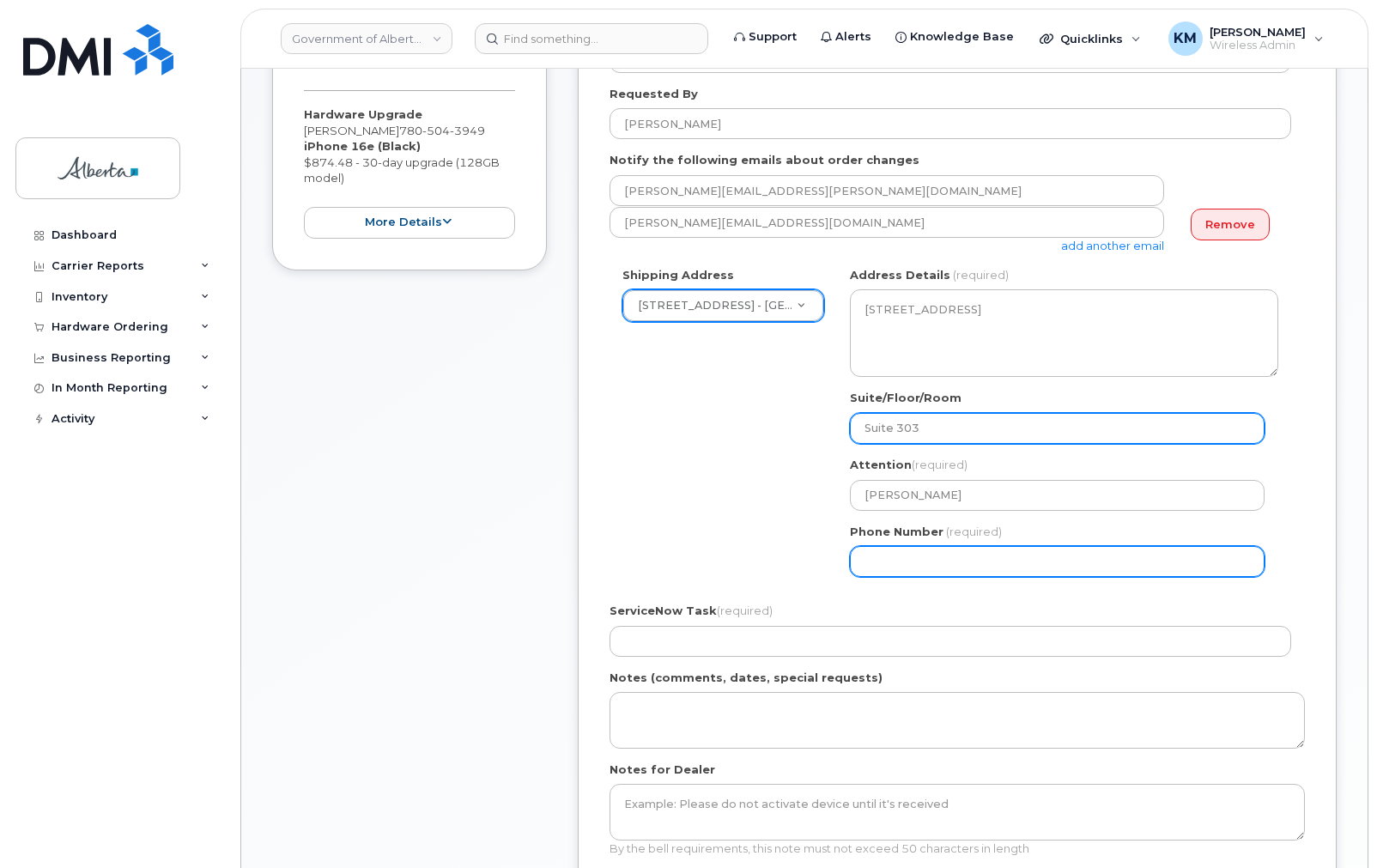
select select
type input "780422626"
select select
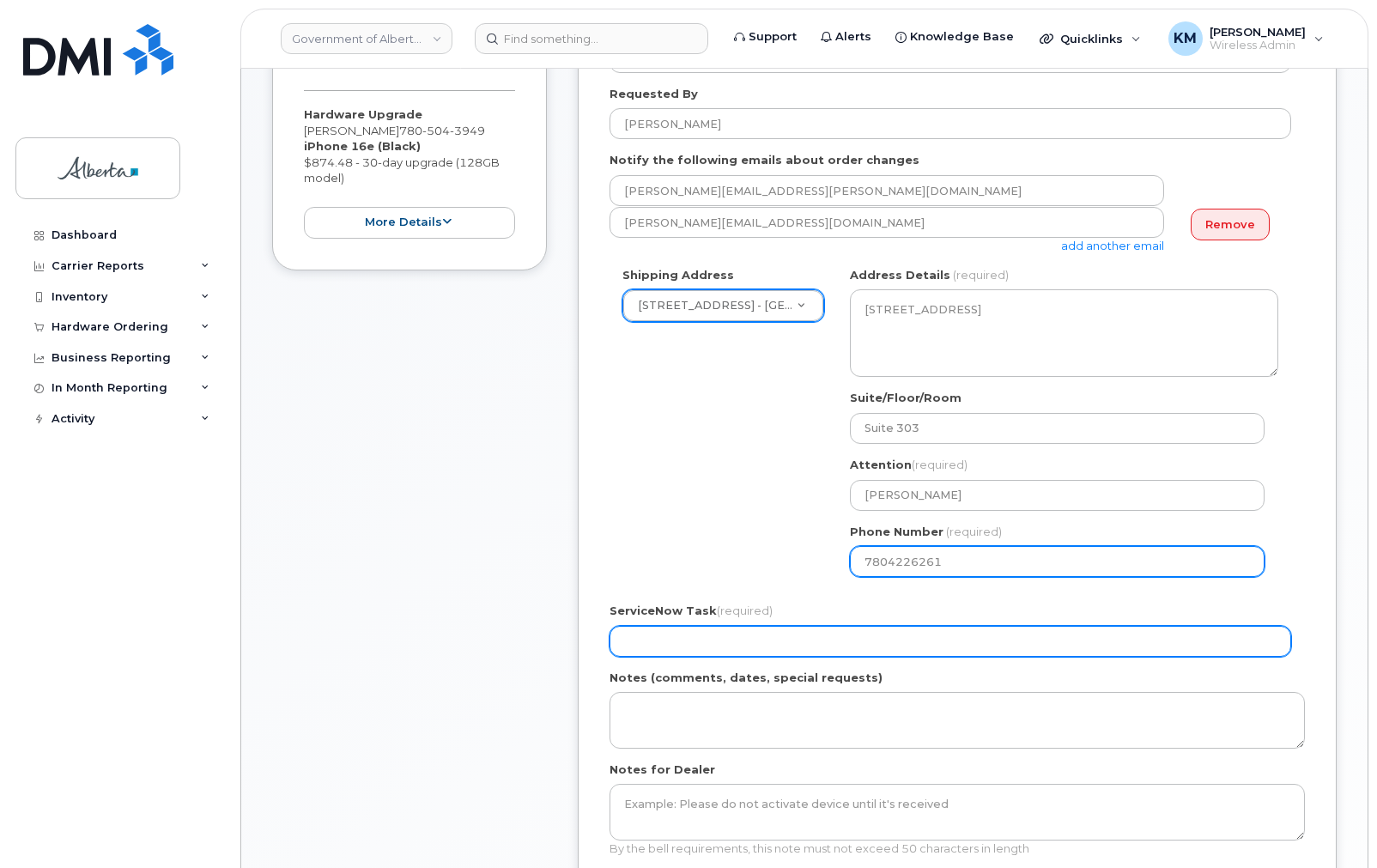
type input "7804226261"
click at [900, 639] on input "ServiceNow Task (required)" at bounding box center [950, 641] width 681 height 31
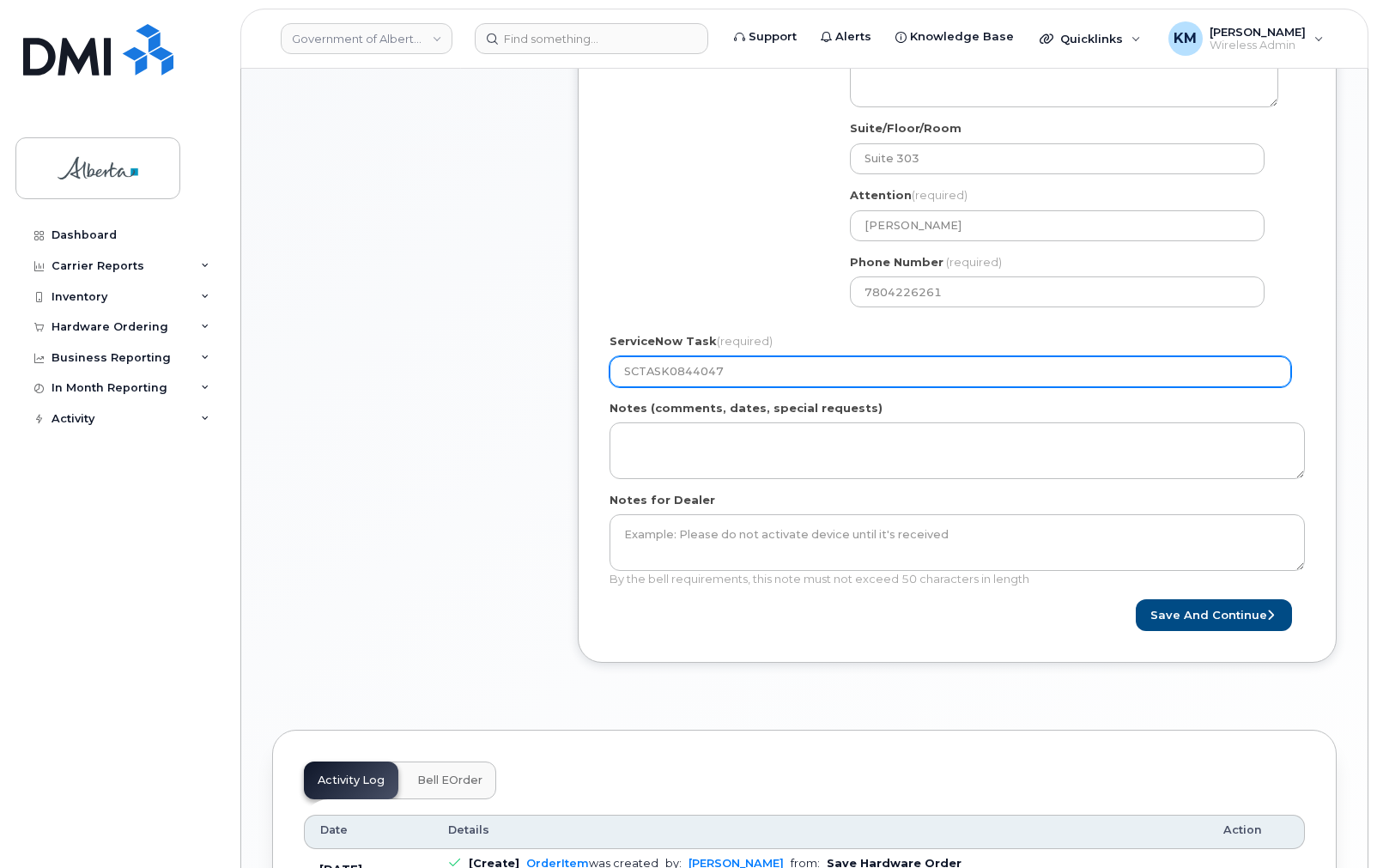
scroll to position [618, 0]
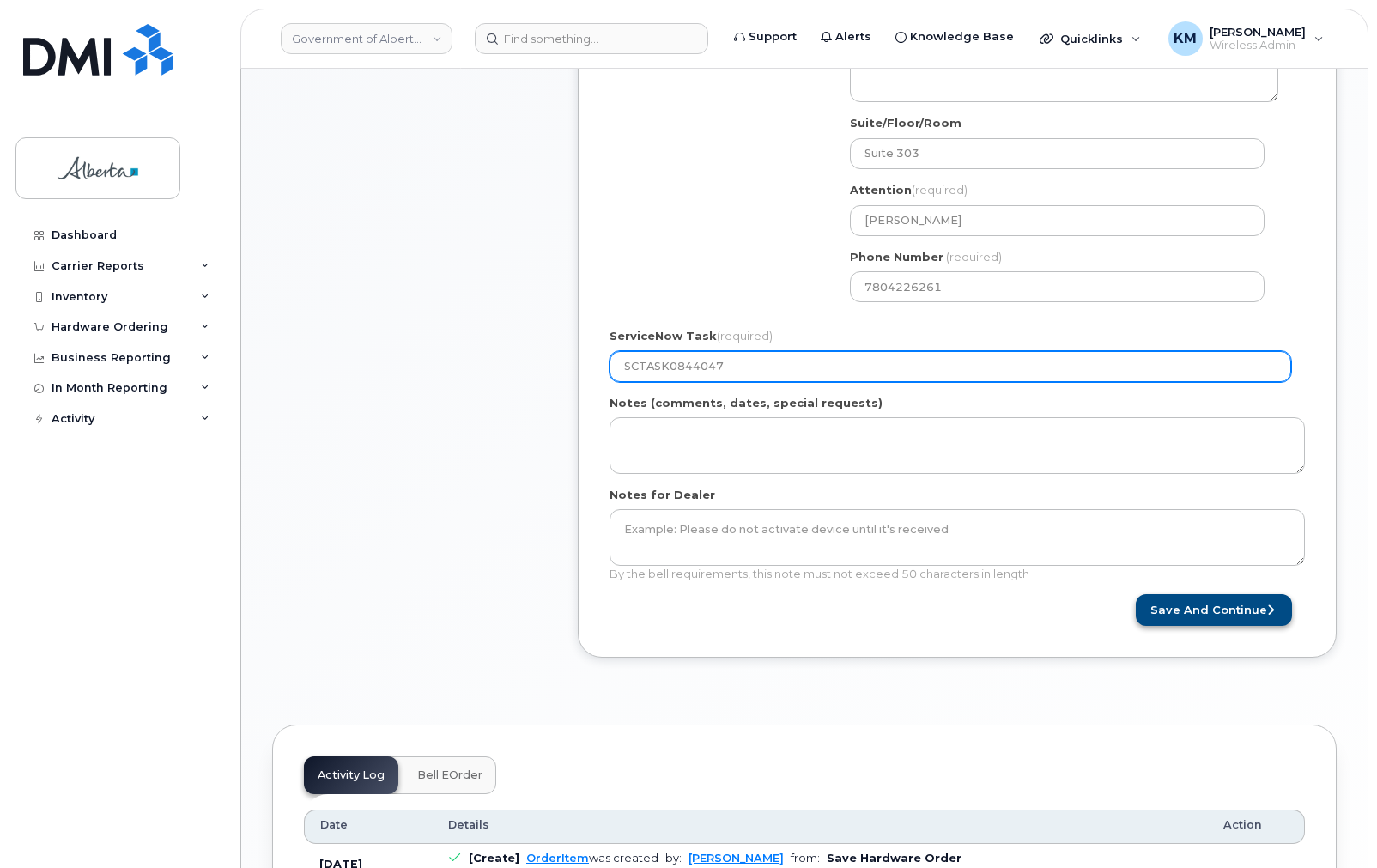
type input "SCTASK0844047"
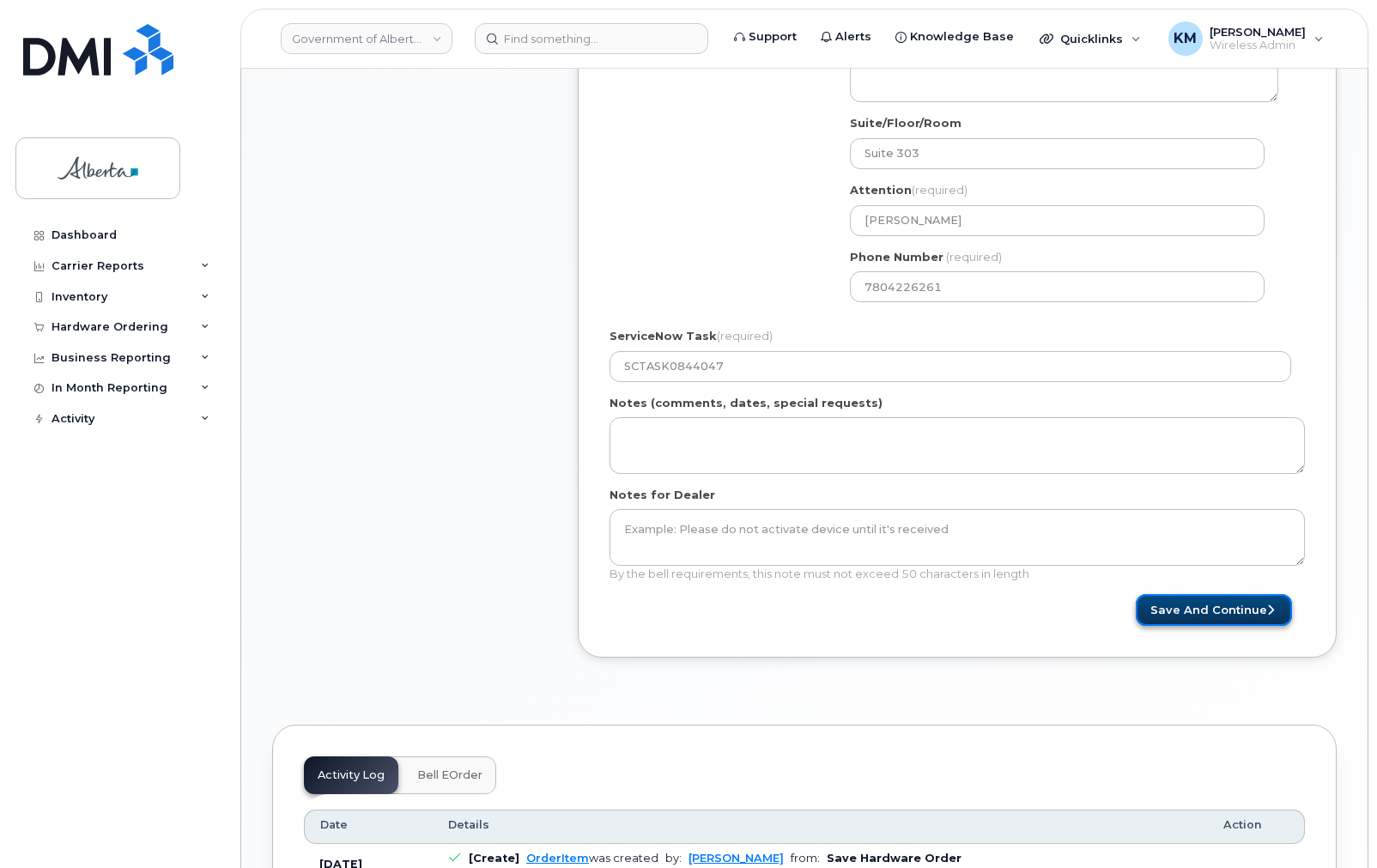
click at [1238, 603] on button "Save and Continue" at bounding box center [1213, 610] width 156 height 32
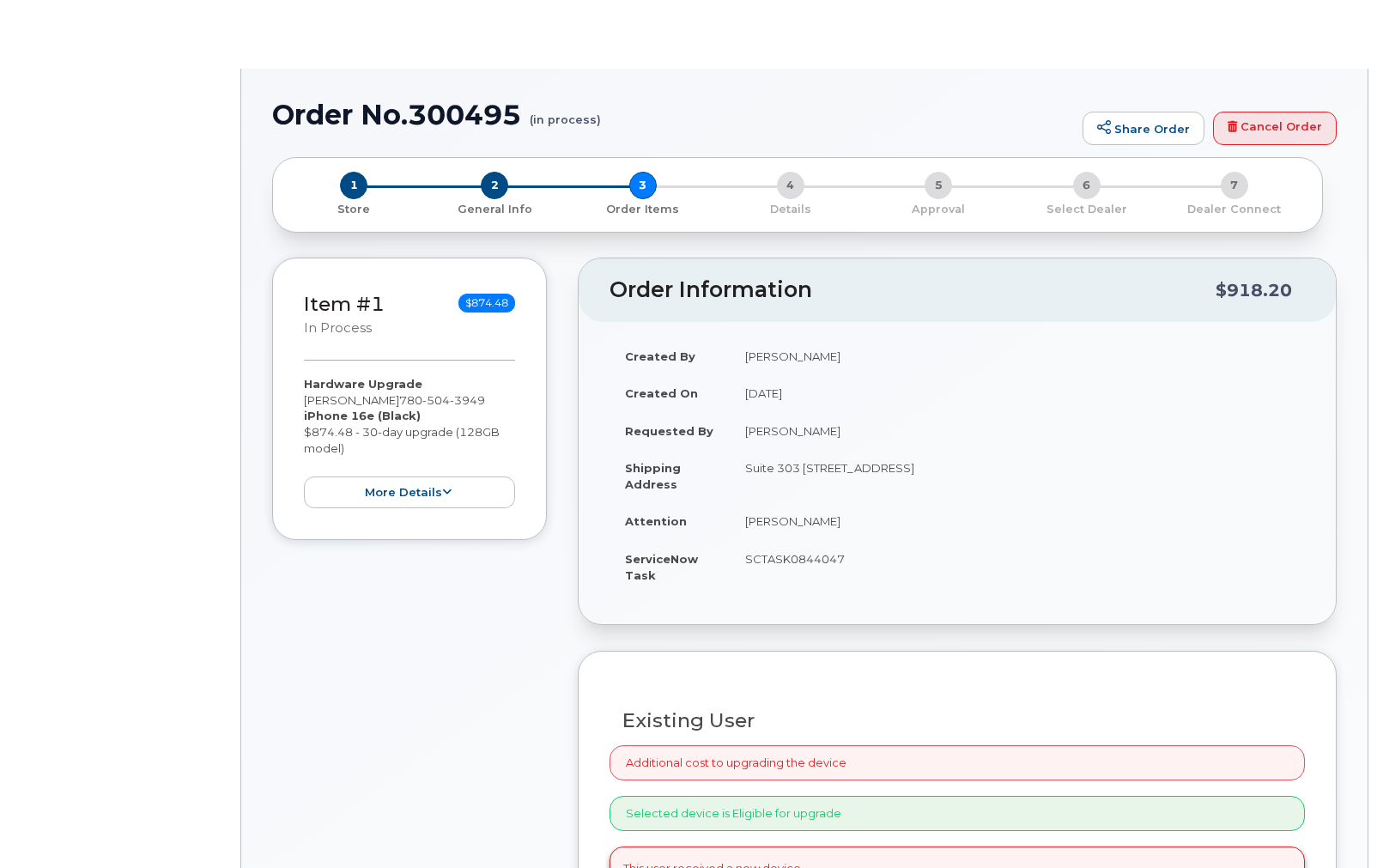
type input "[PERSON_NAME]"
type input "[PERSON_NAME][EMAIL_ADDRESS][PERSON_NAME][DOMAIN_NAME]"
radio input "true"
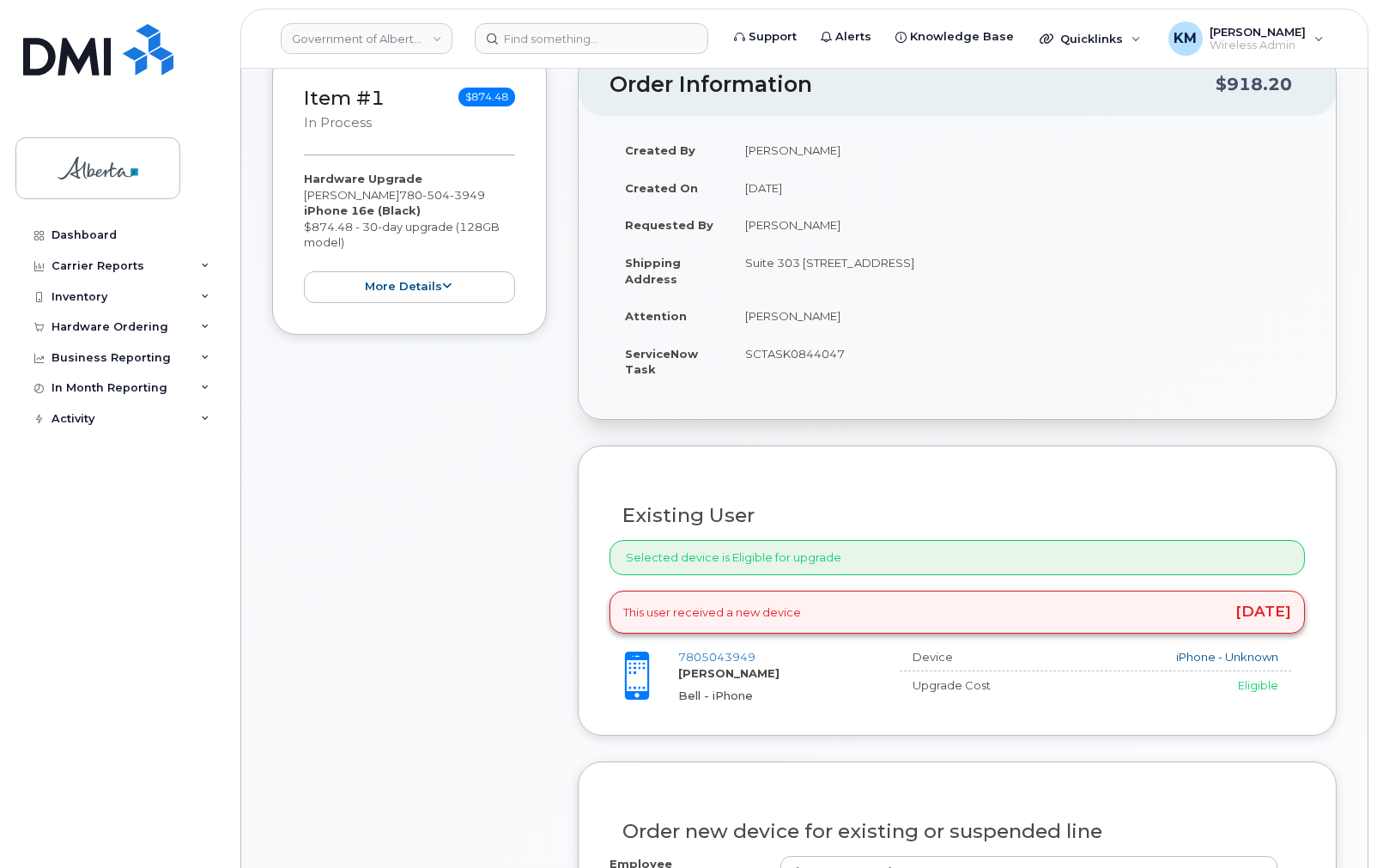
scroll to position [480, 0]
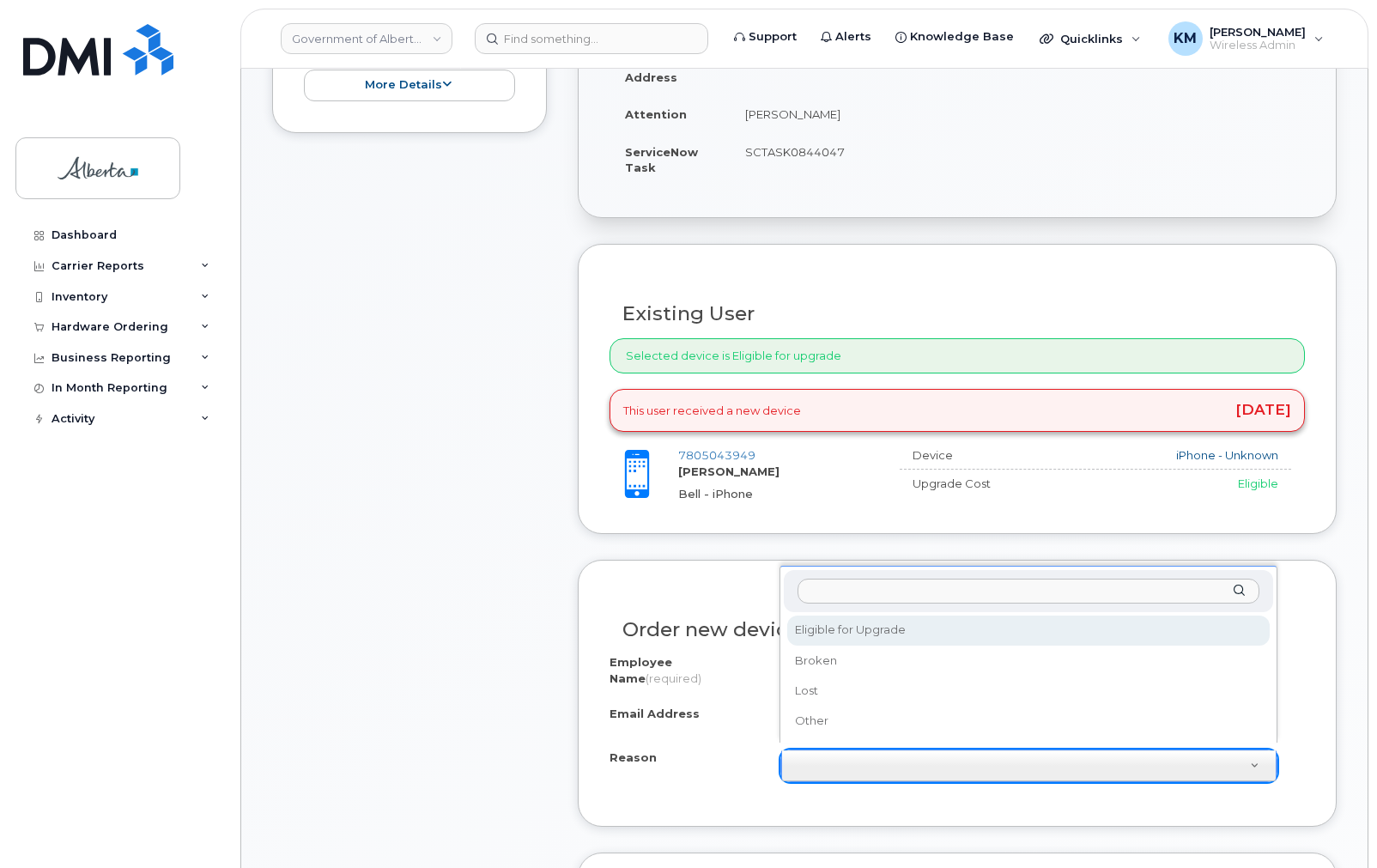
select select "eligible_for_upgrade"
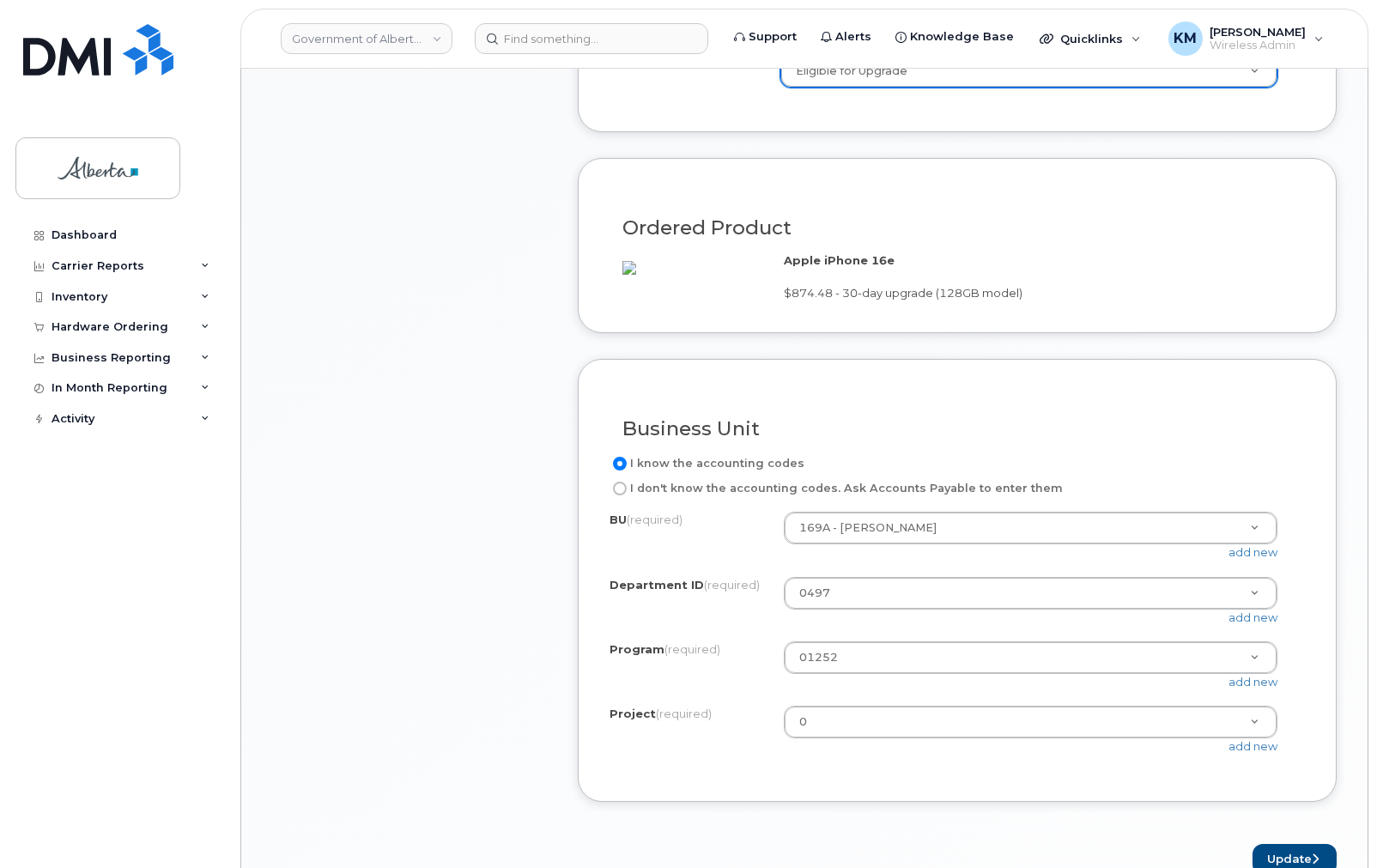
scroll to position [1235, 0]
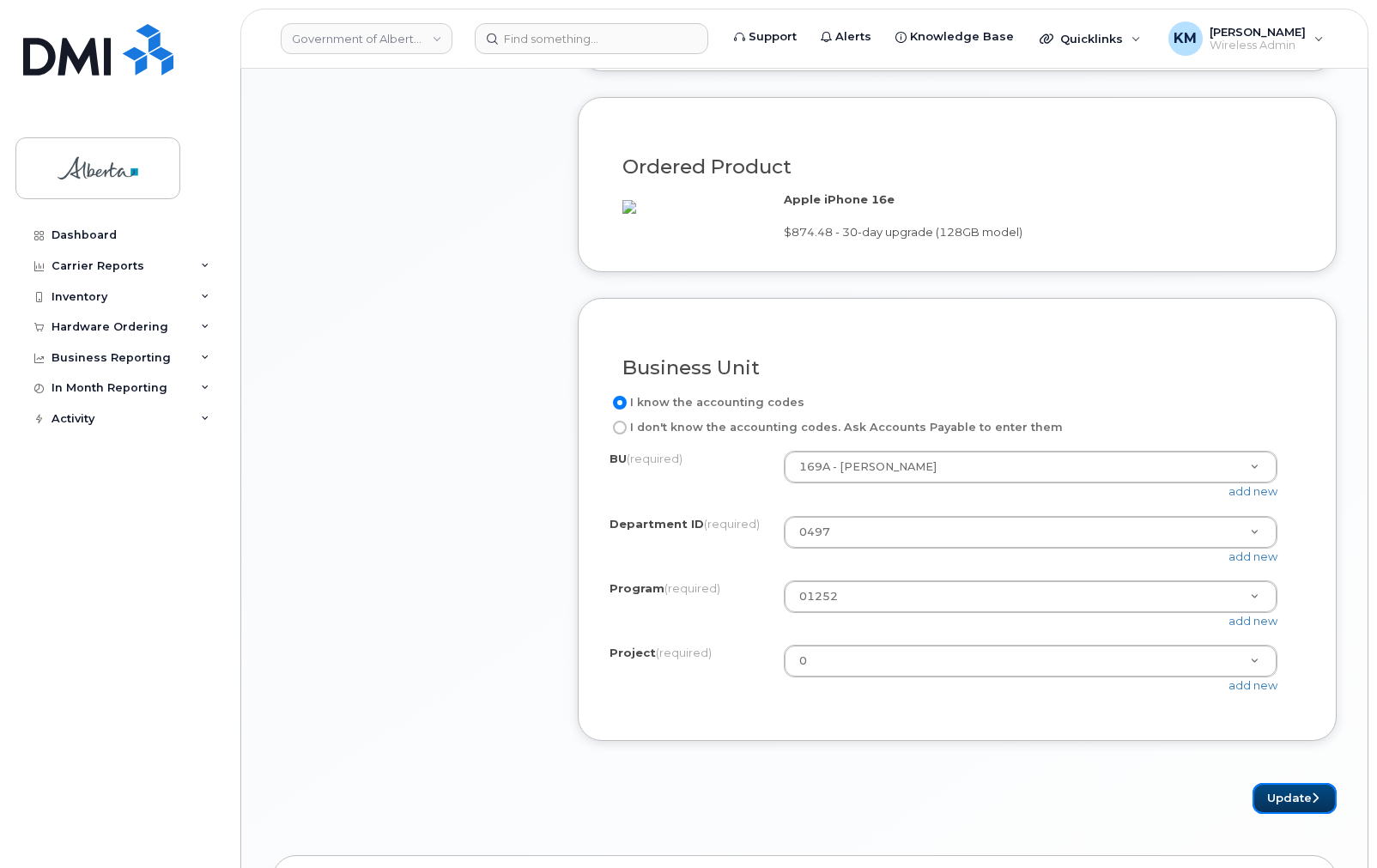
drag, startPoint x: 1253, startPoint y: 805, endPoint x: 1199, endPoint y: 787, distance: 56.9
click at [1253, 805] on button "Update" at bounding box center [1295, 798] width 84 height 32
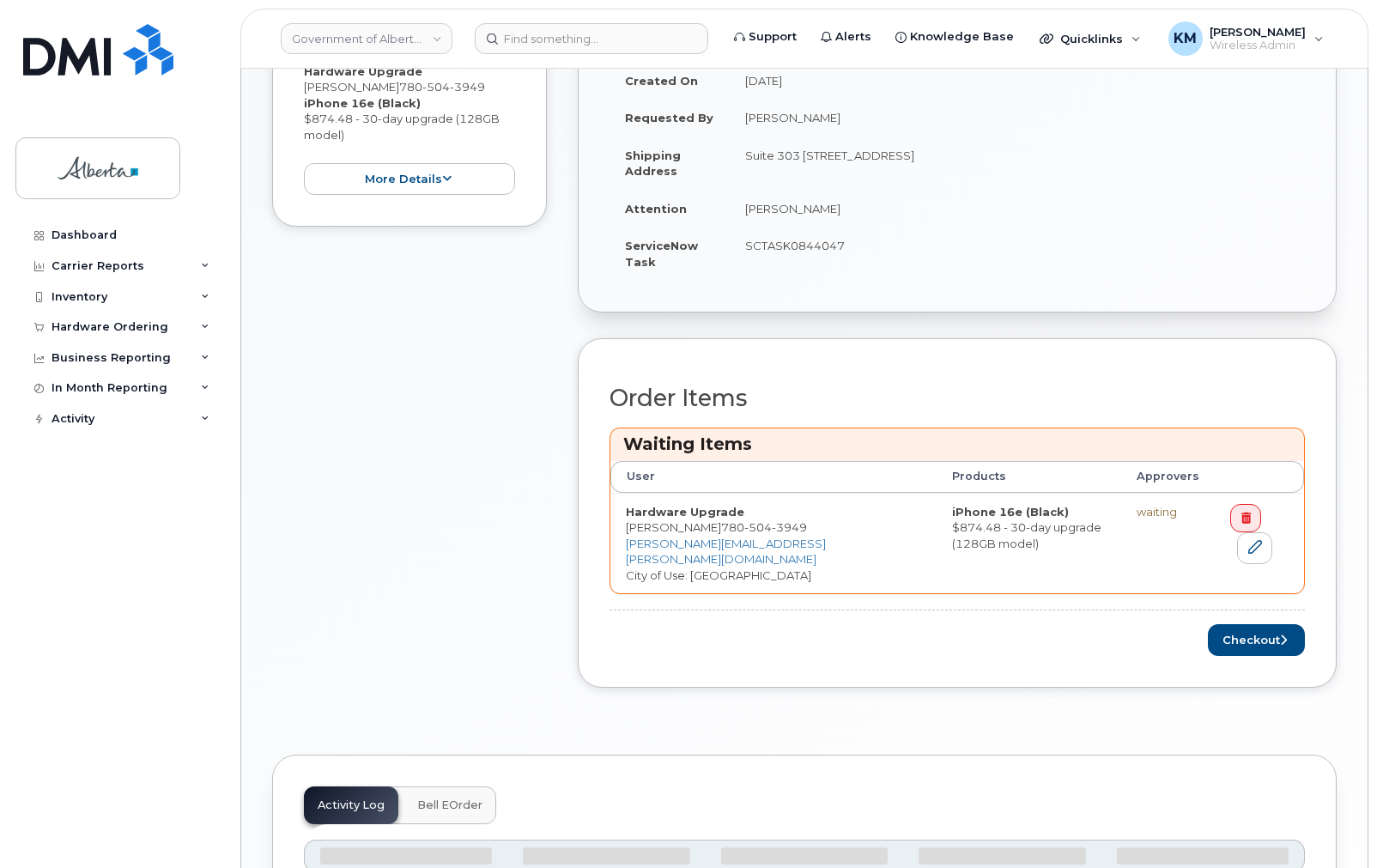
scroll to position [480, 0]
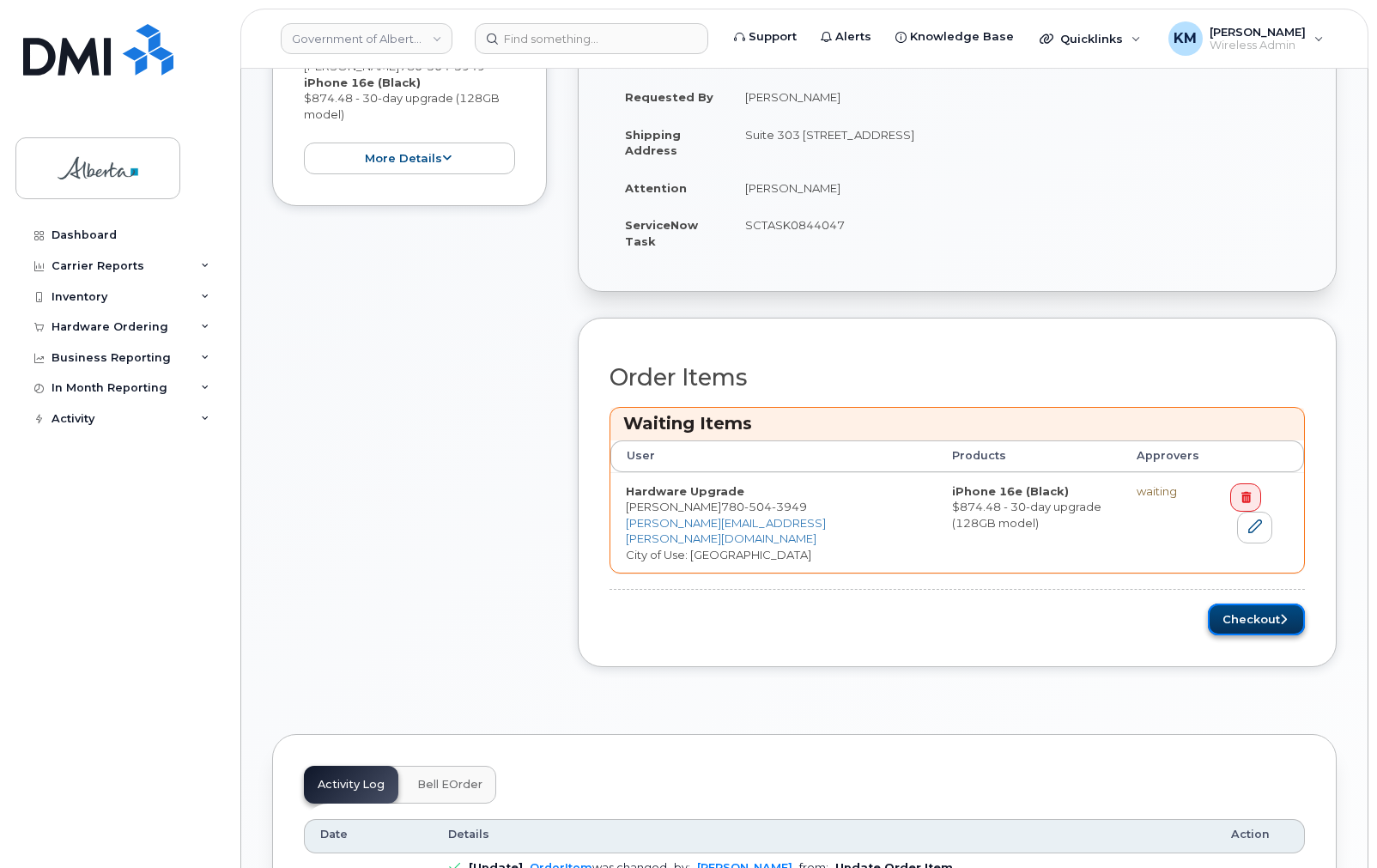
click at [1234, 608] on button "Checkout" at bounding box center [1255, 618] width 97 height 32
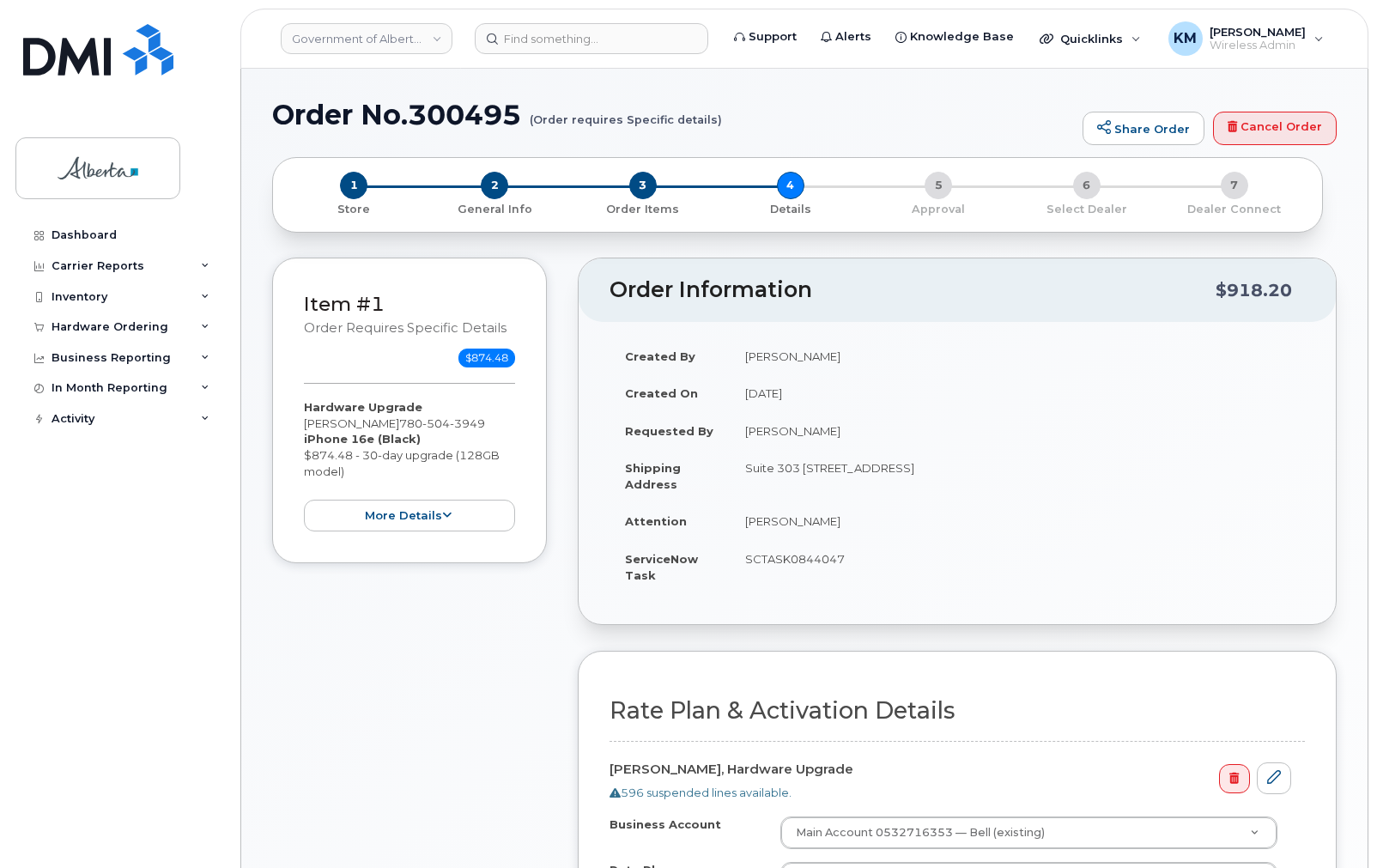
select select
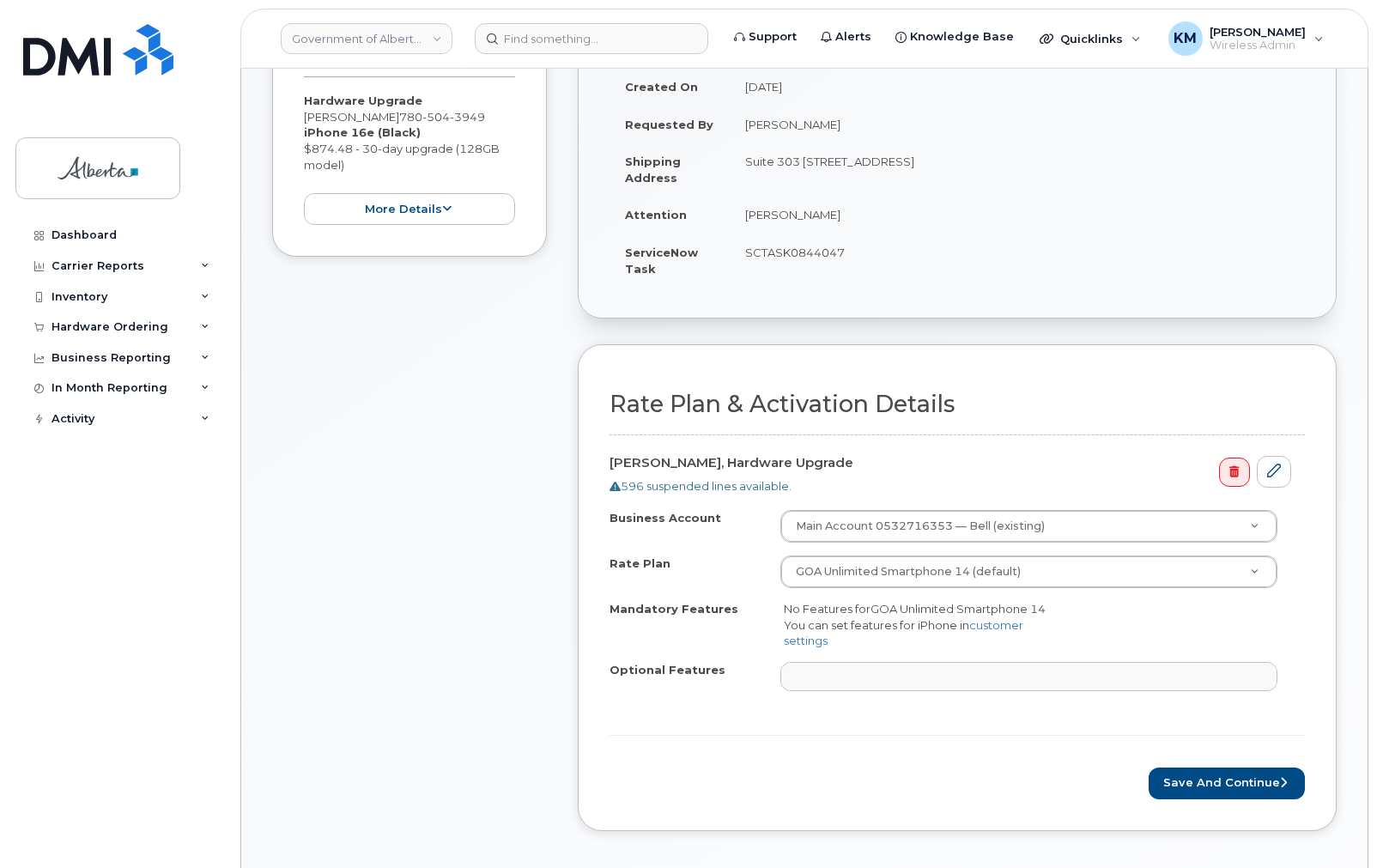
scroll to position [344, 0]
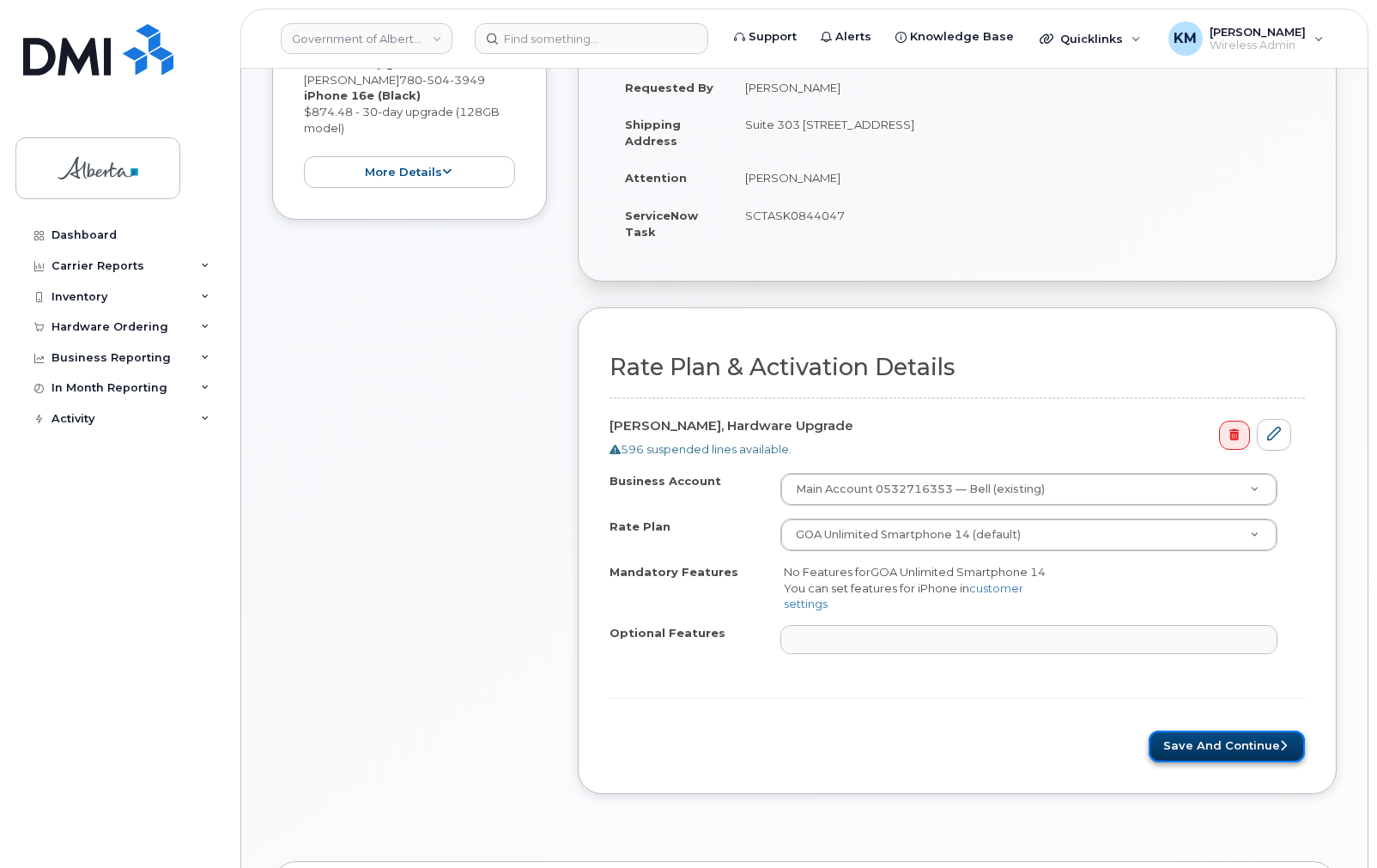
click at [1177, 739] on button "Save and Continue" at bounding box center [1226, 746] width 156 height 32
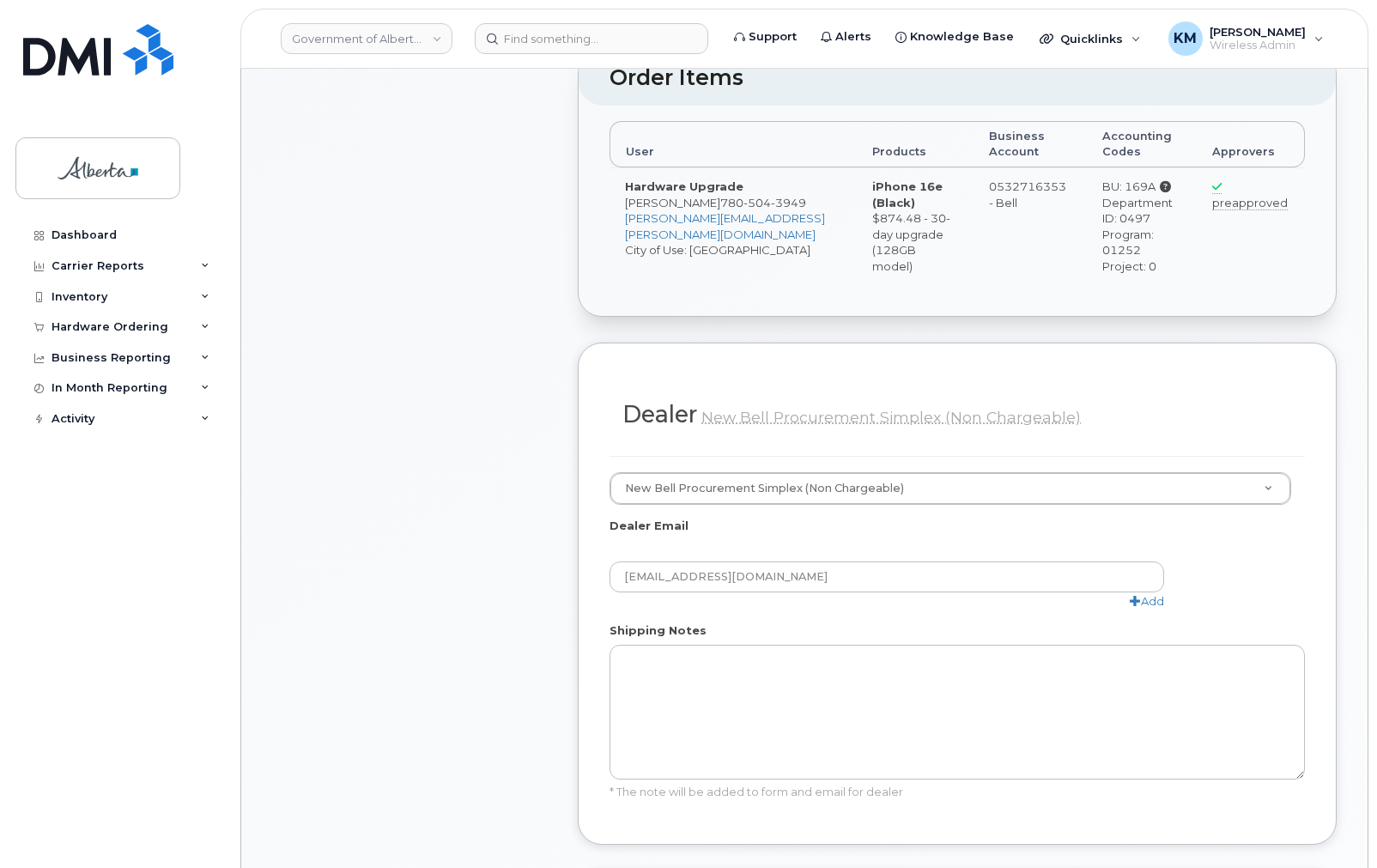
scroll to position [824, 0]
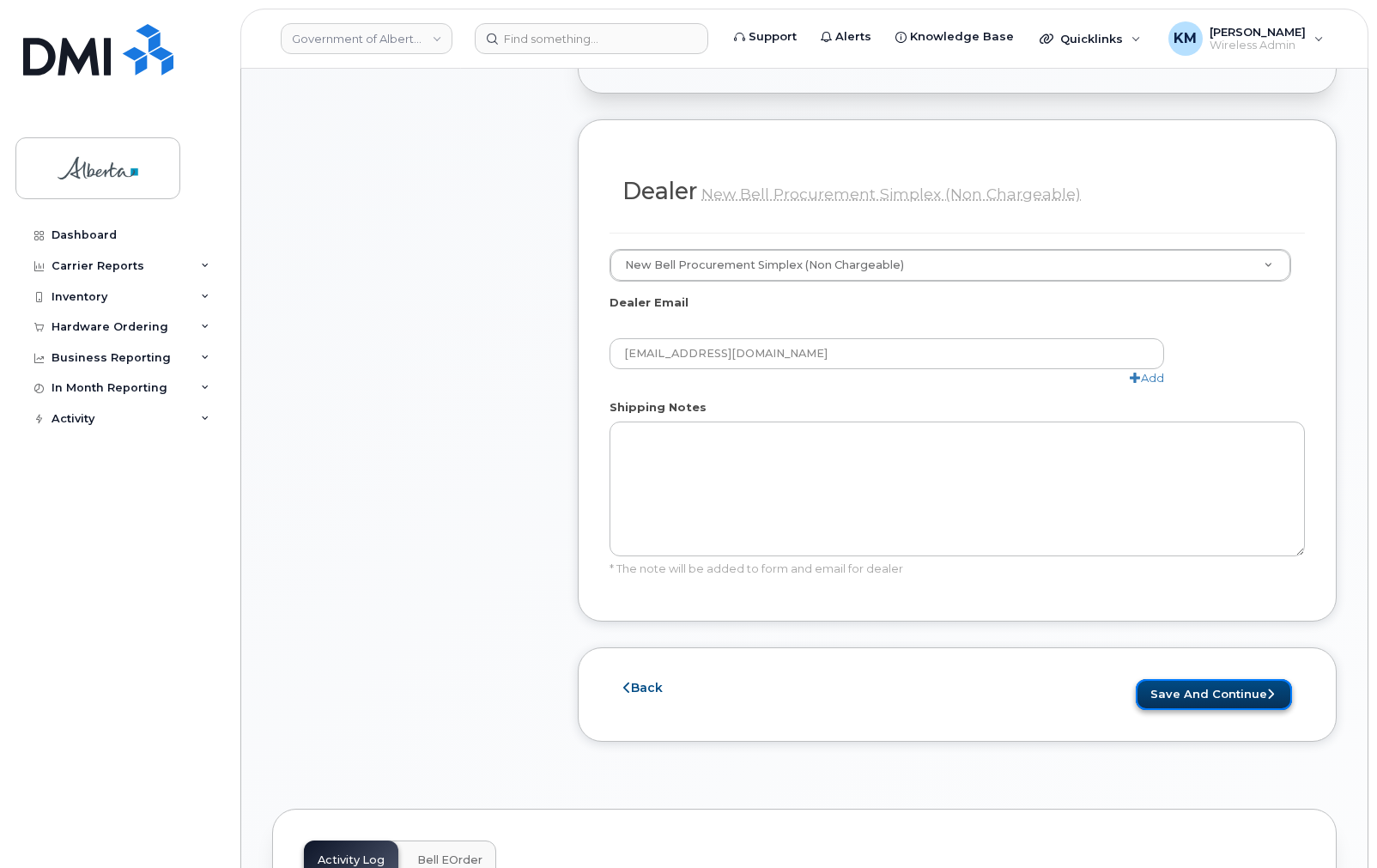
click at [1185, 701] on button "Save and Continue" at bounding box center [1213, 694] width 156 height 32
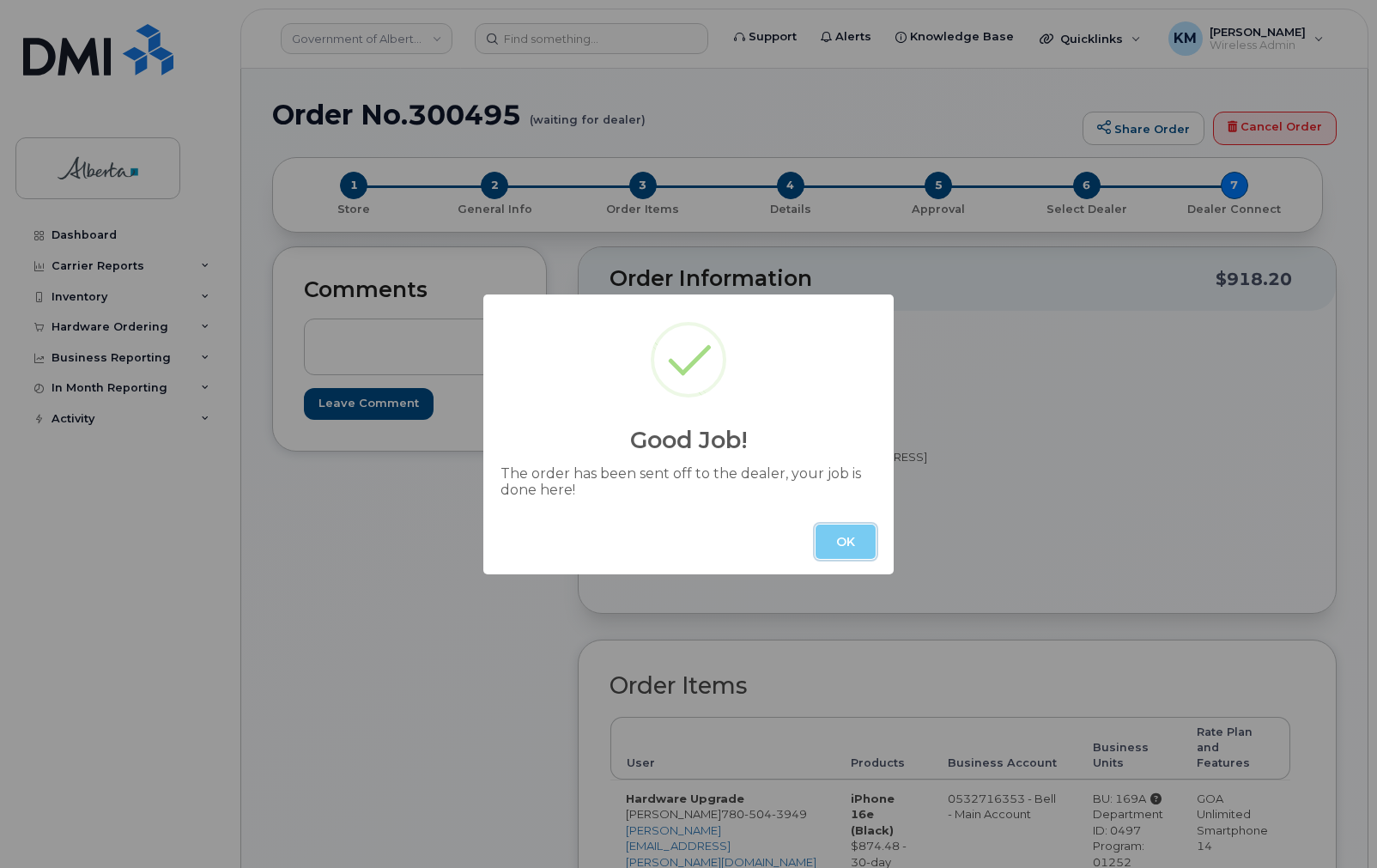
click at [820, 528] on button "OK" at bounding box center [845, 542] width 60 height 34
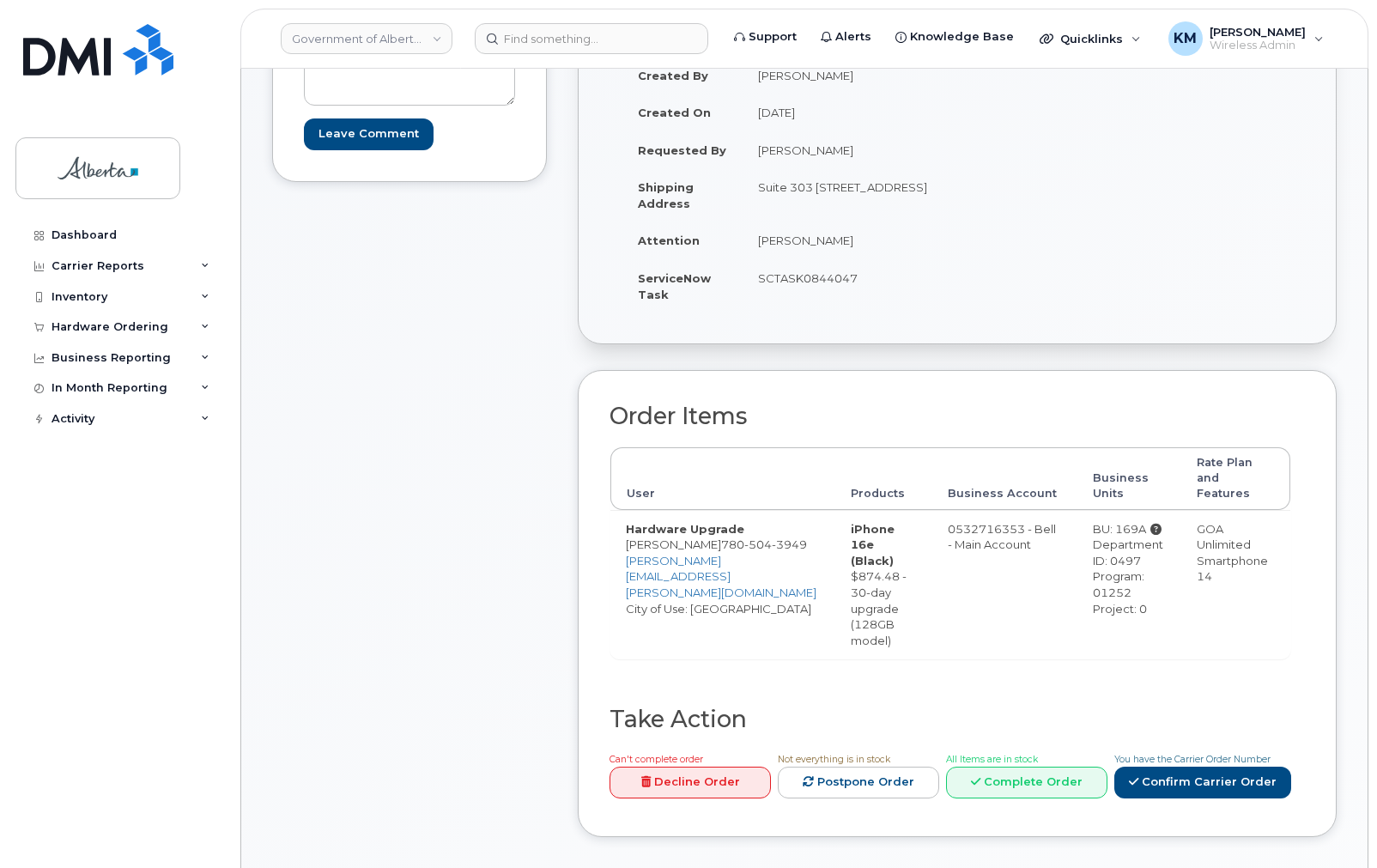
scroll to position [480, 0]
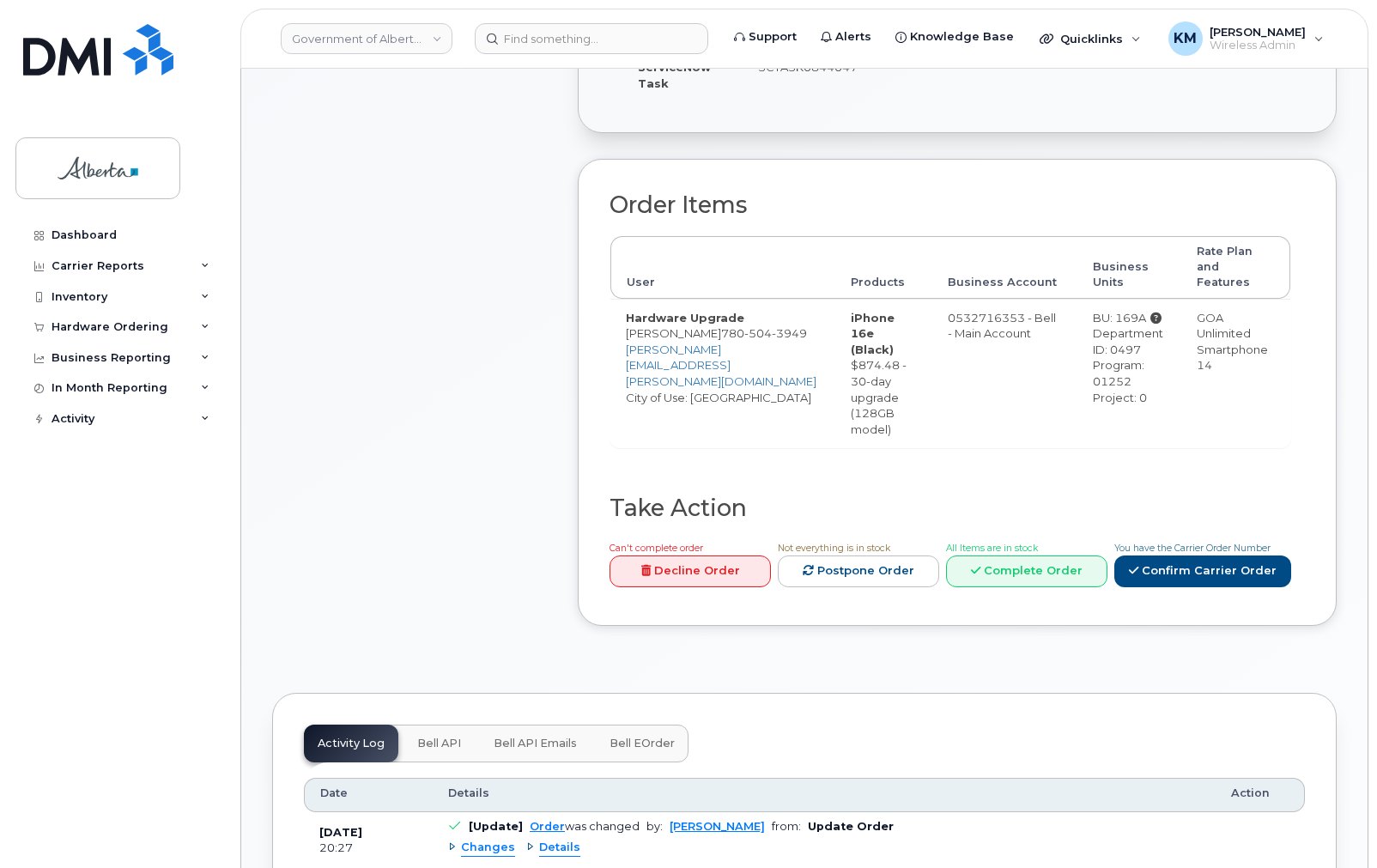
click at [426, 737] on span "Bell API" at bounding box center [439, 744] width 44 height 13
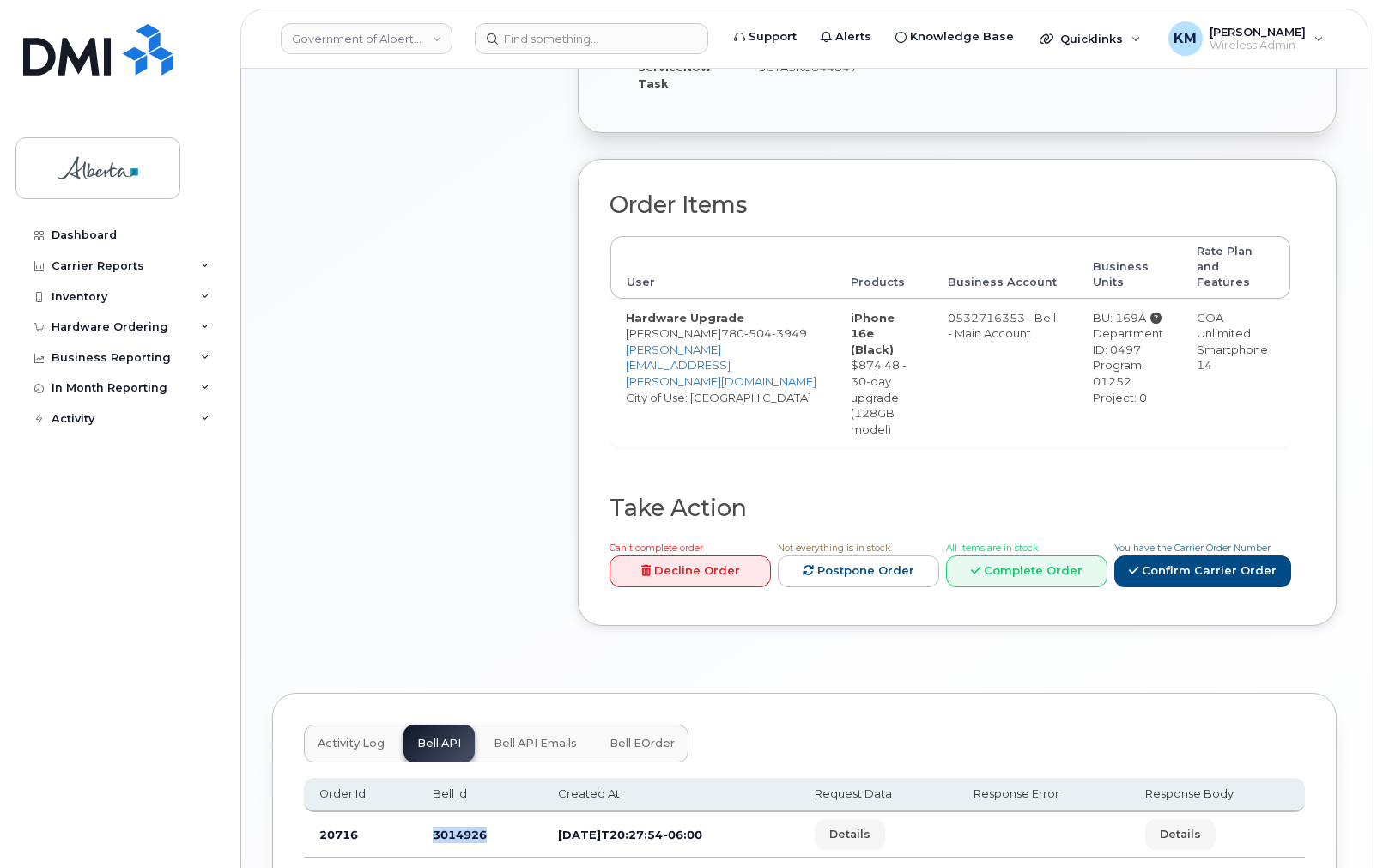
drag, startPoint x: 495, startPoint y: 784, endPoint x: 426, endPoint y: 787, distance: 69.1
click at [426, 812] on td "3014926" at bounding box center [479, 835] width 124 height 46
copy td "3014926"
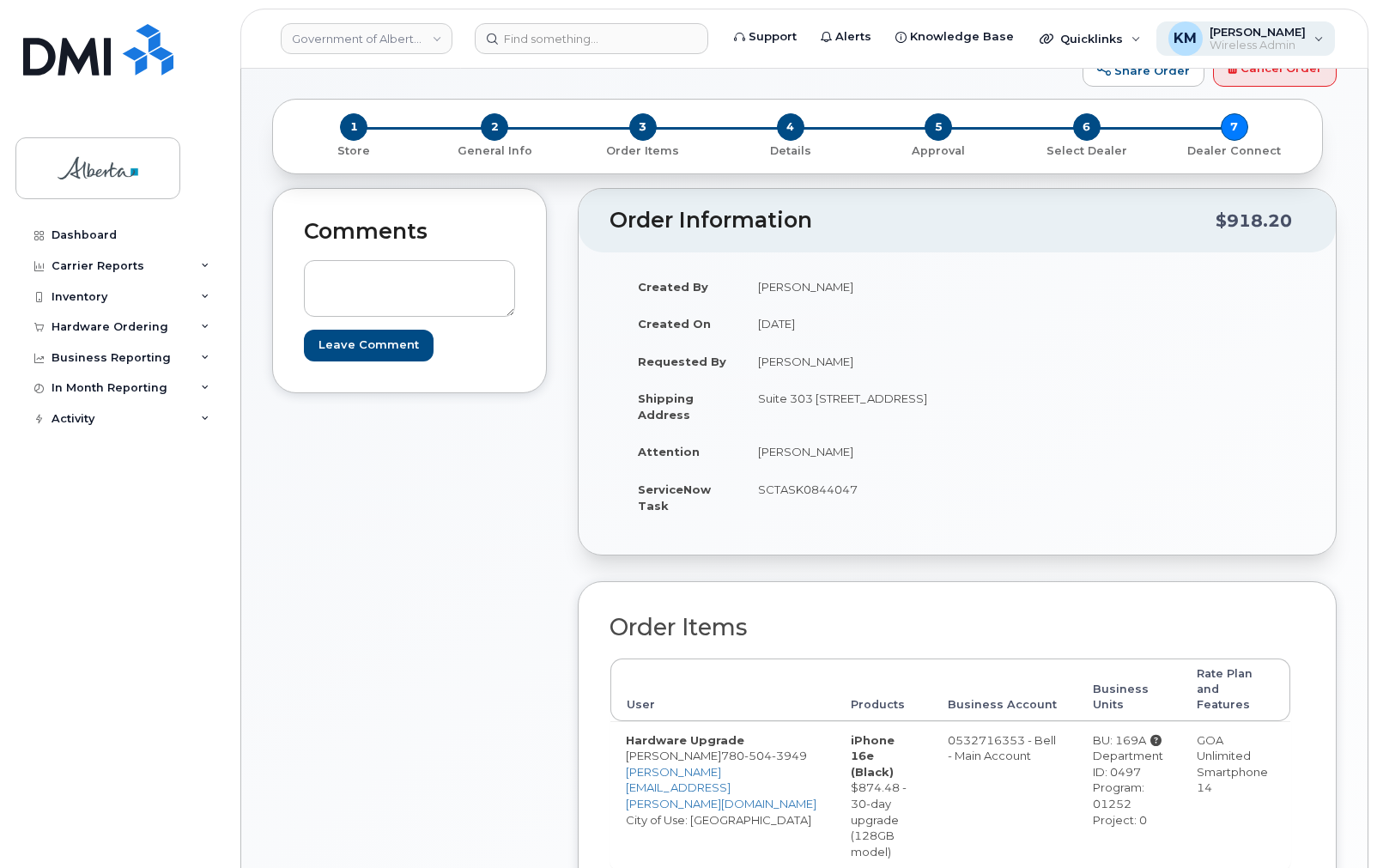
scroll to position [0, 0]
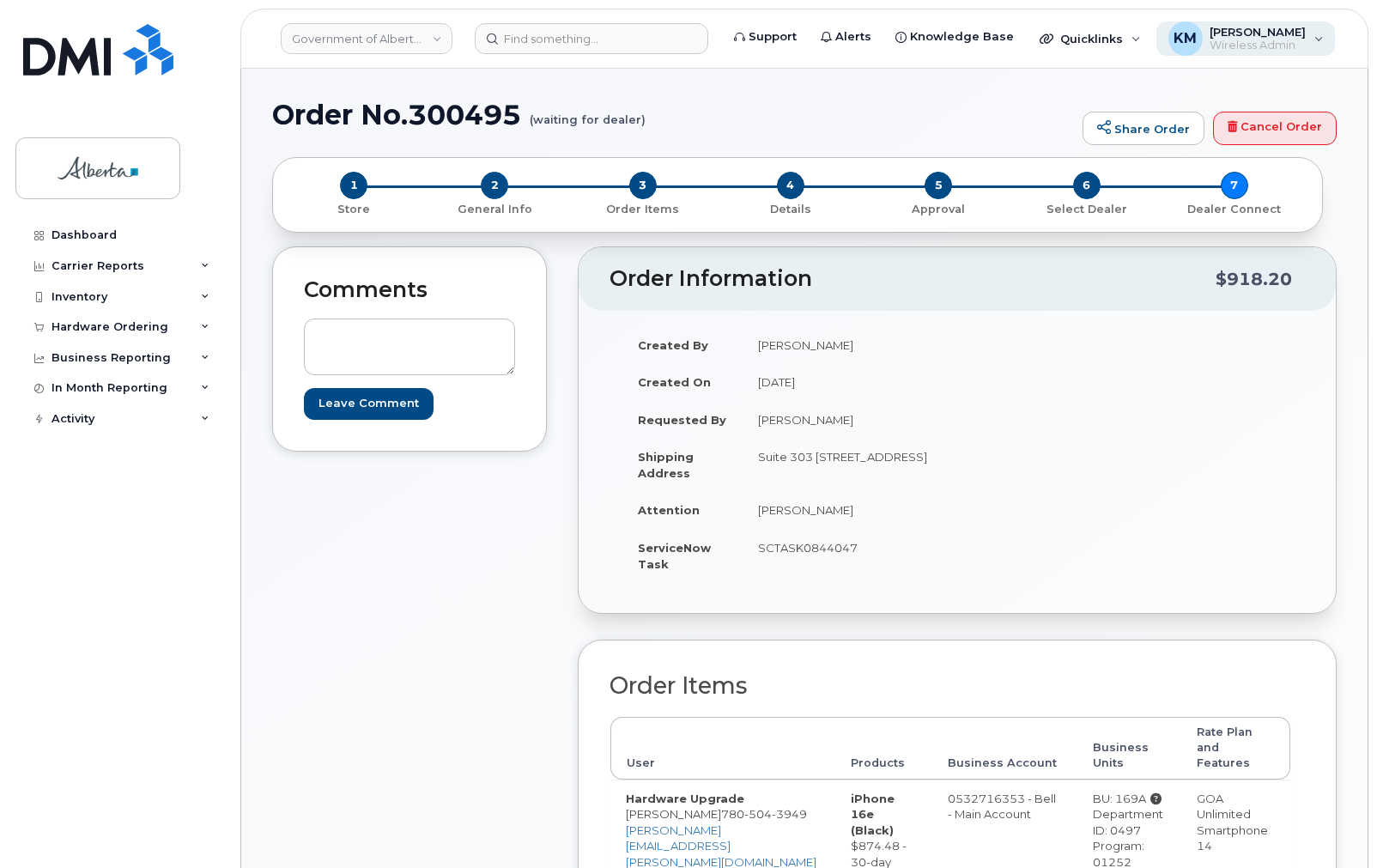
click at [1268, 32] on span "[PERSON_NAME]" at bounding box center [1257, 32] width 96 height 13
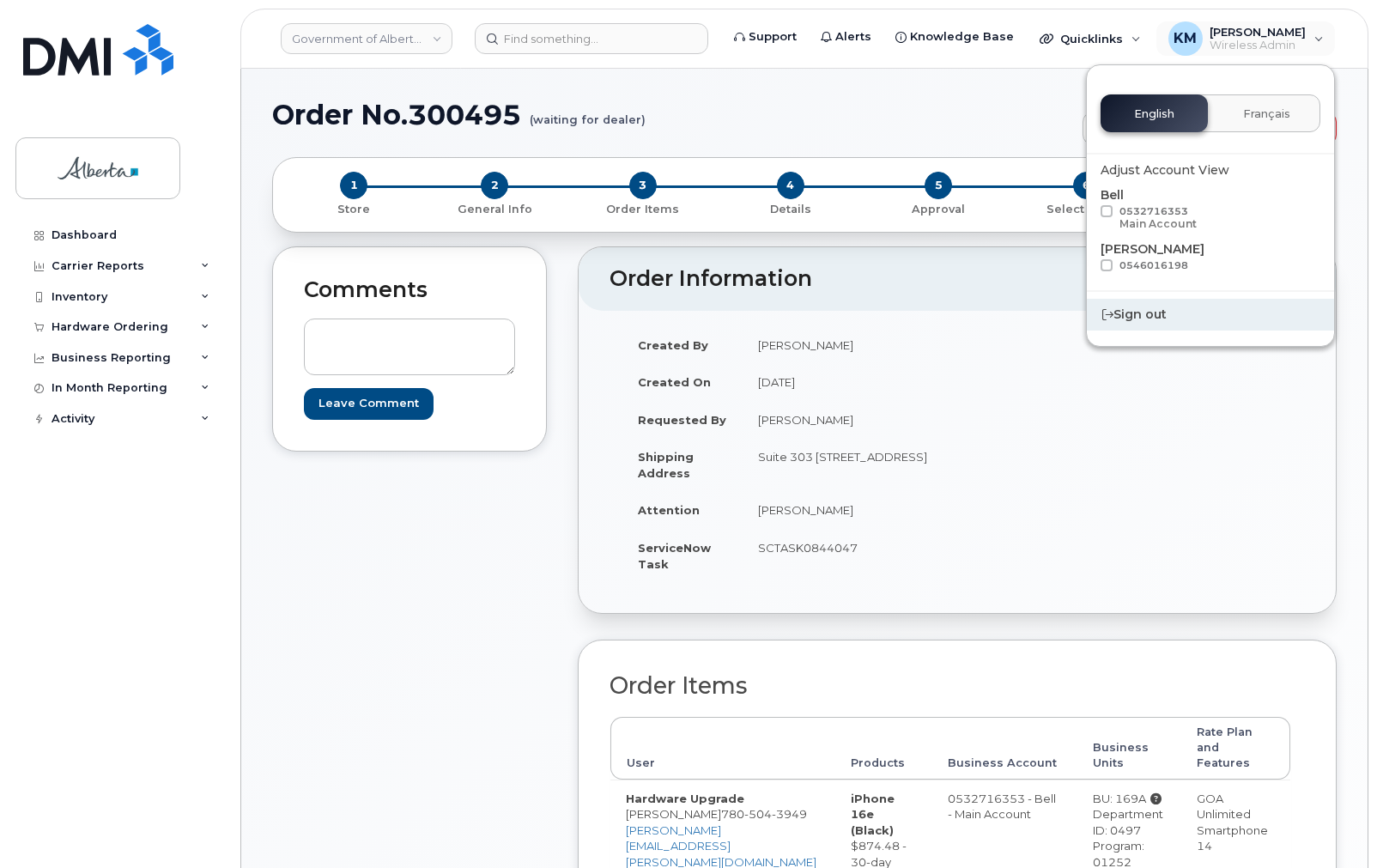
click at [1135, 315] on div "Sign out" at bounding box center [1210, 314] width 247 height 32
